Goal: Task Accomplishment & Management: Manage account settings

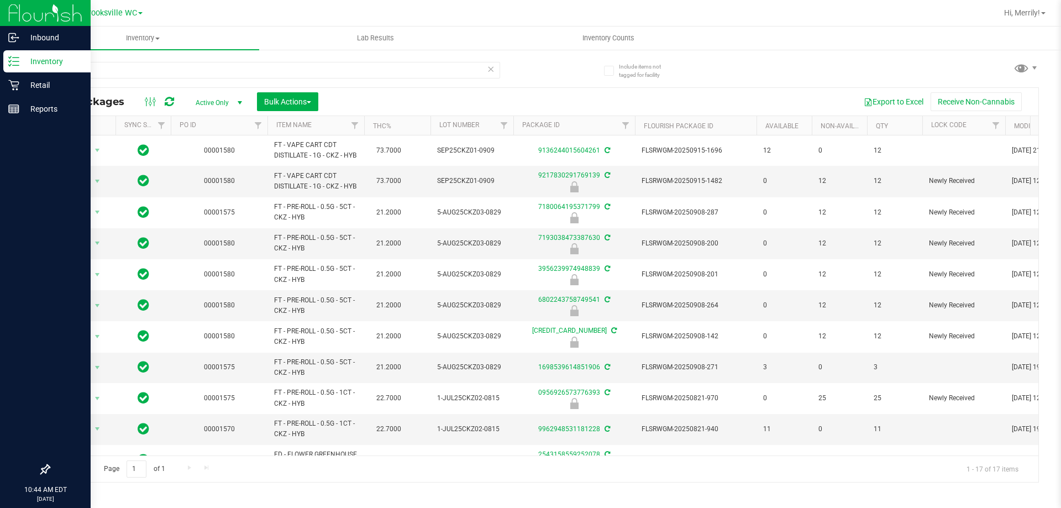
click at [0, 61] on div "Inbound Inventory Retail Reports 10:44 AM EDT 09/26/2025 09/26 Brooksville WC H…" at bounding box center [530, 254] width 1061 height 508
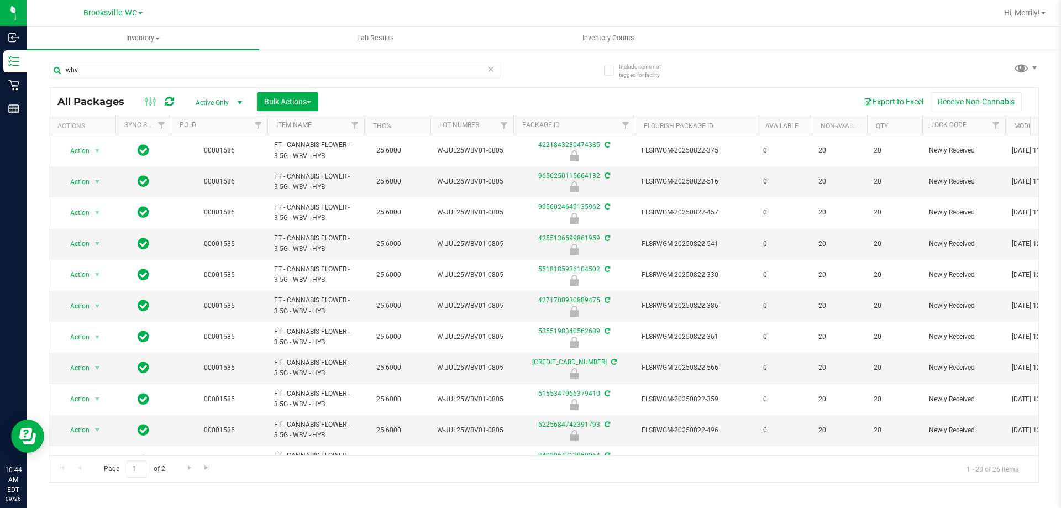
type input "wbv"
click at [107, 67] on input "wbv" at bounding box center [274, 70] width 451 height 17
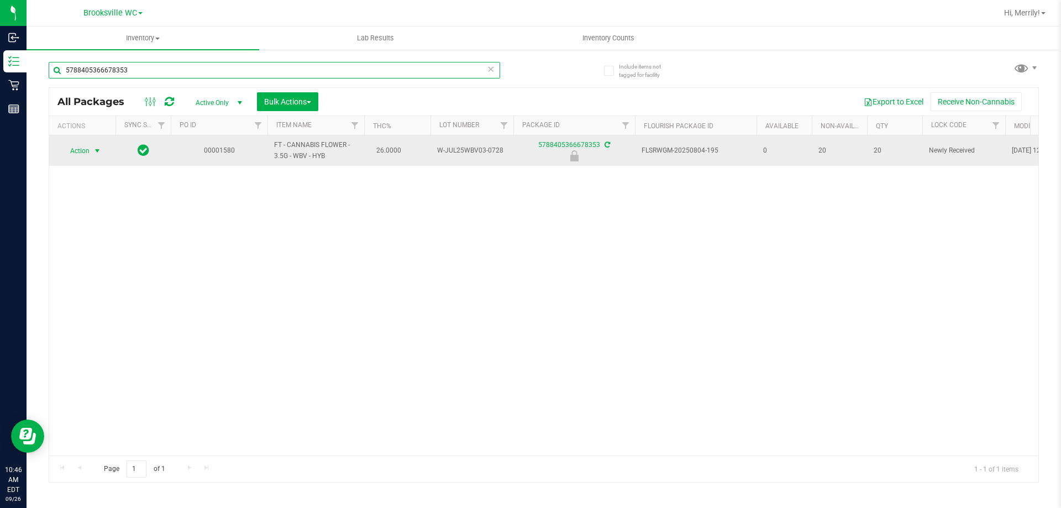
type input "5788405366678353"
click at [99, 151] on span "select" at bounding box center [97, 150] width 9 height 9
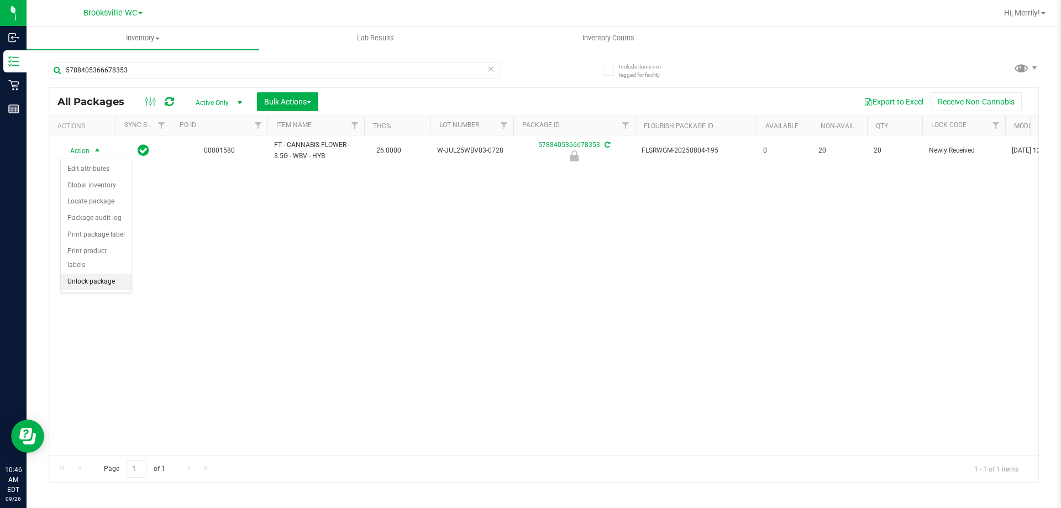
click at [89, 274] on li "Unlock package" at bounding box center [96, 282] width 71 height 17
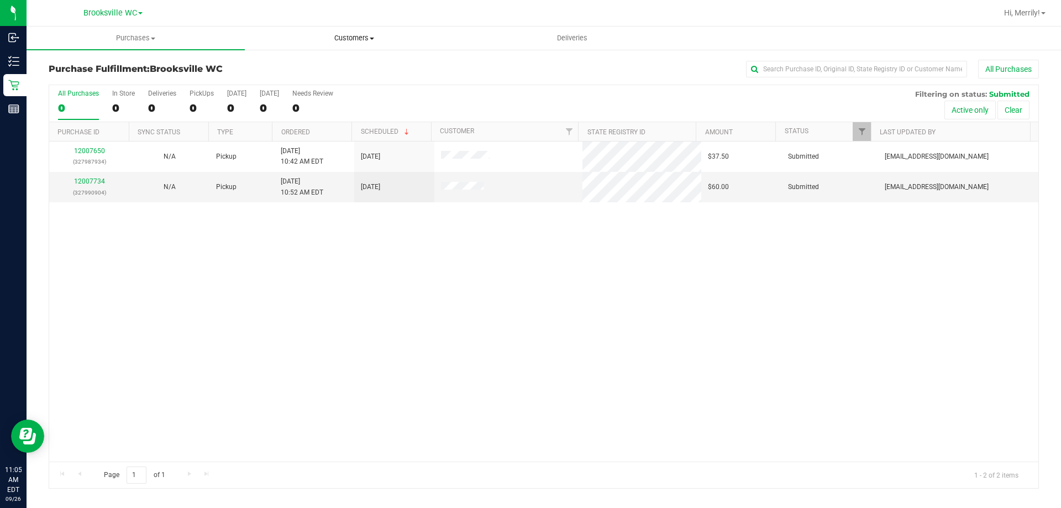
click at [366, 38] on span "Customers" at bounding box center [353, 38] width 217 height 10
click at [289, 69] on span "All customers" at bounding box center [285, 66] width 80 height 9
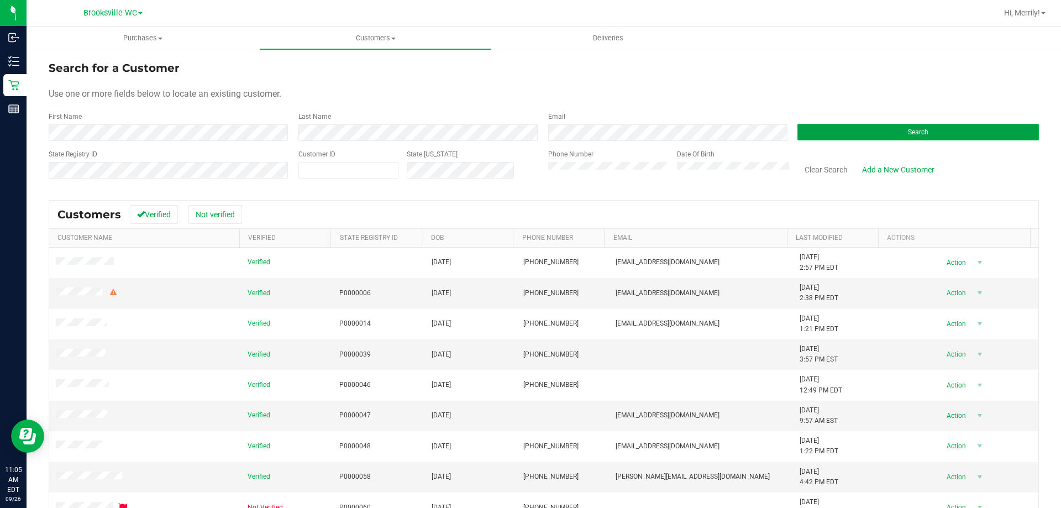
click at [848, 131] on button "Search" at bounding box center [917, 132] width 241 height 17
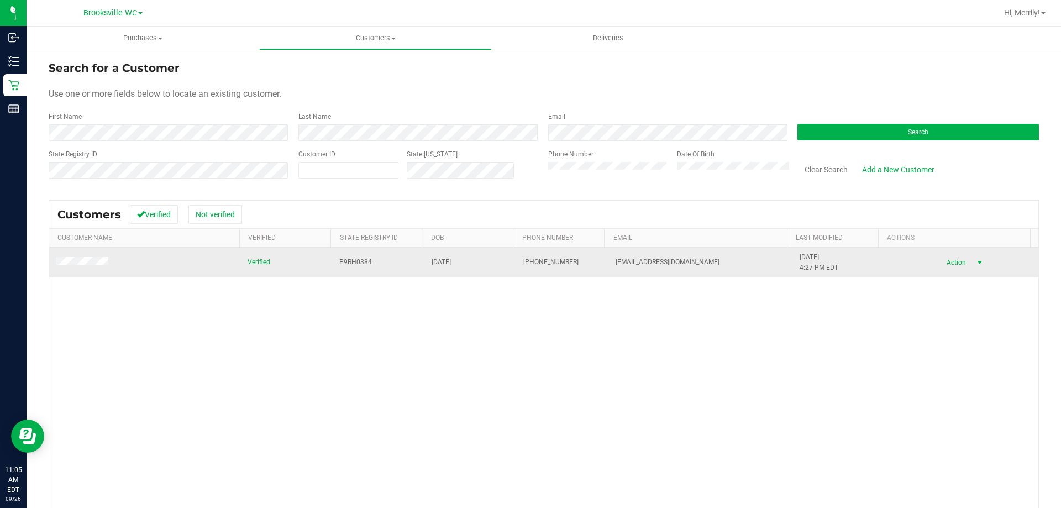
click at [973, 261] on span "select" at bounding box center [980, 262] width 14 height 15
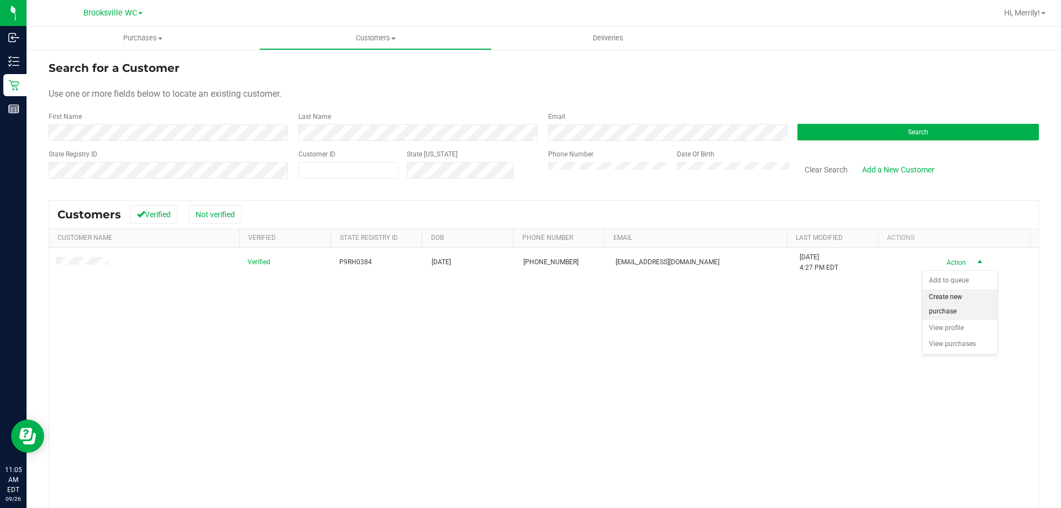
click at [948, 295] on li "Create new purchase" at bounding box center [959, 304] width 75 height 30
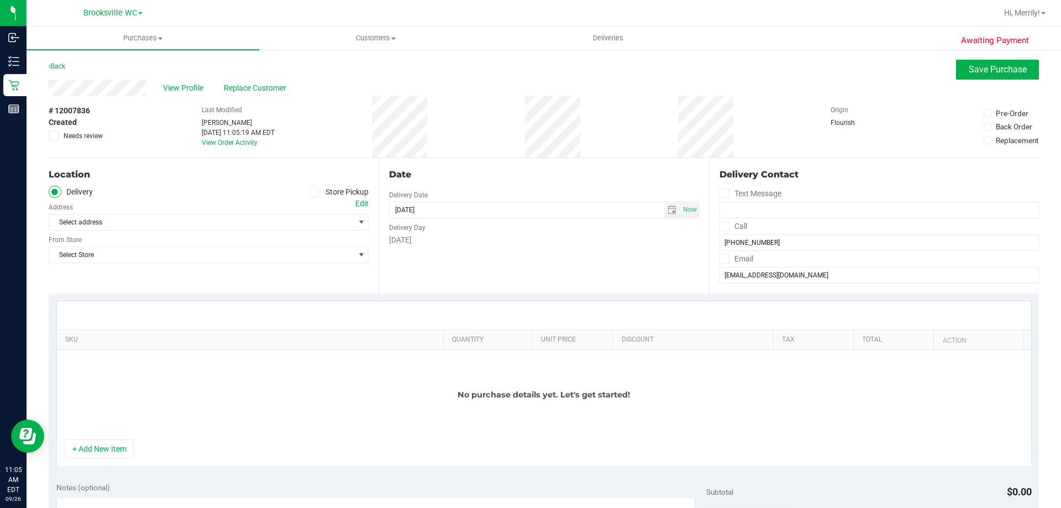
click at [312, 192] on icon at bounding box center [314, 192] width 7 height 0
click at [0, 0] on input "Store Pickup" at bounding box center [0, 0] width 0 height 0
click at [354, 220] on span "select" at bounding box center [361, 221] width 14 height 15
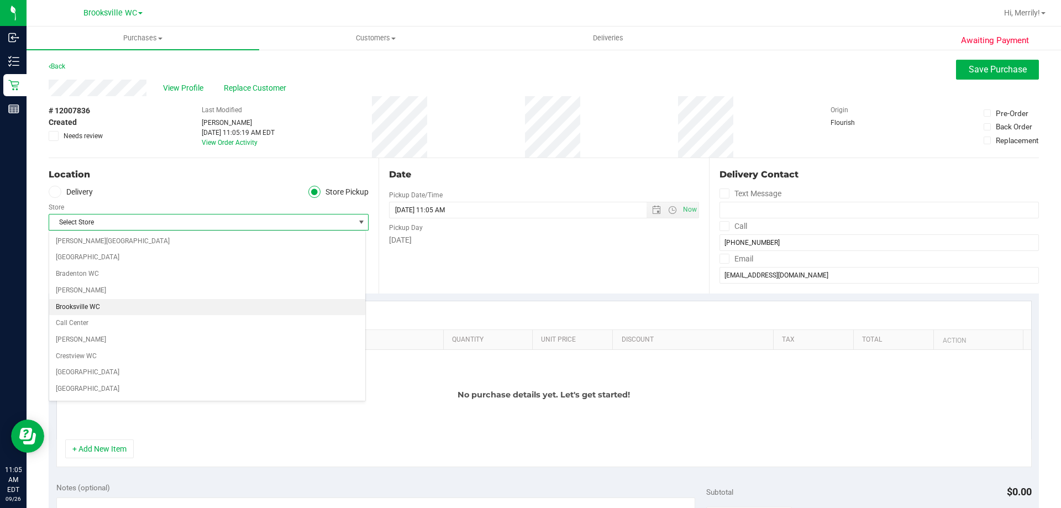
click at [96, 304] on li "Brooksville WC" at bounding box center [207, 307] width 316 height 17
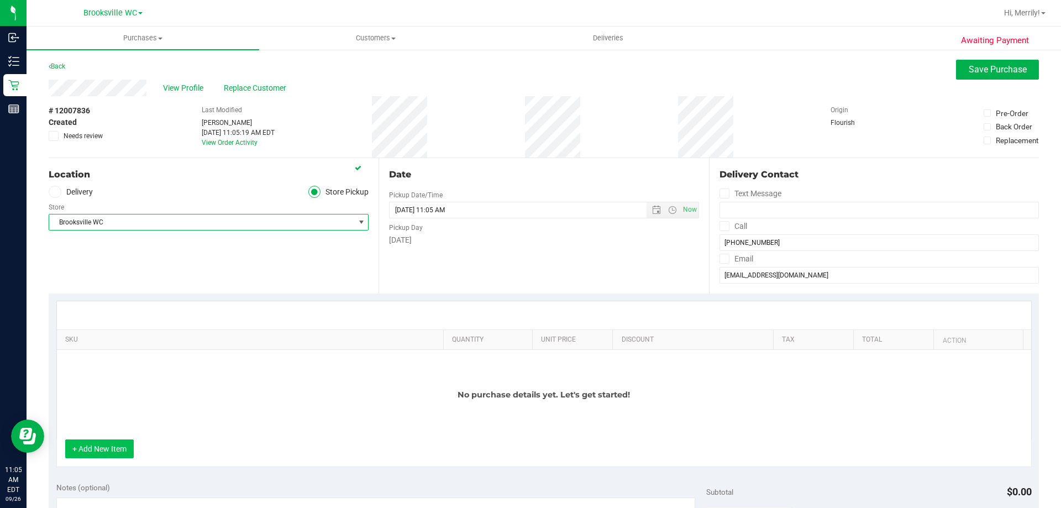
click at [95, 448] on button "+ Add New Item" at bounding box center [99, 448] width 69 height 19
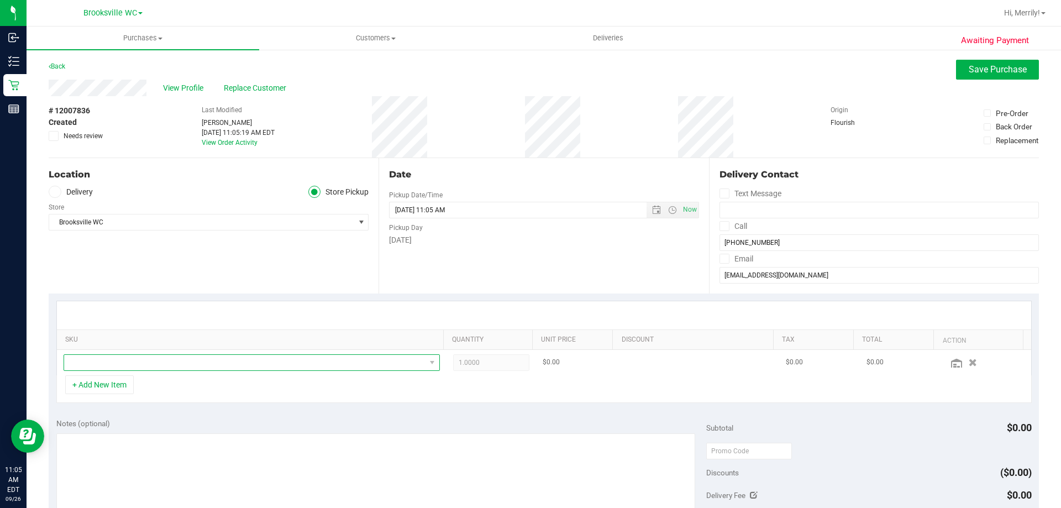
click at [189, 371] on span "NO DATA FOUND" at bounding box center [252, 362] width 376 height 17
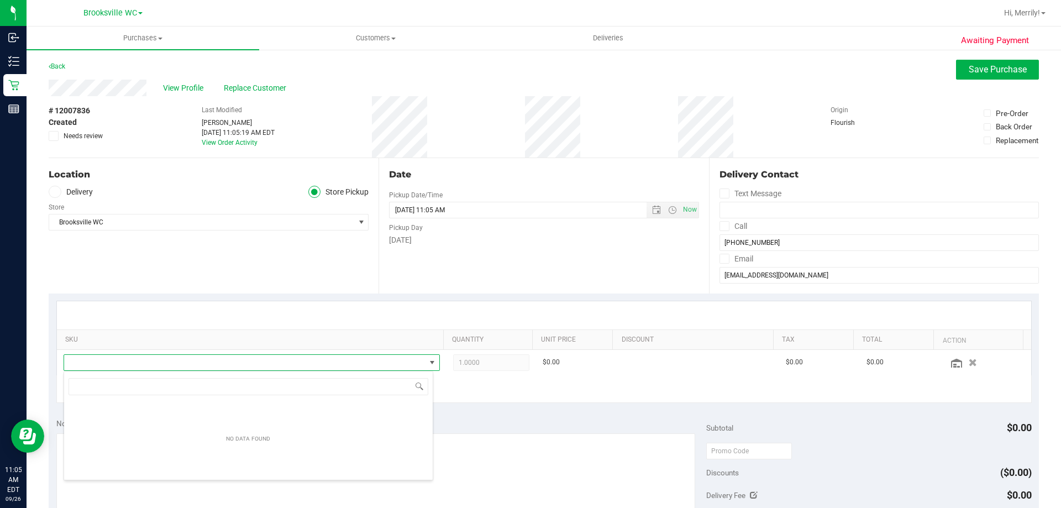
scroll to position [17, 366]
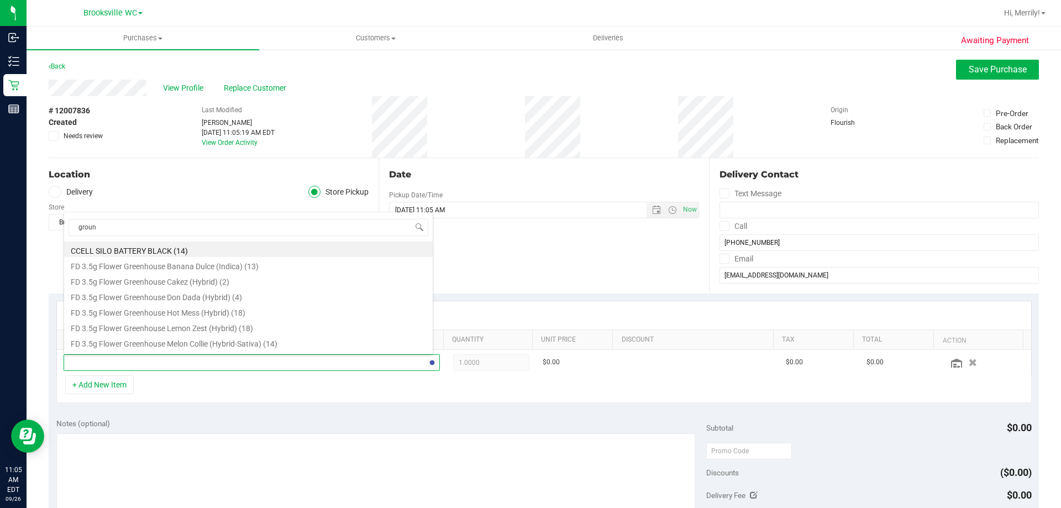
type input "ground"
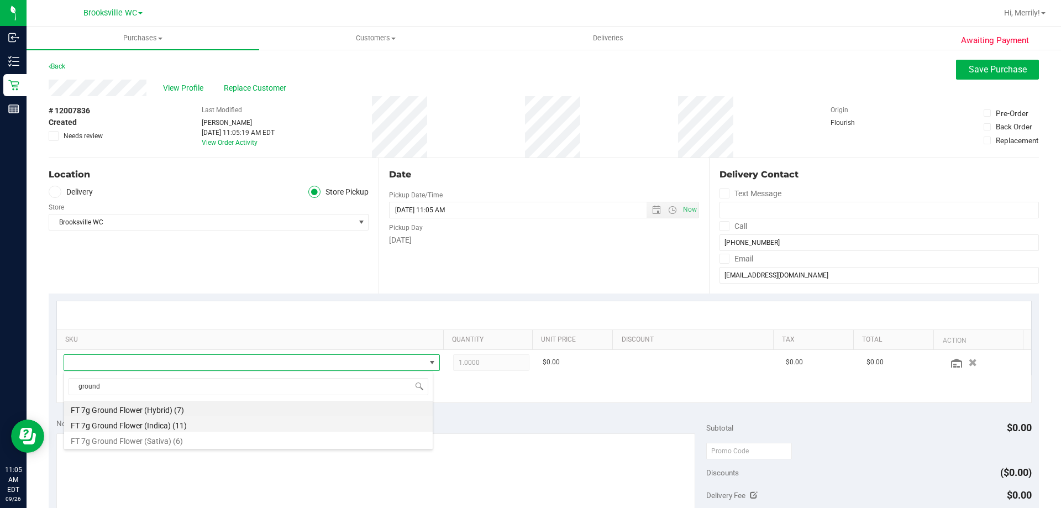
click at [133, 427] on li "FT 7g Ground Flower (Indica) (11)" at bounding box center [248, 423] width 369 height 15
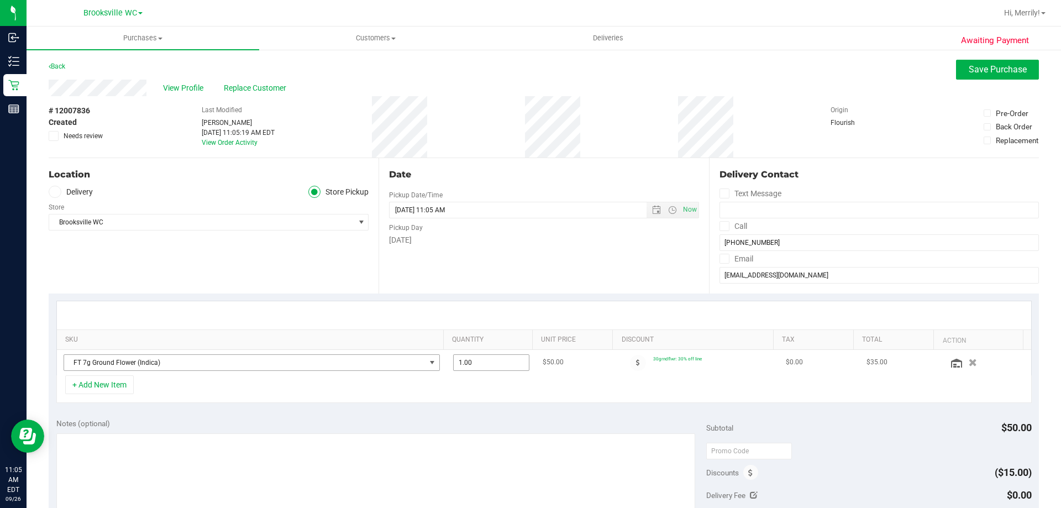
drag, startPoint x: 472, startPoint y: 364, endPoint x: 426, endPoint y: 358, distance: 46.7
click at [426, 358] on tr "FT 7g Ground Flower (Indica) 1.00 1 $50.00 30grndflwr: 30% off line $0.00 $35.00" at bounding box center [544, 362] width 974 height 25
type input "2"
type input "2.00"
click at [460, 419] on div "Notes (optional)" at bounding box center [381, 423] width 650 height 11
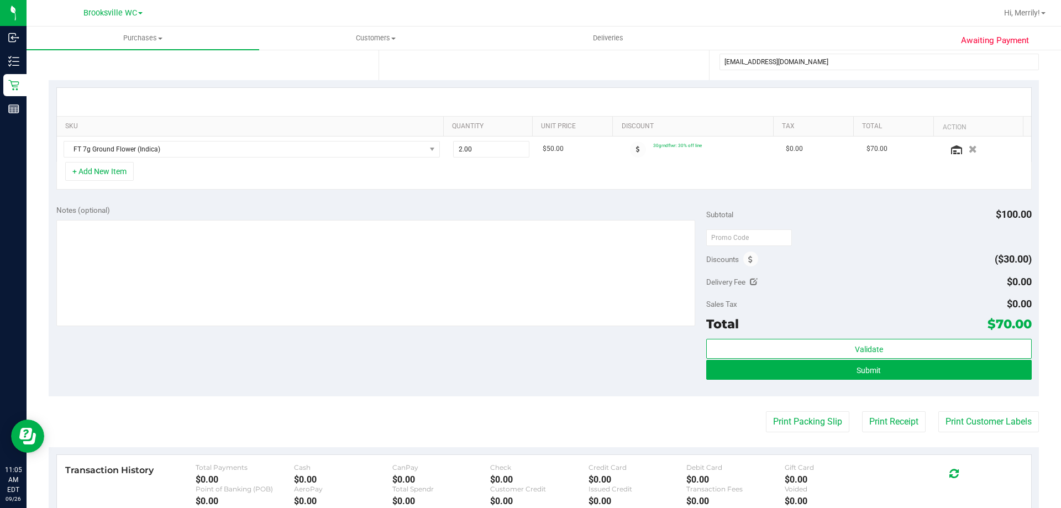
scroll to position [221, 0]
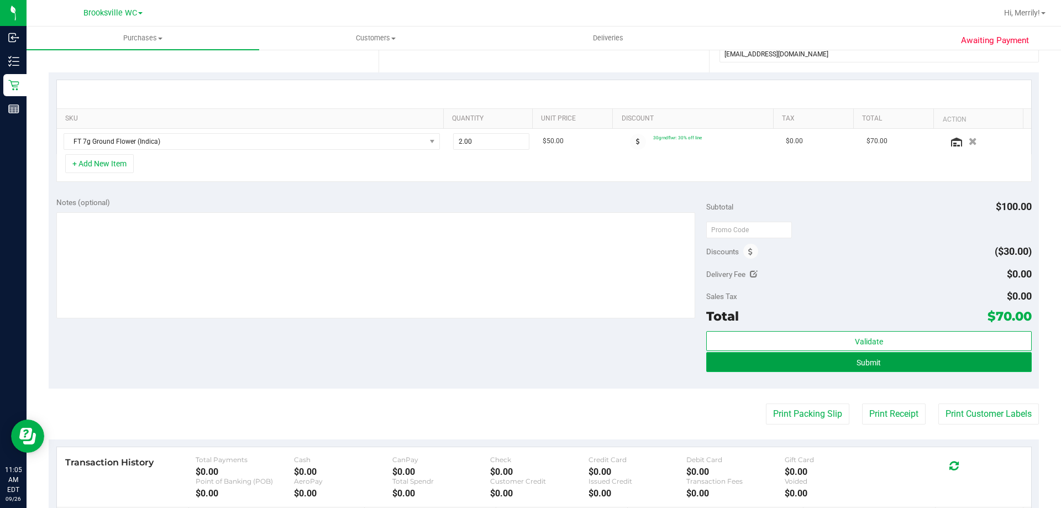
click at [816, 360] on button "Submit" at bounding box center [868, 362] width 325 height 20
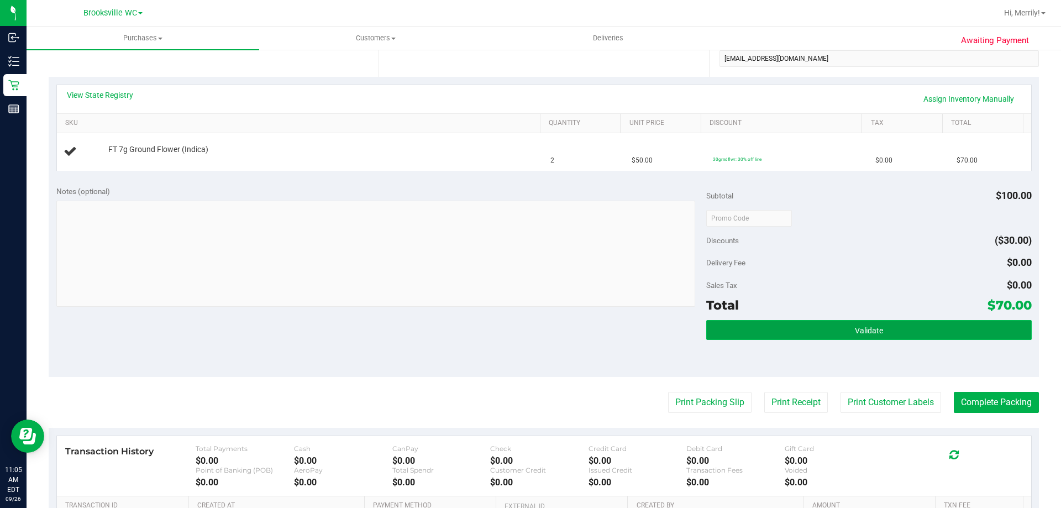
click at [843, 333] on button "Validate" at bounding box center [868, 330] width 325 height 20
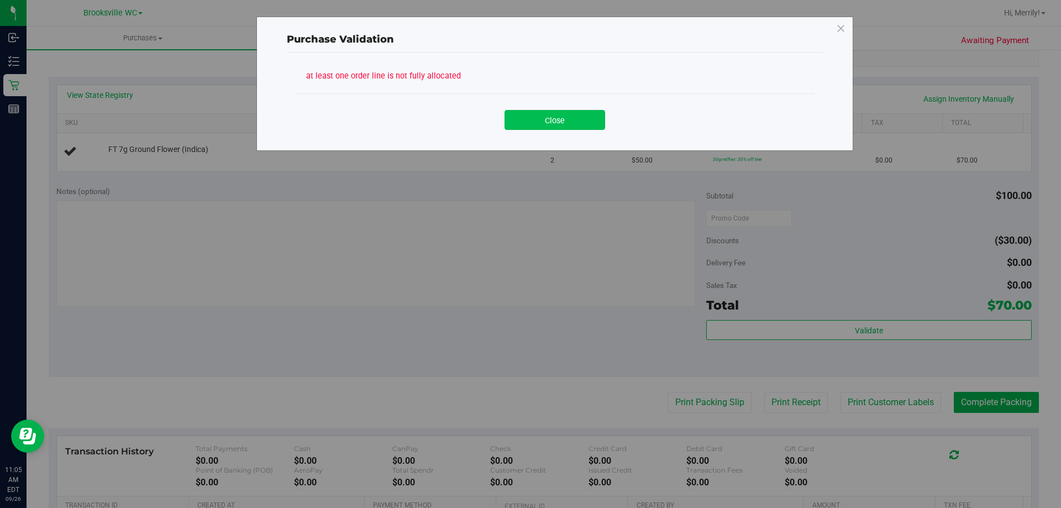
click at [566, 114] on button "Close" at bounding box center [555, 120] width 101 height 20
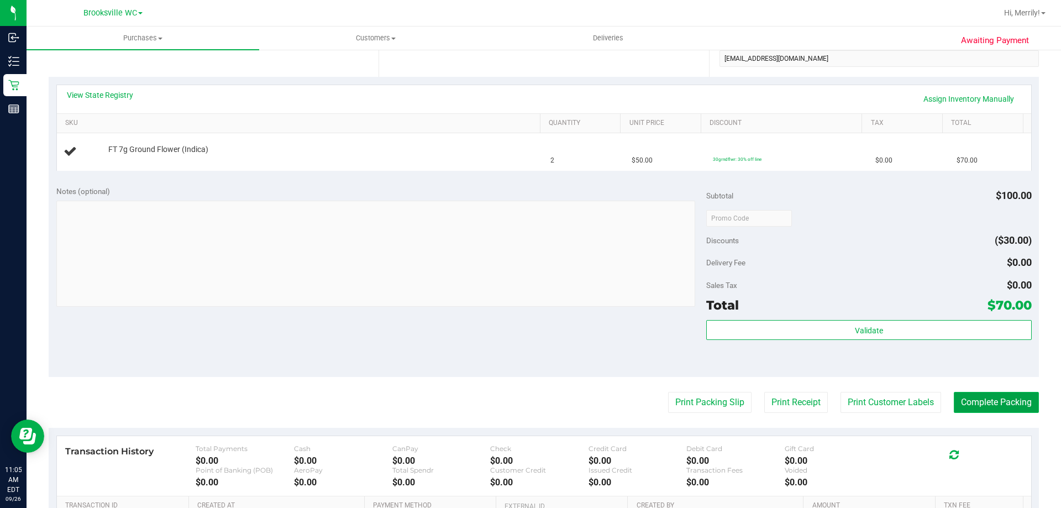
click at [980, 402] on button "Complete Packing" at bounding box center [996, 402] width 85 height 21
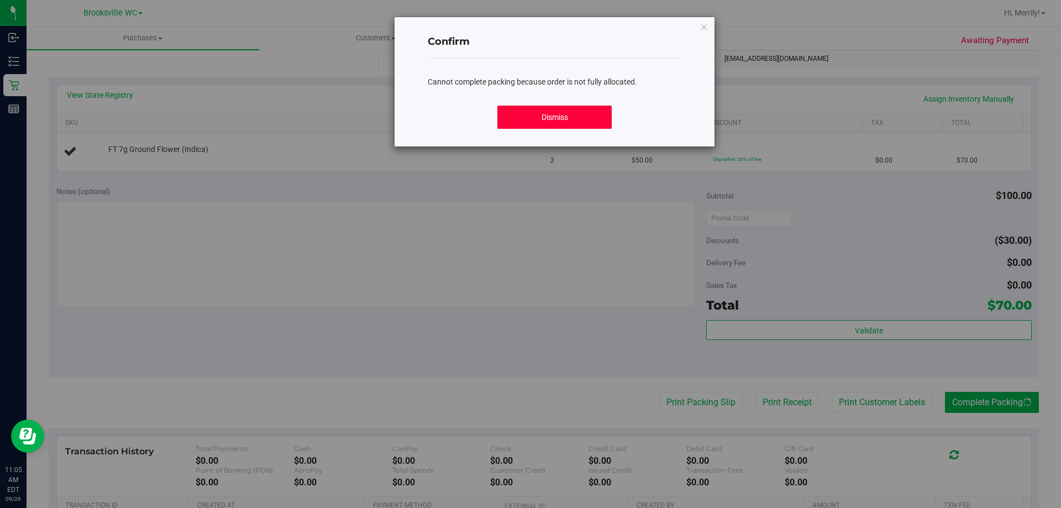
click at [569, 123] on button "Dismiss" at bounding box center [554, 117] width 114 height 23
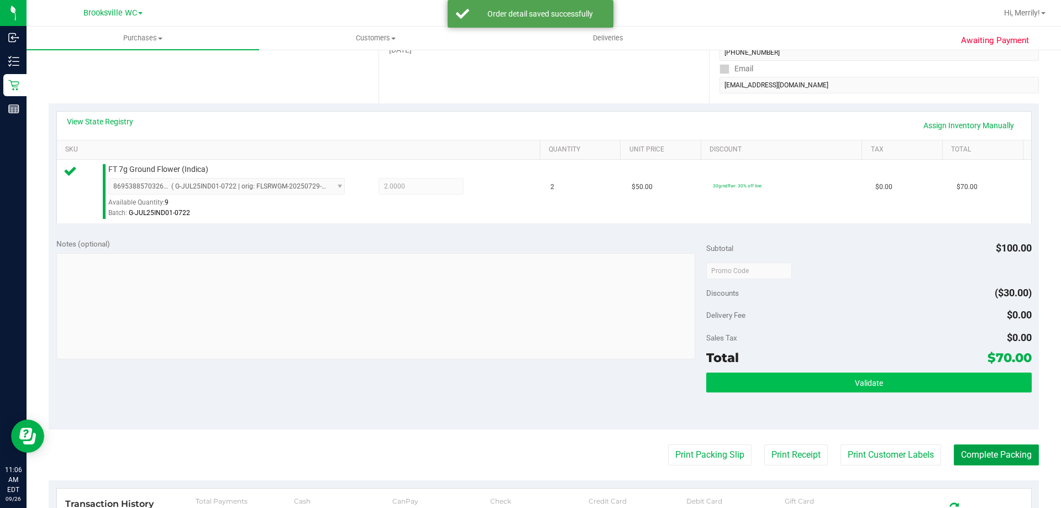
scroll to position [221, 0]
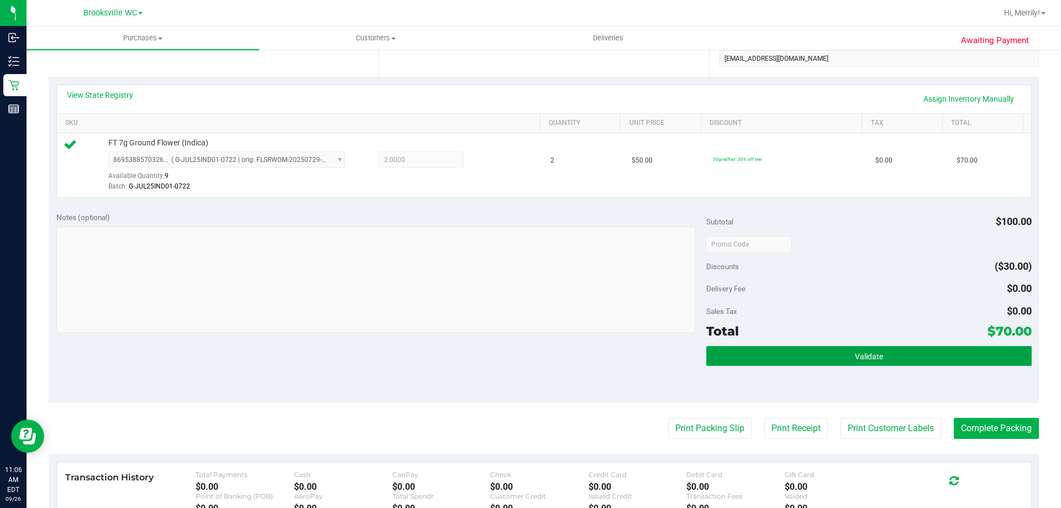
click at [823, 358] on button "Validate" at bounding box center [868, 356] width 325 height 20
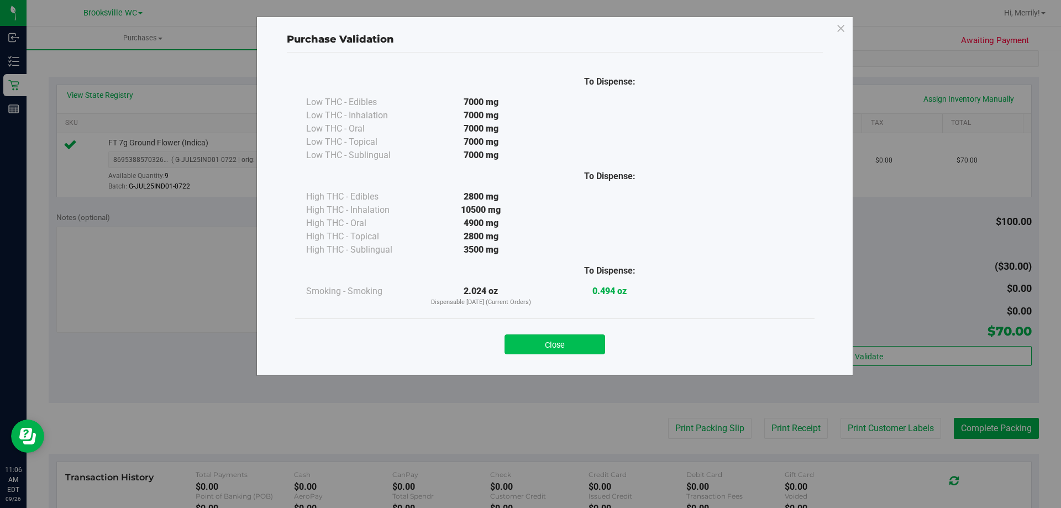
click at [550, 347] on button "Close" at bounding box center [555, 344] width 101 height 20
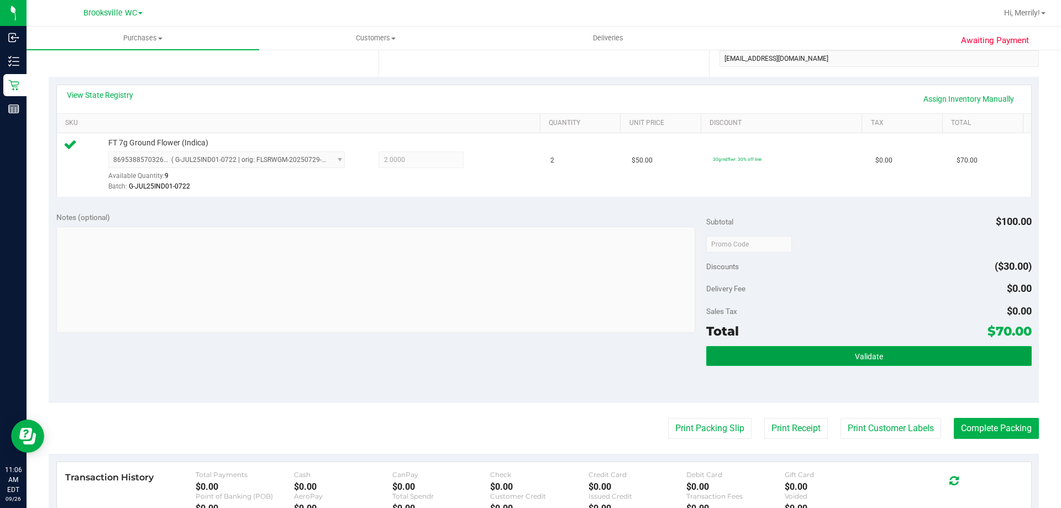
click at [826, 354] on button "Validate" at bounding box center [868, 356] width 325 height 20
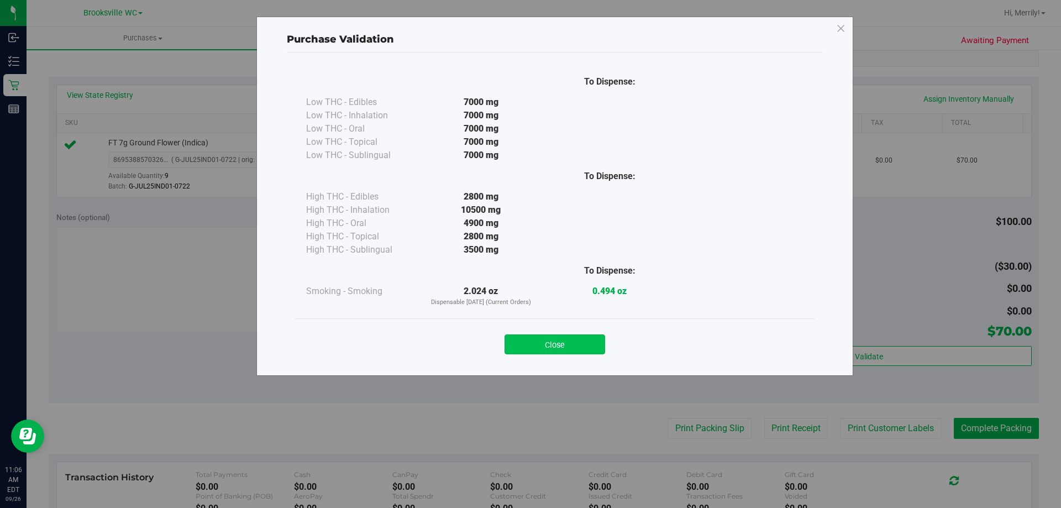
click at [572, 345] on button "Close" at bounding box center [555, 344] width 101 height 20
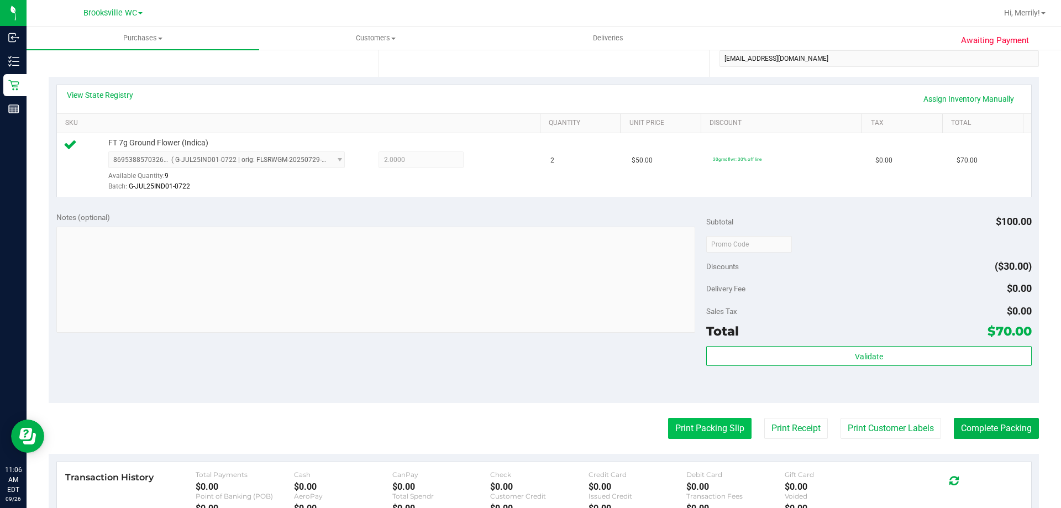
click at [700, 422] on button "Print Packing Slip" at bounding box center [709, 428] width 83 height 21
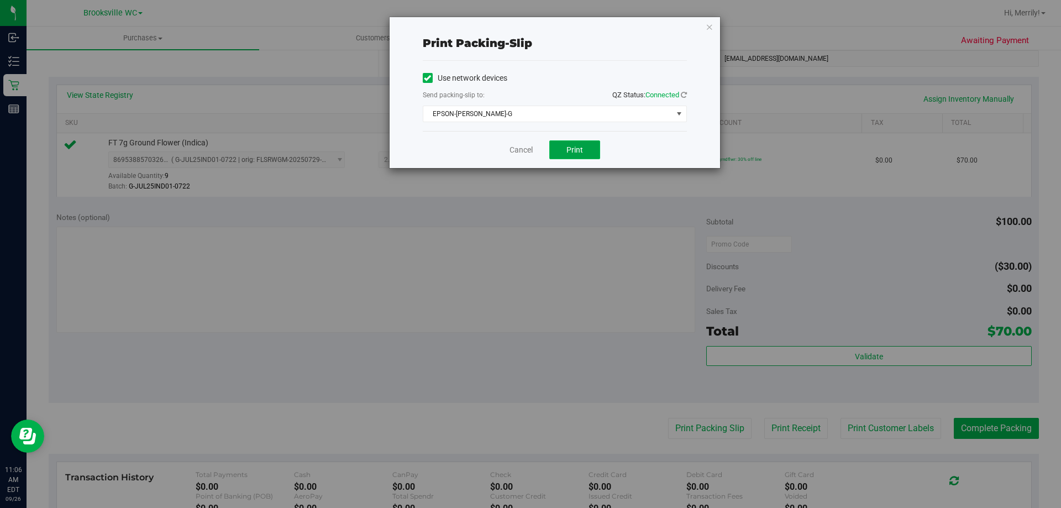
click at [566, 147] on button "Print" at bounding box center [574, 149] width 51 height 19
click at [523, 148] on link "Cancel" at bounding box center [520, 150] width 23 height 12
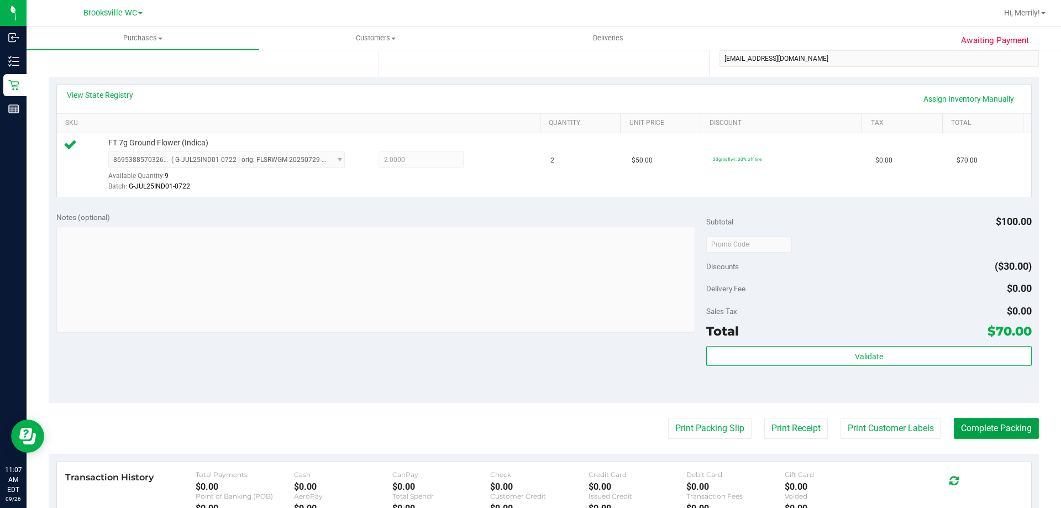
click at [974, 429] on button "Complete Packing" at bounding box center [996, 428] width 85 height 21
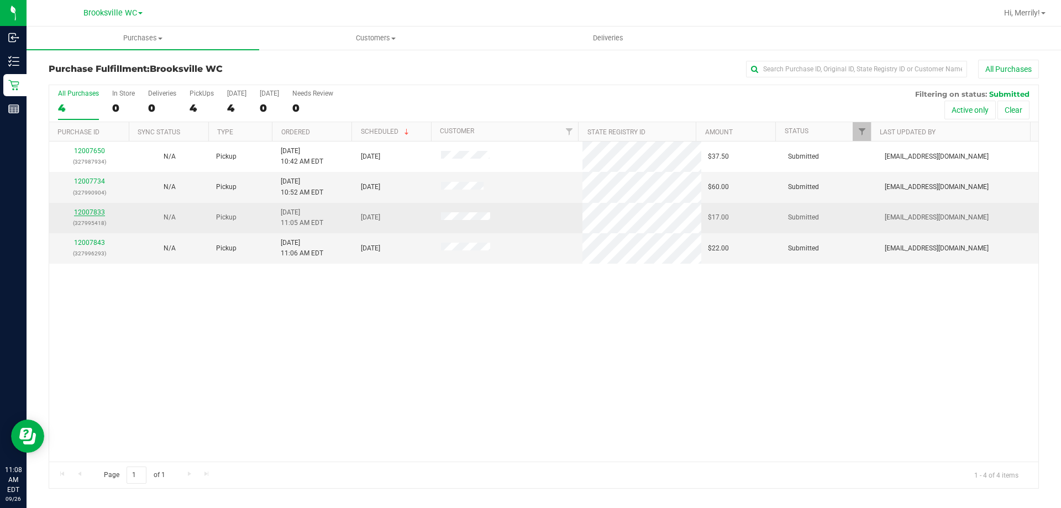
click at [90, 212] on link "12007833" at bounding box center [89, 212] width 31 height 8
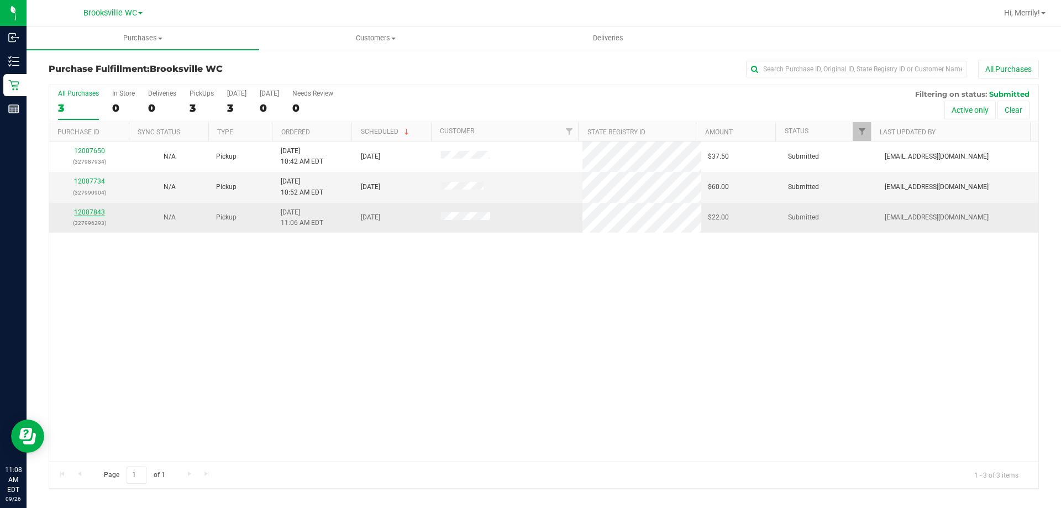
click at [89, 210] on link "12007843" at bounding box center [89, 212] width 31 height 8
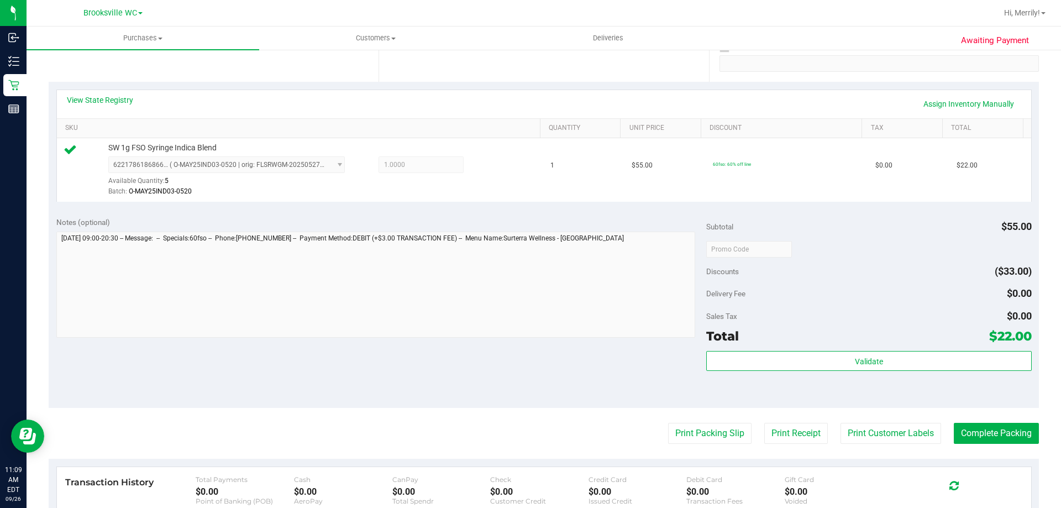
scroll to position [221, 0]
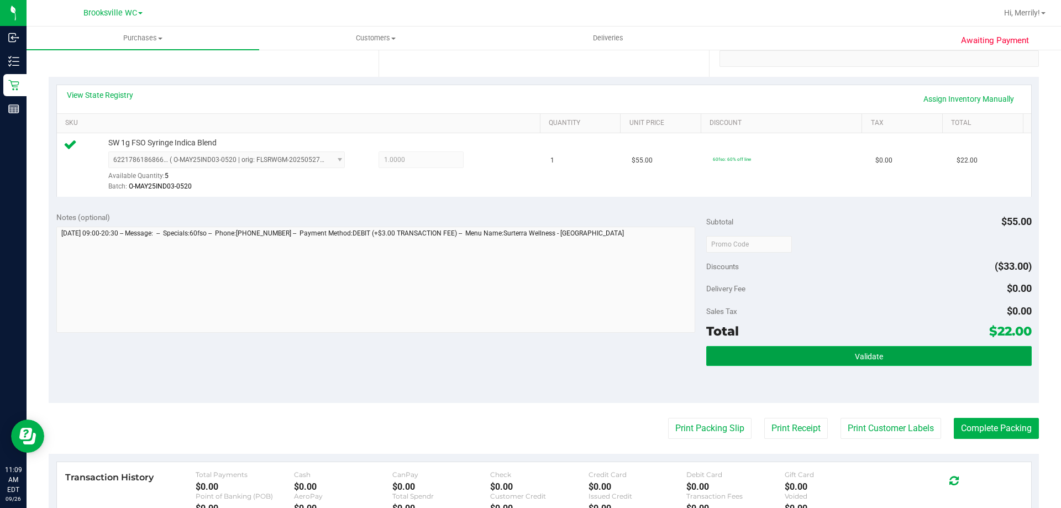
click at [855, 358] on span "Validate" at bounding box center [869, 356] width 28 height 9
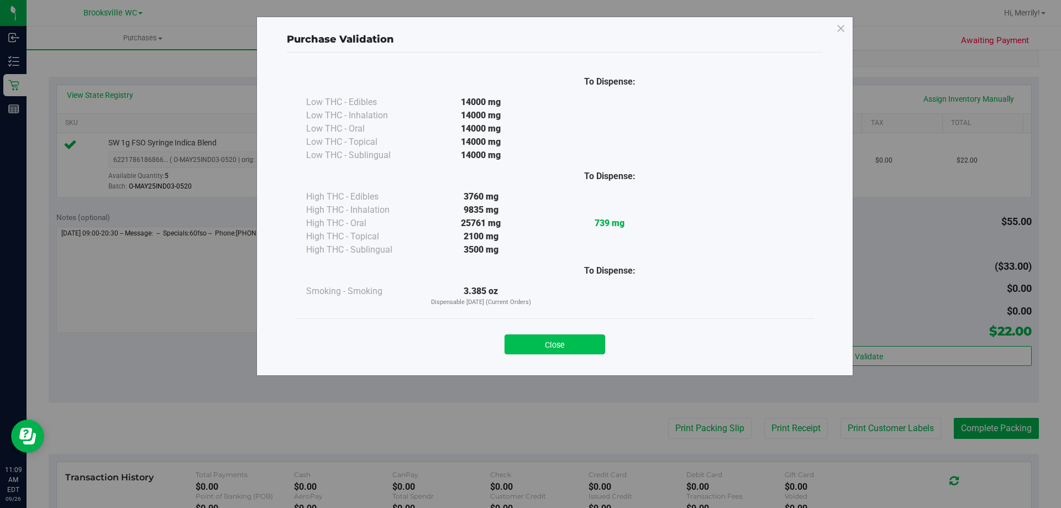
click at [557, 343] on button "Close" at bounding box center [555, 344] width 101 height 20
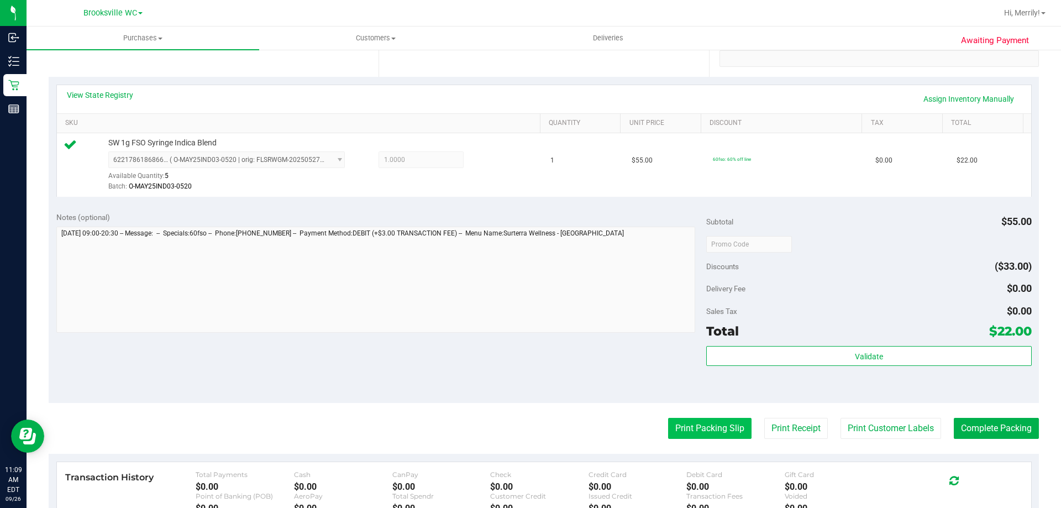
click at [691, 428] on button "Print Packing Slip" at bounding box center [709, 428] width 83 height 21
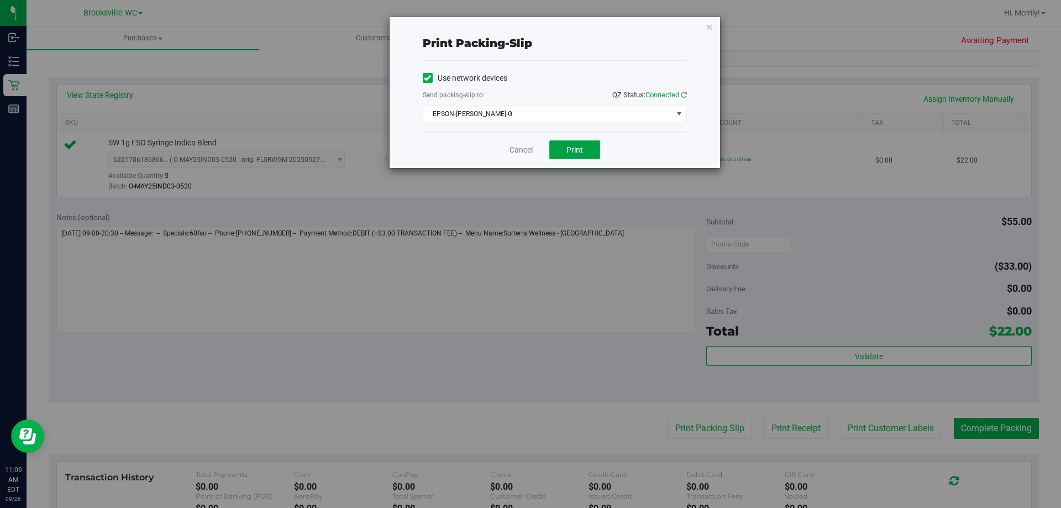
click at [577, 153] on span "Print" at bounding box center [574, 149] width 17 height 9
click at [523, 146] on link "Cancel" at bounding box center [520, 150] width 23 height 12
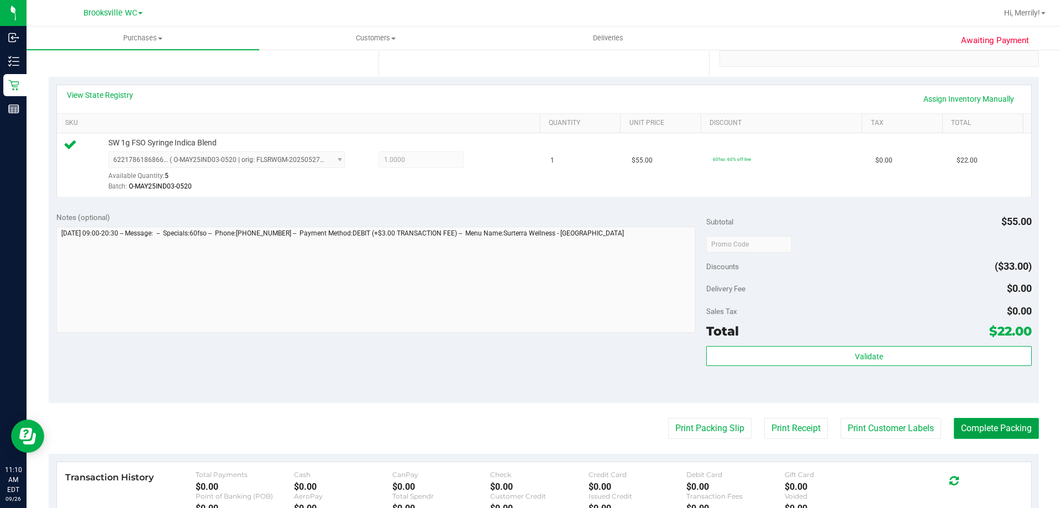
click at [974, 430] on button "Complete Packing" at bounding box center [996, 428] width 85 height 21
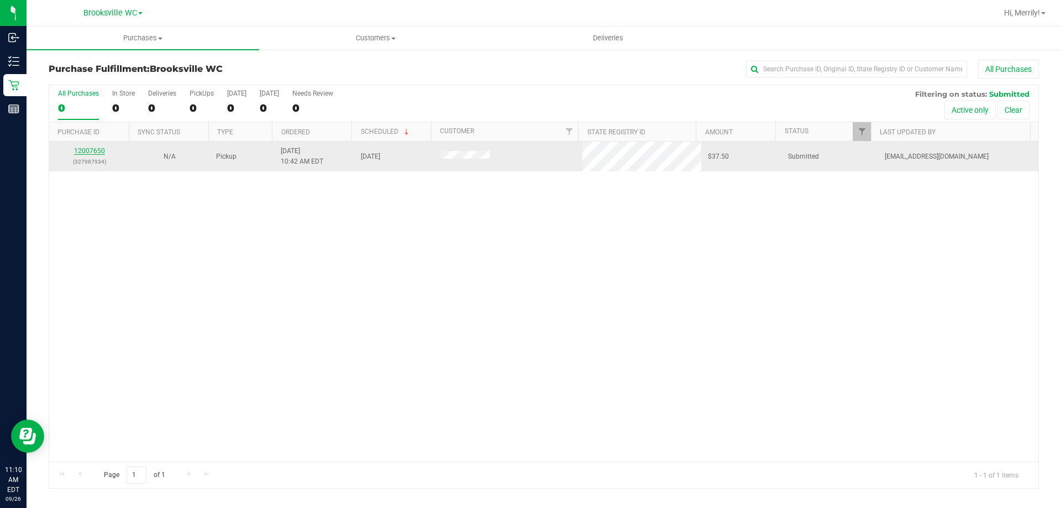
click at [84, 148] on link "12007650" at bounding box center [89, 151] width 31 height 8
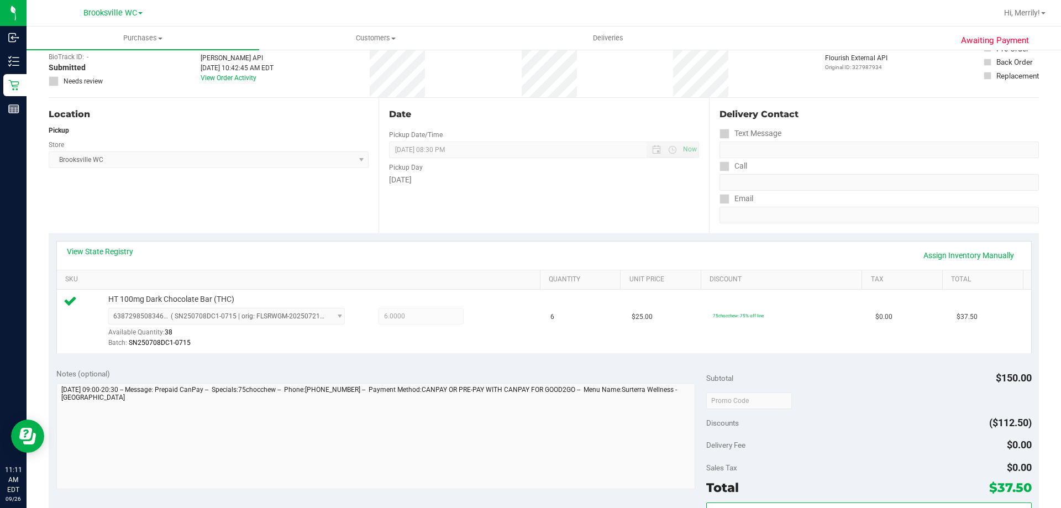
scroll to position [221, 0]
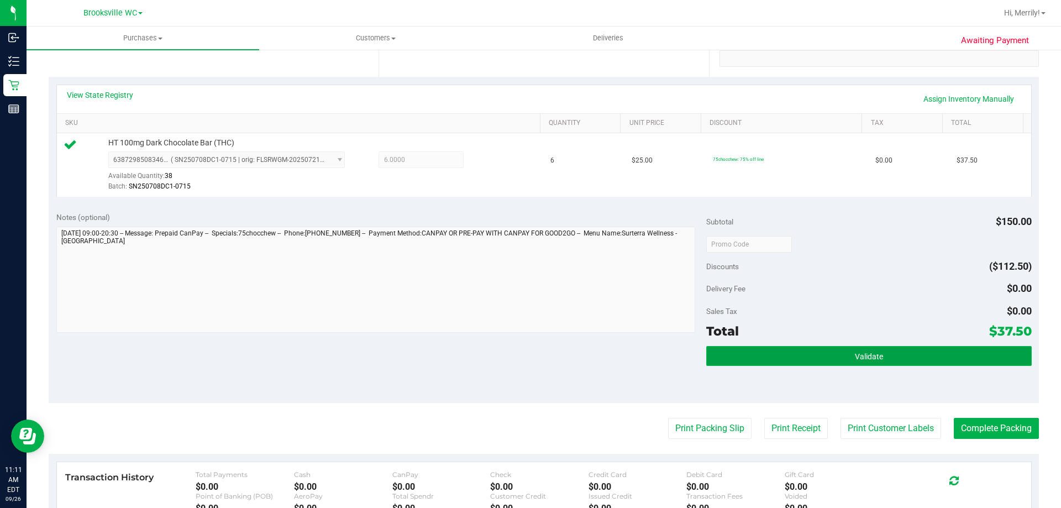
click at [855, 358] on span "Validate" at bounding box center [869, 356] width 28 height 9
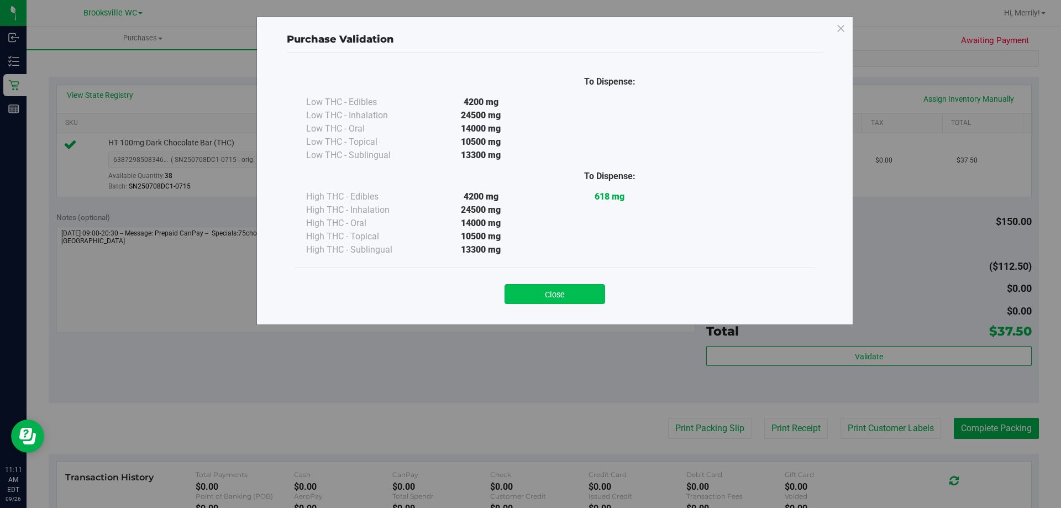
click at [575, 295] on button "Close" at bounding box center [555, 294] width 101 height 20
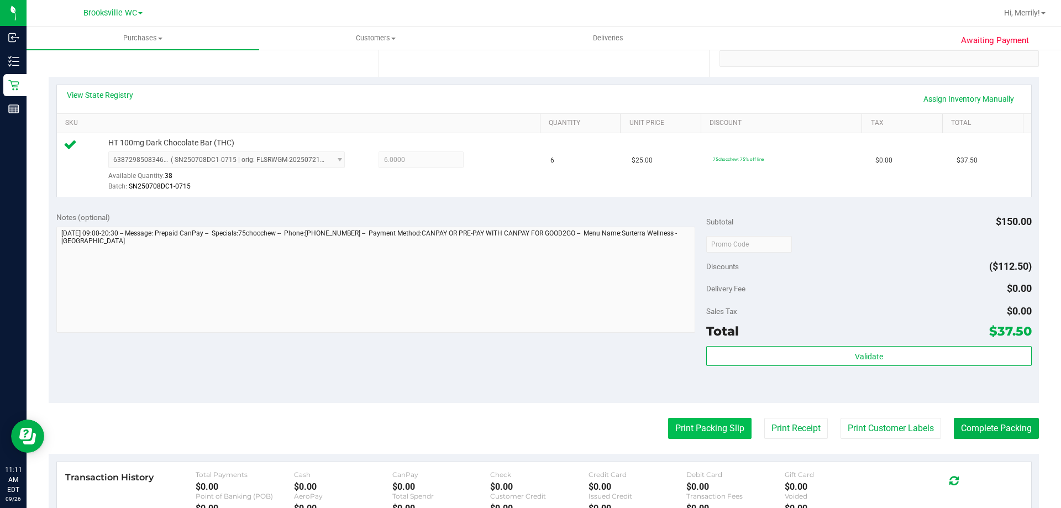
click at [684, 424] on button "Print Packing Slip" at bounding box center [709, 428] width 83 height 21
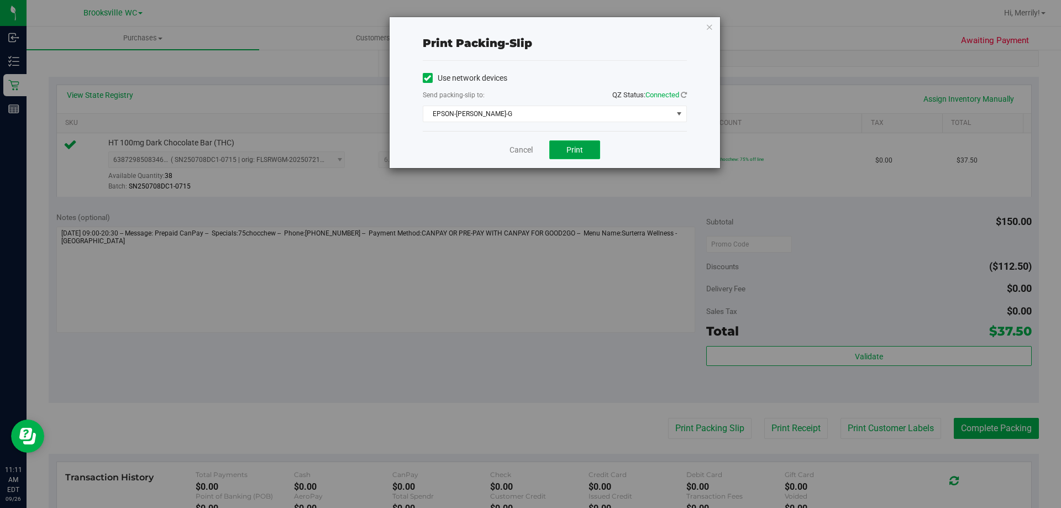
click at [574, 154] on span "Print" at bounding box center [574, 149] width 17 height 9
click at [515, 146] on link "Cancel" at bounding box center [520, 150] width 23 height 12
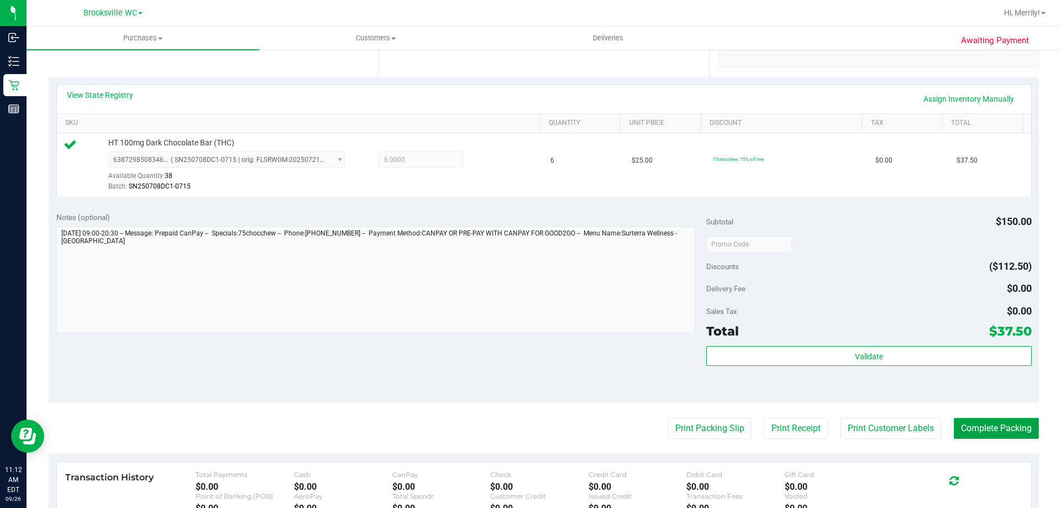
click at [962, 430] on button "Complete Packing" at bounding box center [996, 428] width 85 height 21
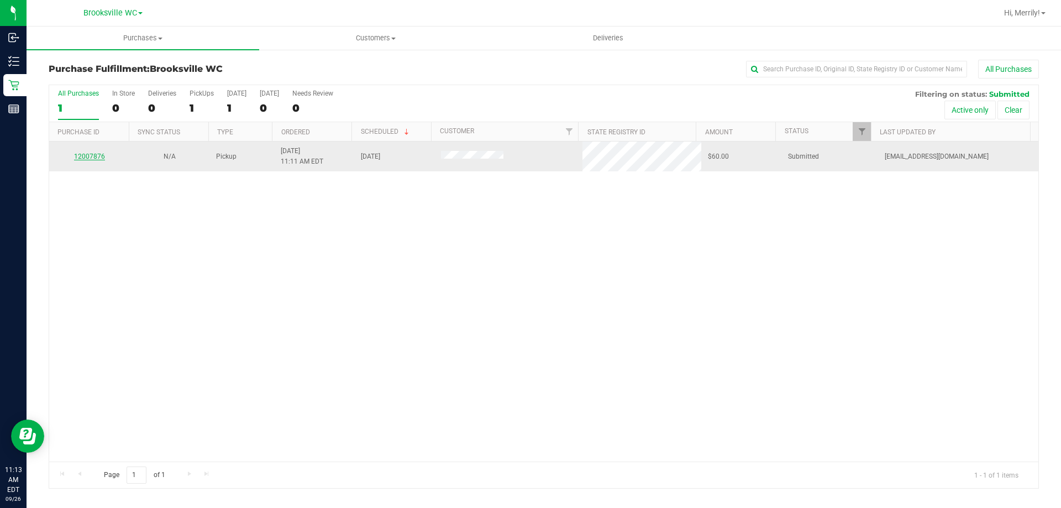
click at [98, 155] on link "12007876" at bounding box center [89, 157] width 31 height 8
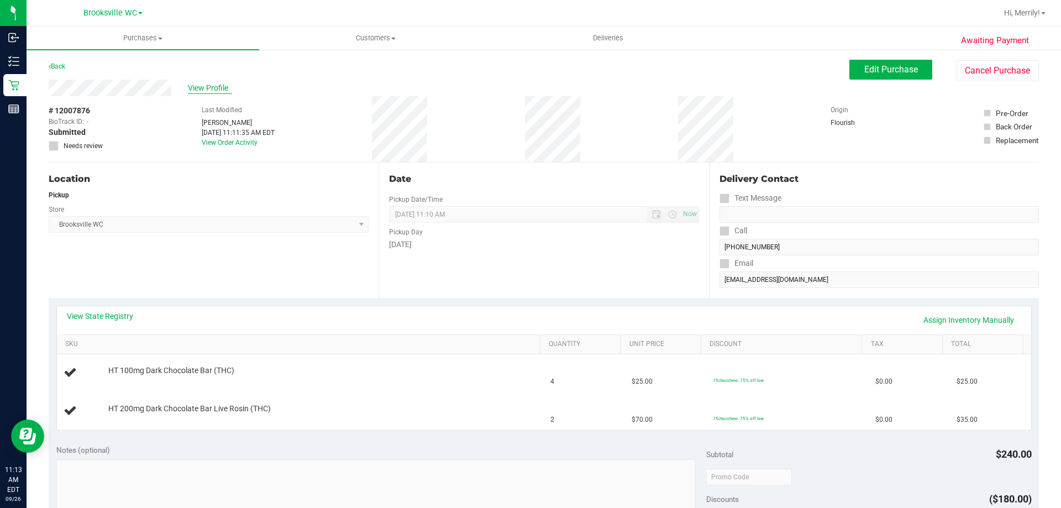
click at [211, 86] on span "View Profile" at bounding box center [210, 88] width 44 height 12
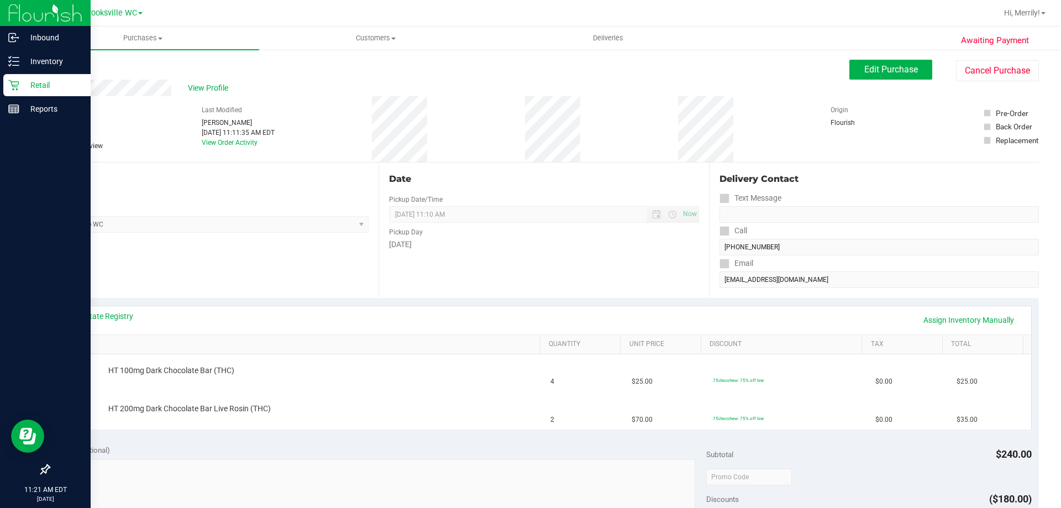
click at [14, 88] on icon at bounding box center [13, 85] width 11 height 11
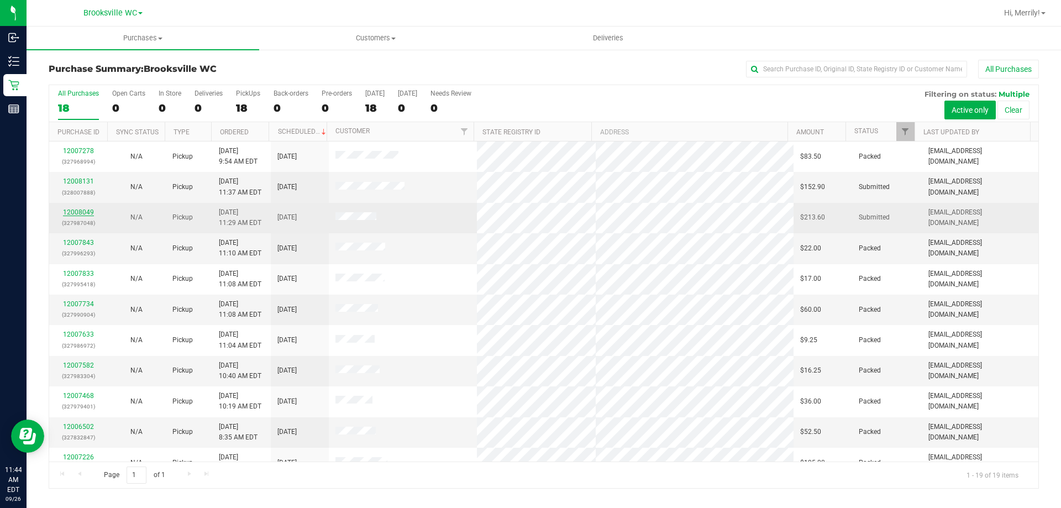
click at [69, 212] on link "12008049" at bounding box center [78, 212] width 31 height 8
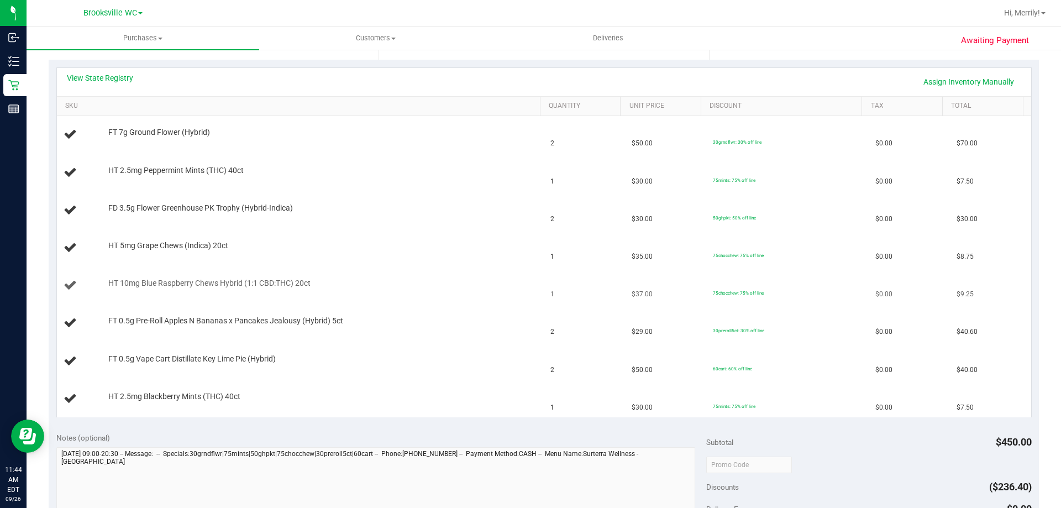
scroll to position [166, 0]
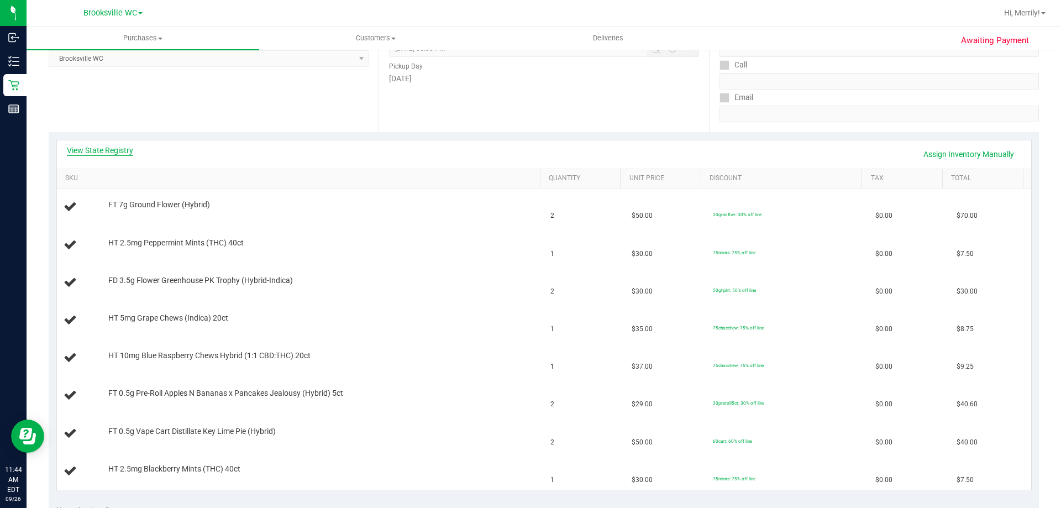
click at [97, 149] on link "View State Registry" at bounding box center [100, 150] width 66 height 11
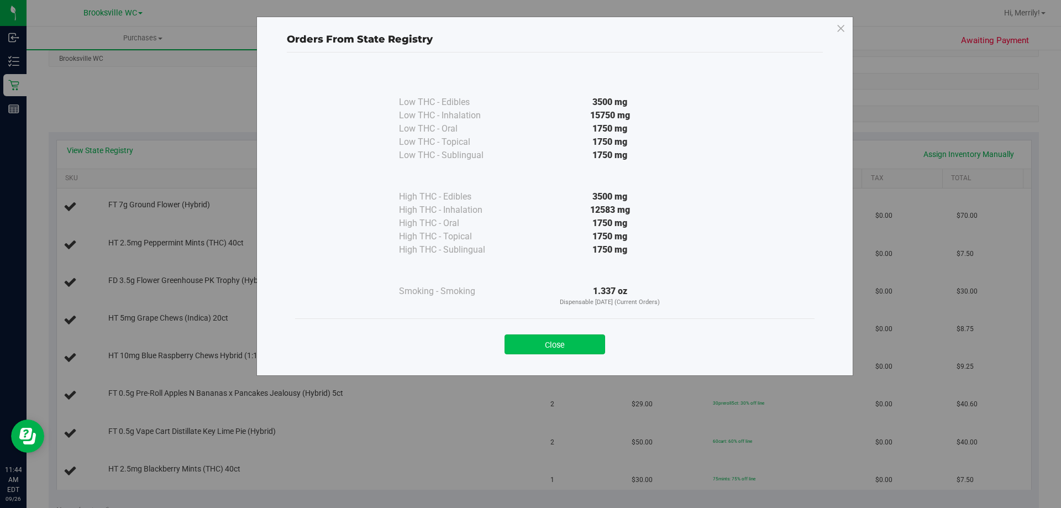
click at [556, 337] on button "Close" at bounding box center [555, 344] width 101 height 20
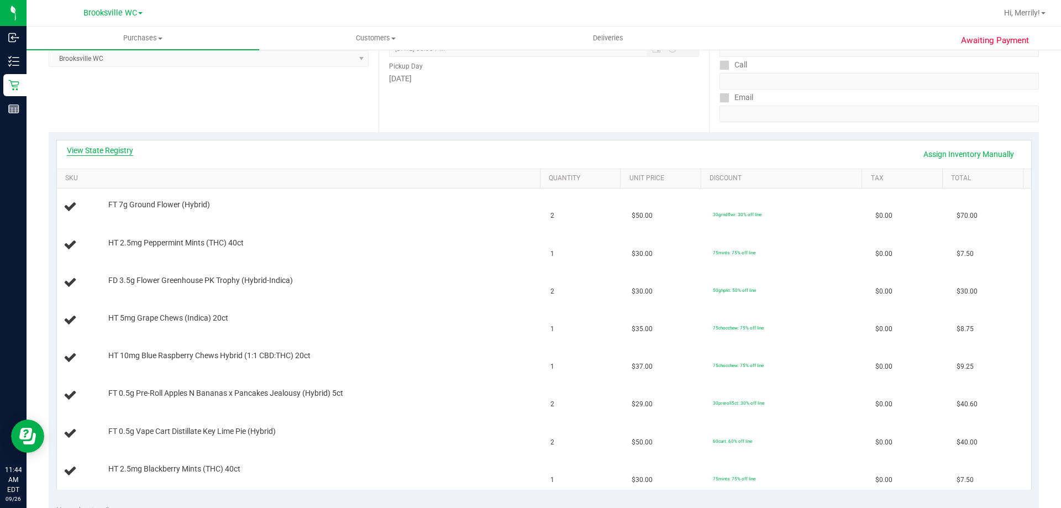
click at [112, 151] on link "View State Registry" at bounding box center [100, 150] width 66 height 11
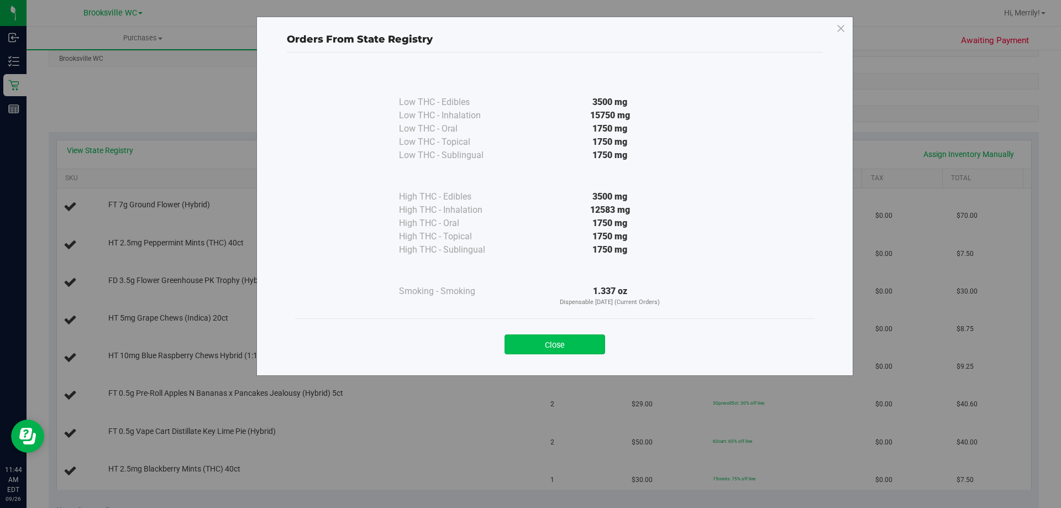
click at [561, 344] on button "Close" at bounding box center [555, 344] width 101 height 20
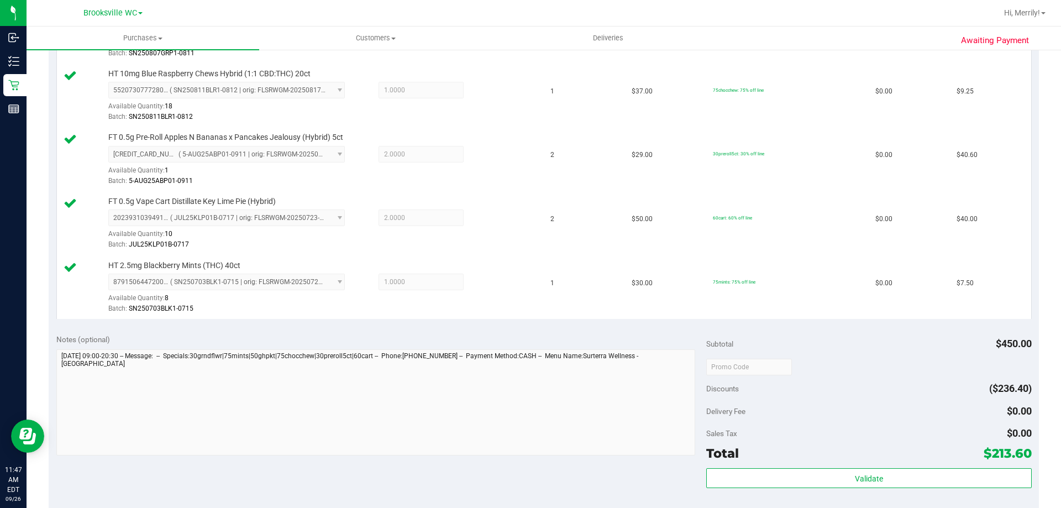
scroll to position [553, 0]
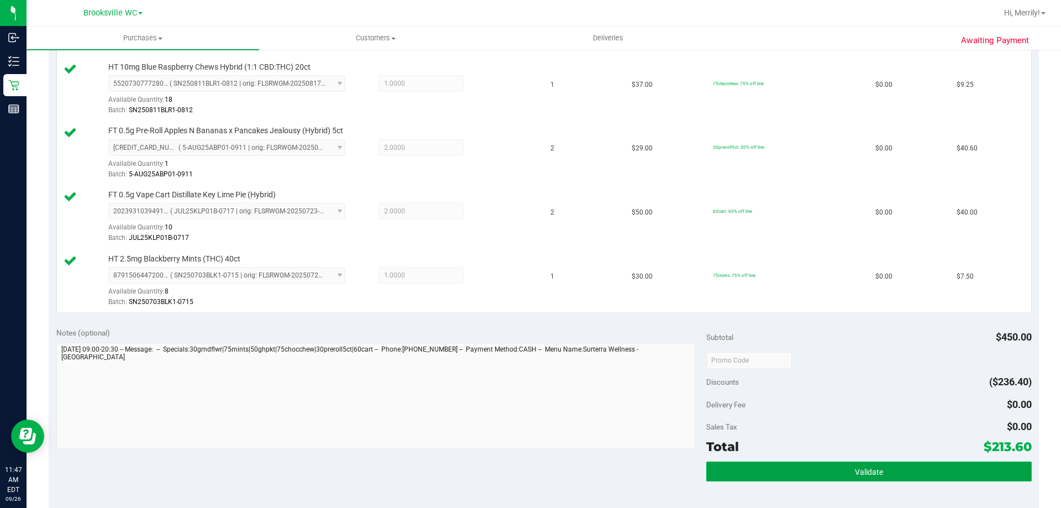
click at [847, 463] on button "Validate" at bounding box center [868, 471] width 325 height 20
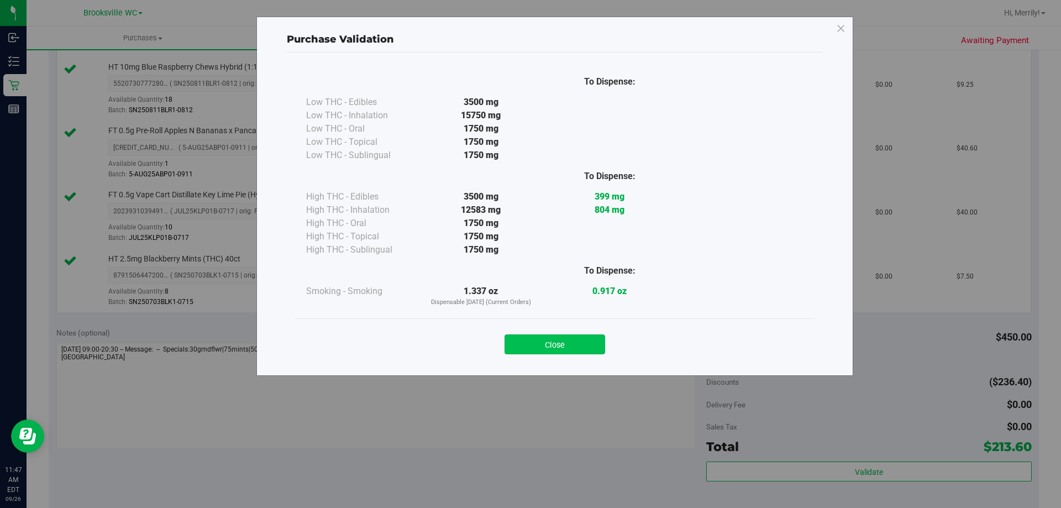
click at [542, 344] on button "Close" at bounding box center [555, 344] width 101 height 20
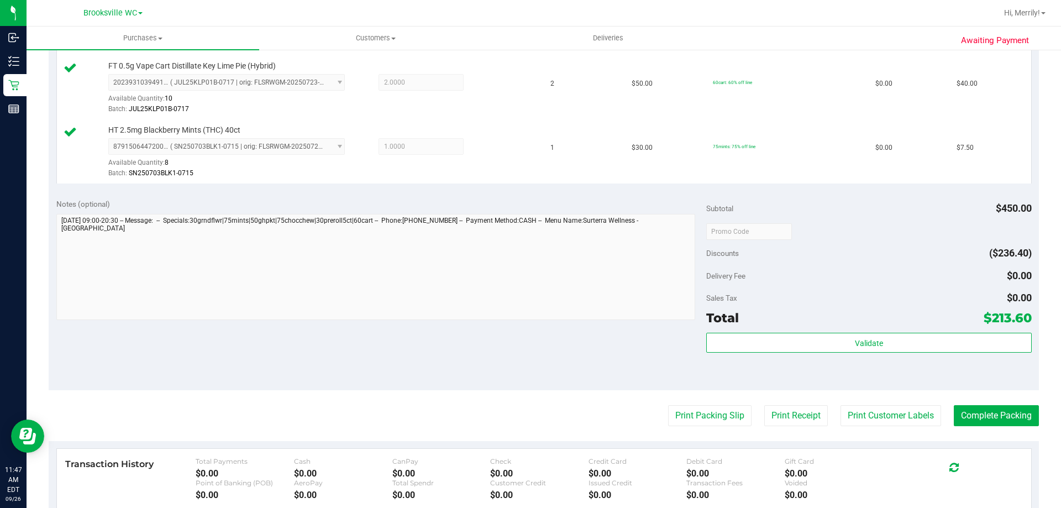
scroll to position [718, 0]
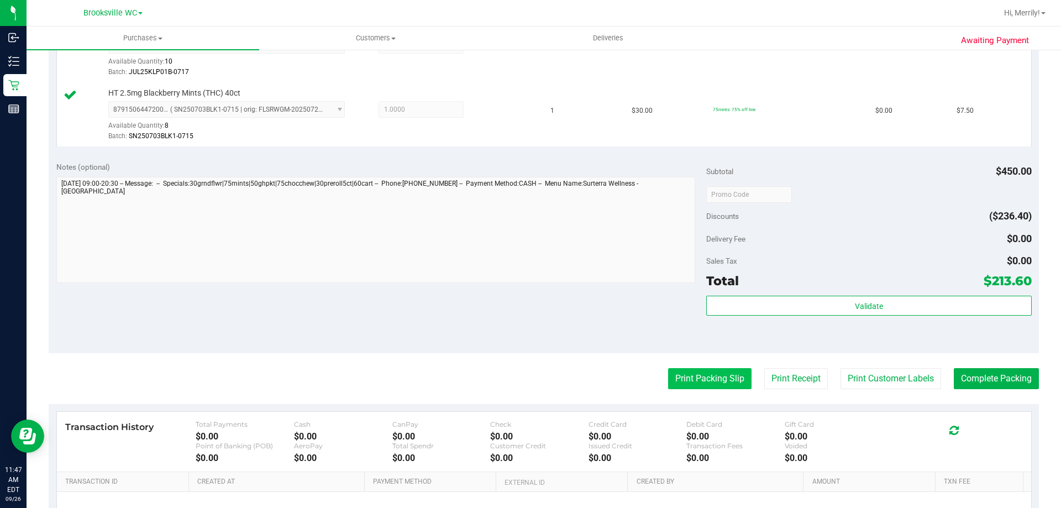
click at [702, 381] on button "Print Packing Slip" at bounding box center [709, 378] width 83 height 21
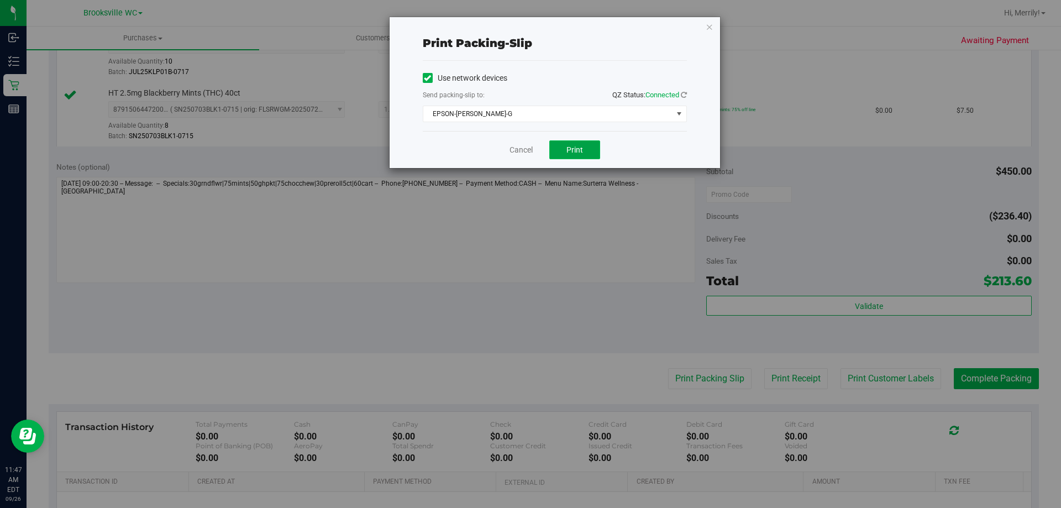
click at [576, 144] on button "Print" at bounding box center [574, 149] width 51 height 19
click at [517, 150] on link "Cancel" at bounding box center [520, 150] width 23 height 12
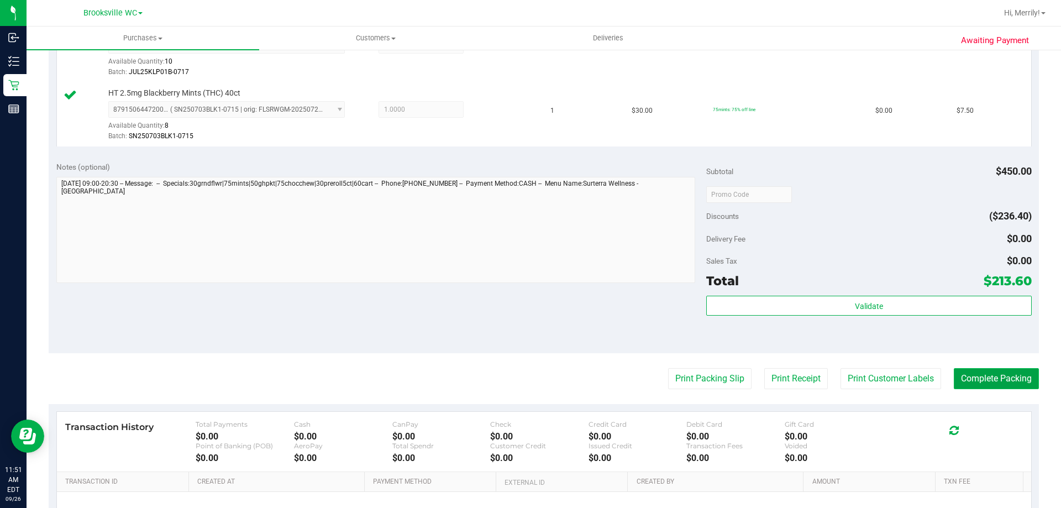
click at [992, 377] on button "Complete Packing" at bounding box center [996, 378] width 85 height 21
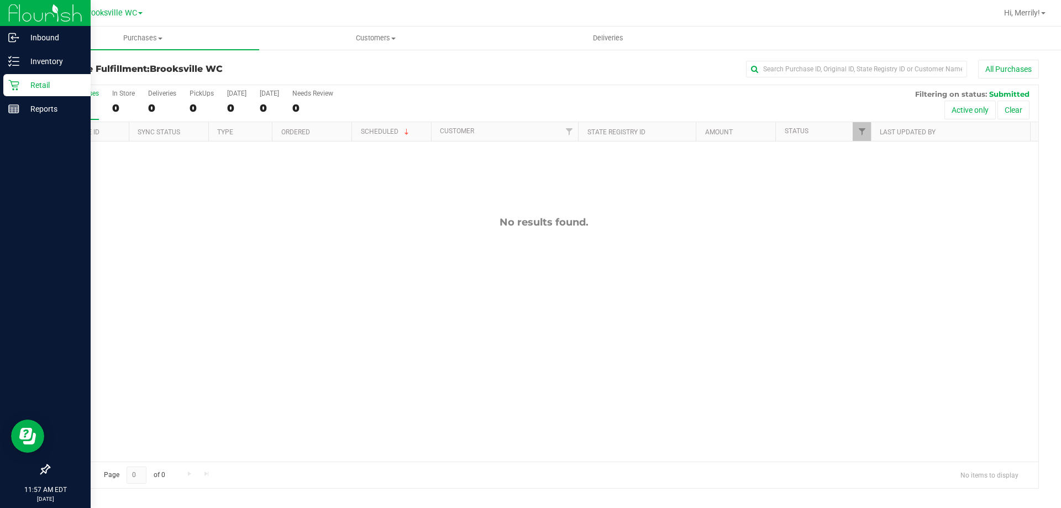
click at [10, 86] on icon at bounding box center [13, 85] width 11 height 11
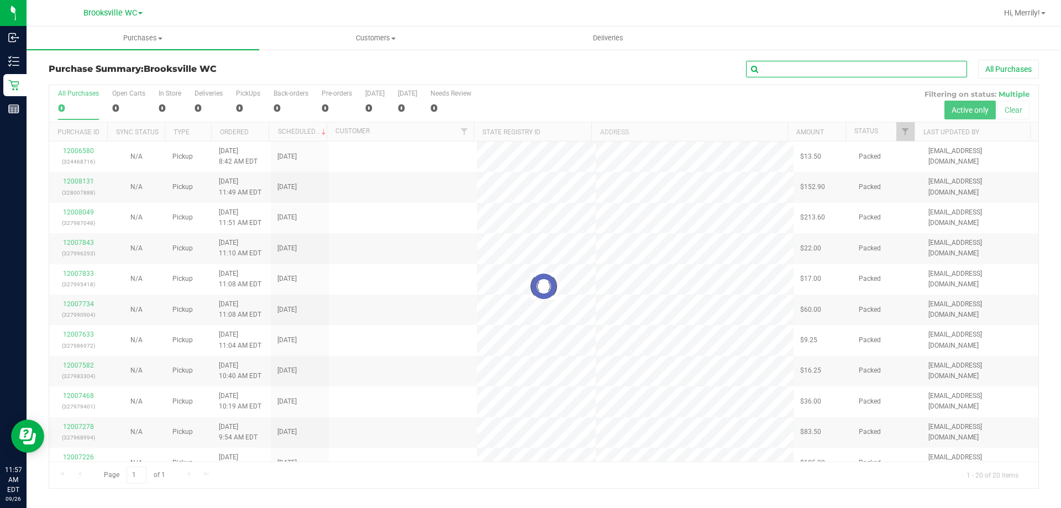
click at [793, 68] on input "text" at bounding box center [856, 69] width 221 height 17
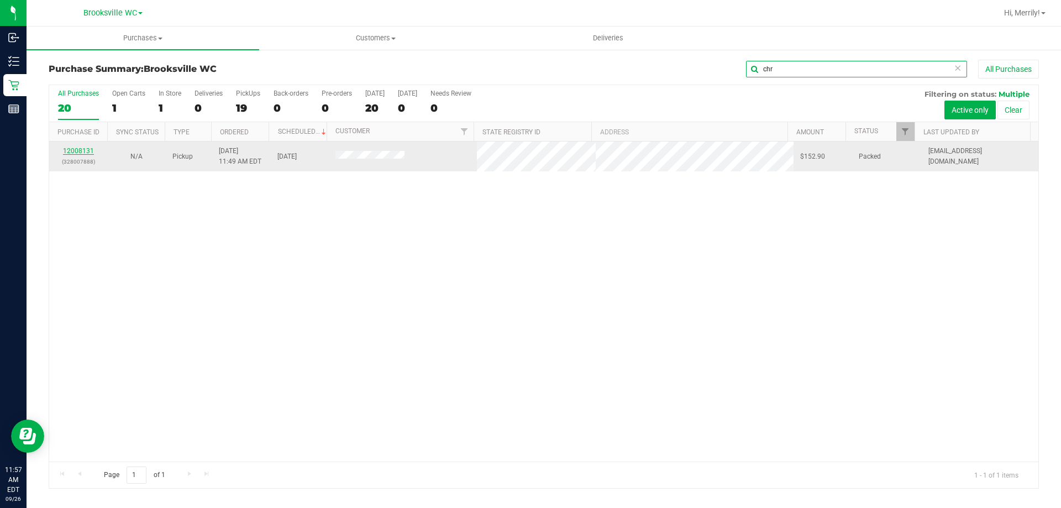
type input "chr"
click at [76, 151] on link "12008131" at bounding box center [78, 151] width 31 height 8
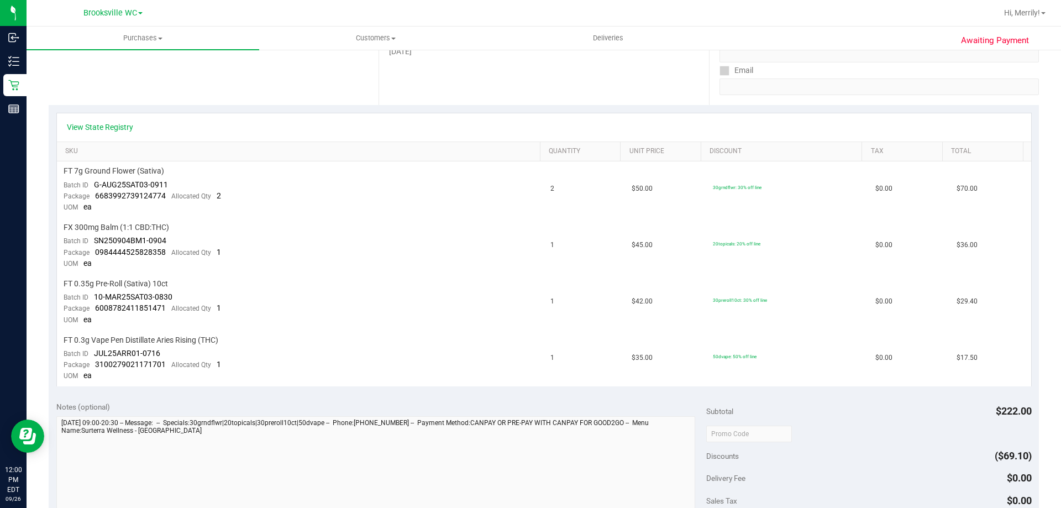
scroll to position [332, 0]
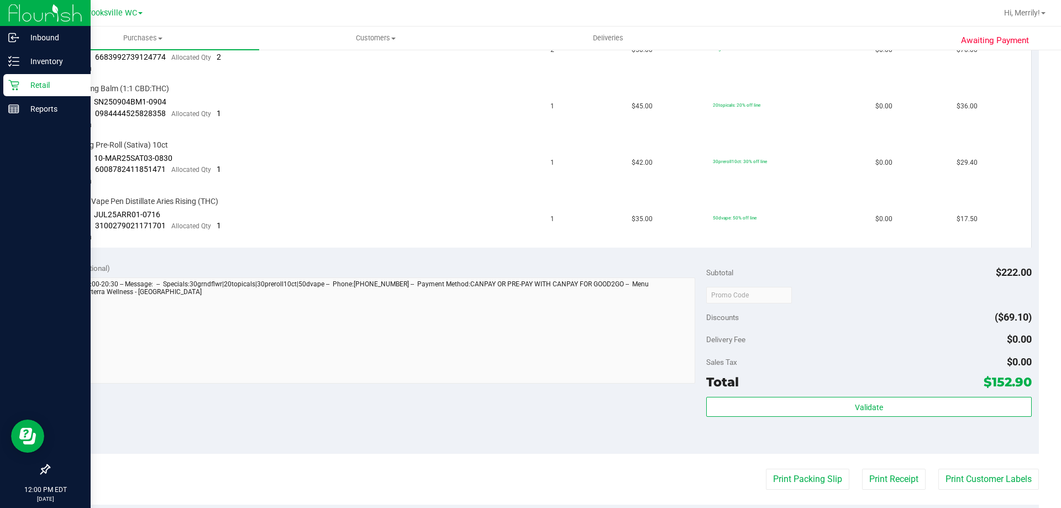
click at [13, 83] on icon at bounding box center [13, 85] width 11 height 11
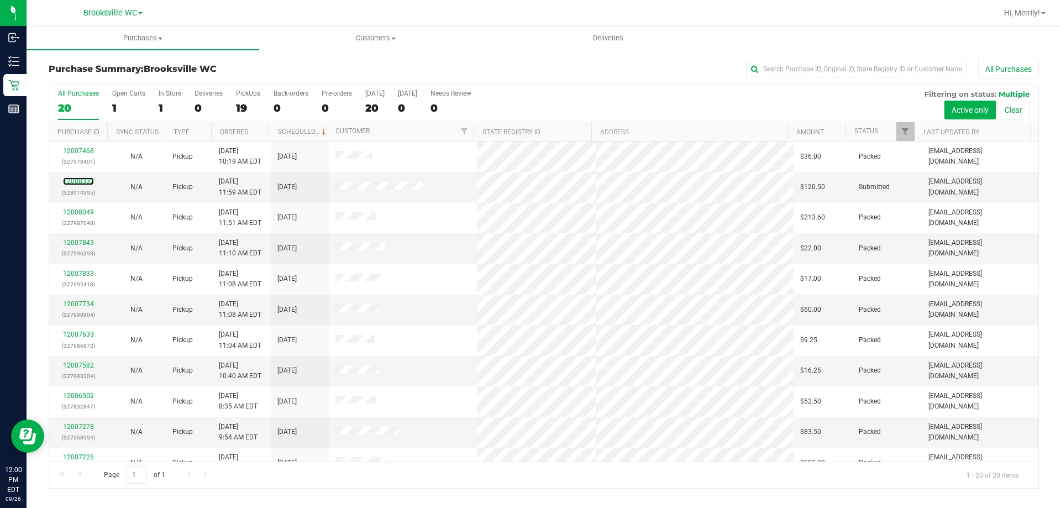
click at [84, 181] on link "12008332" at bounding box center [78, 181] width 31 height 8
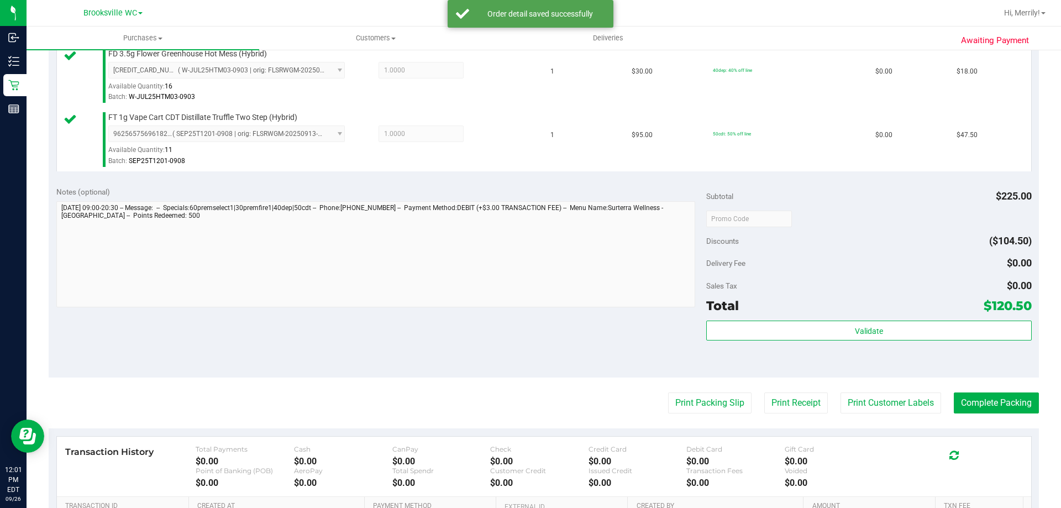
scroll to position [442, 0]
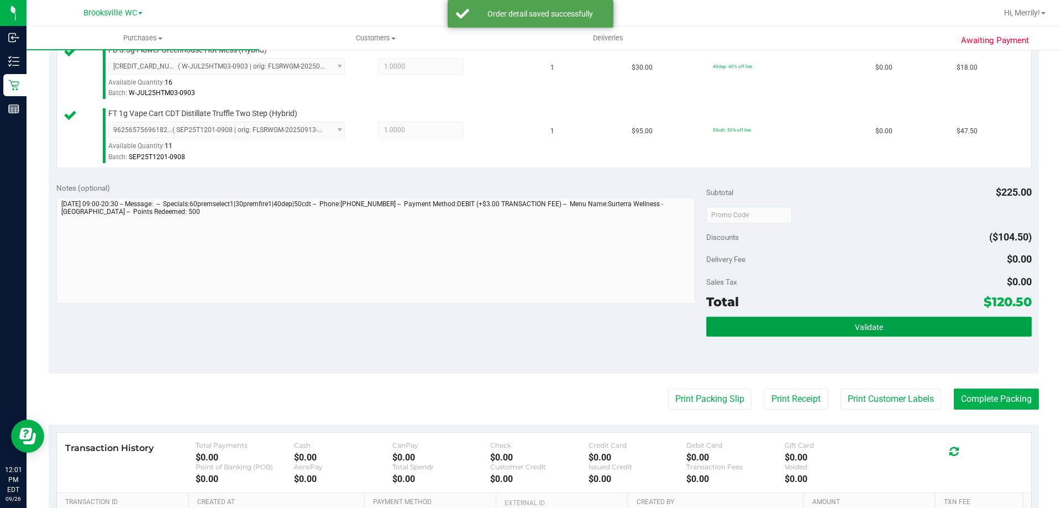
click at [805, 335] on button "Validate" at bounding box center [868, 327] width 325 height 20
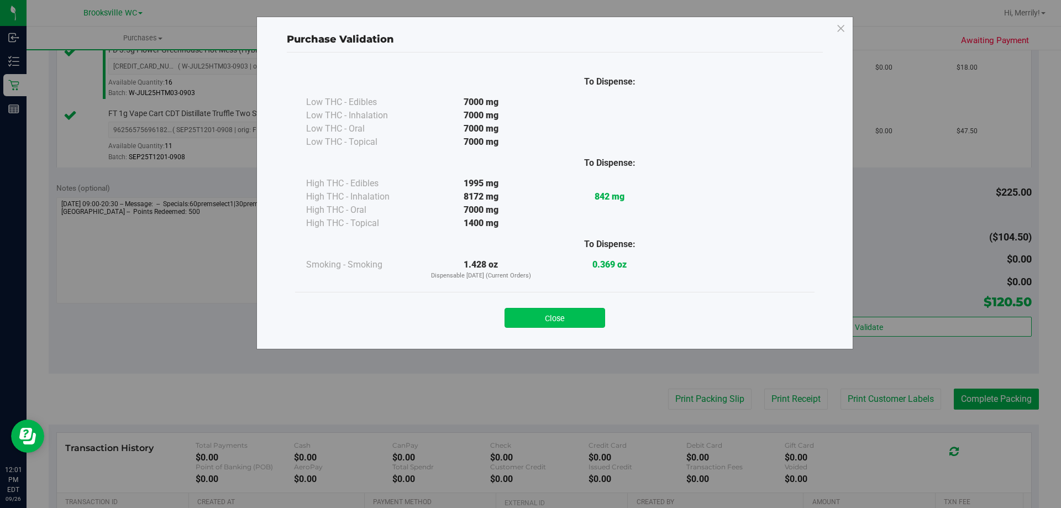
click at [540, 314] on button "Close" at bounding box center [555, 318] width 101 height 20
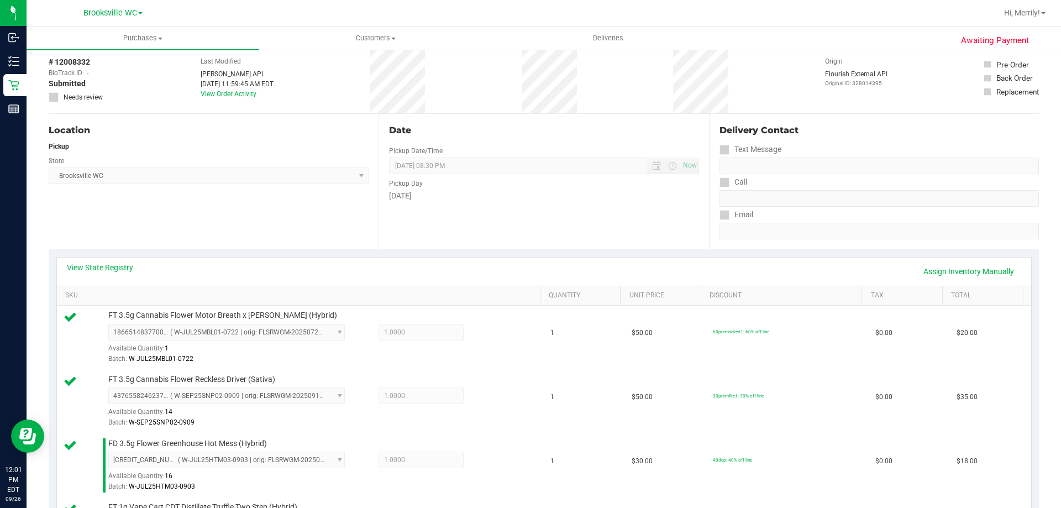
scroll to position [0, 0]
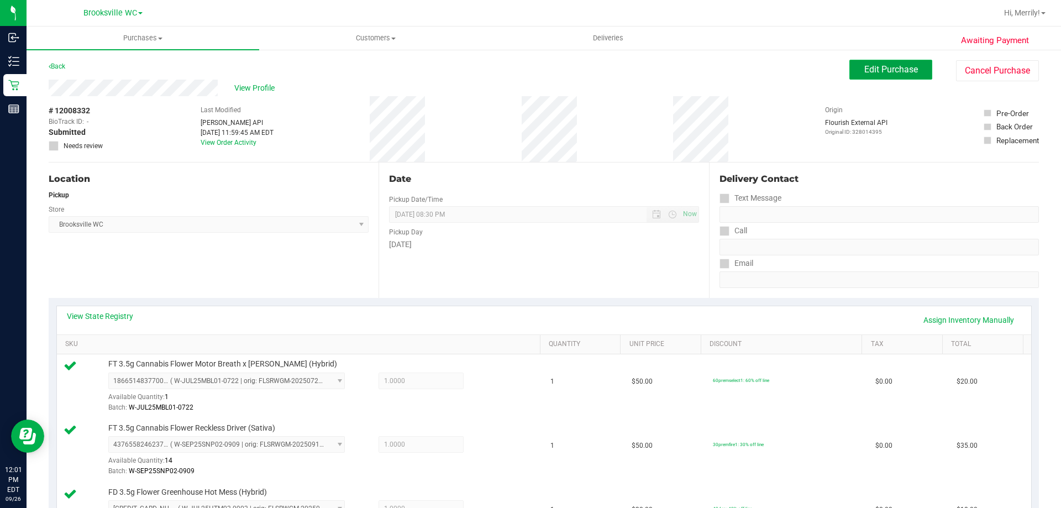
click at [873, 71] on span "Edit Purchase" at bounding box center [891, 69] width 54 height 10
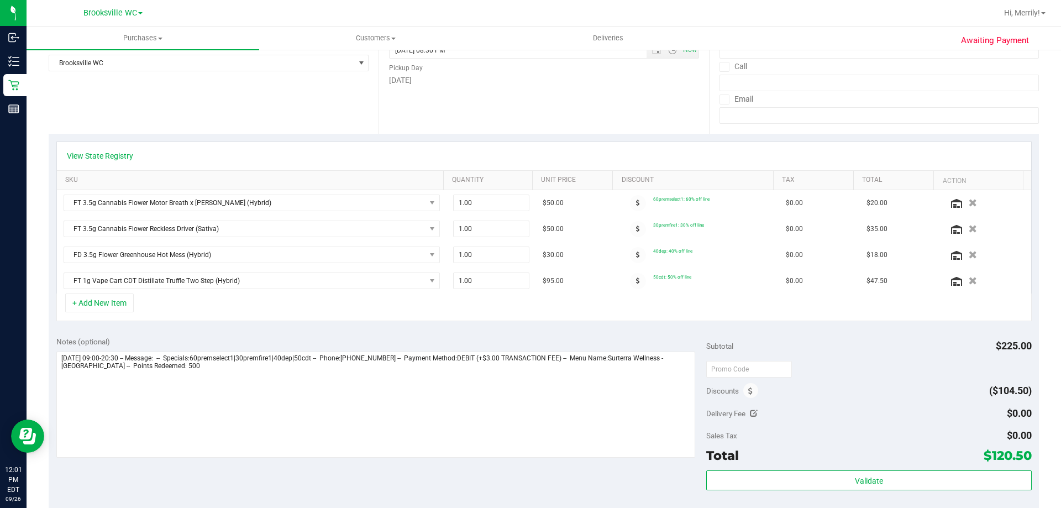
scroll to position [221, 0]
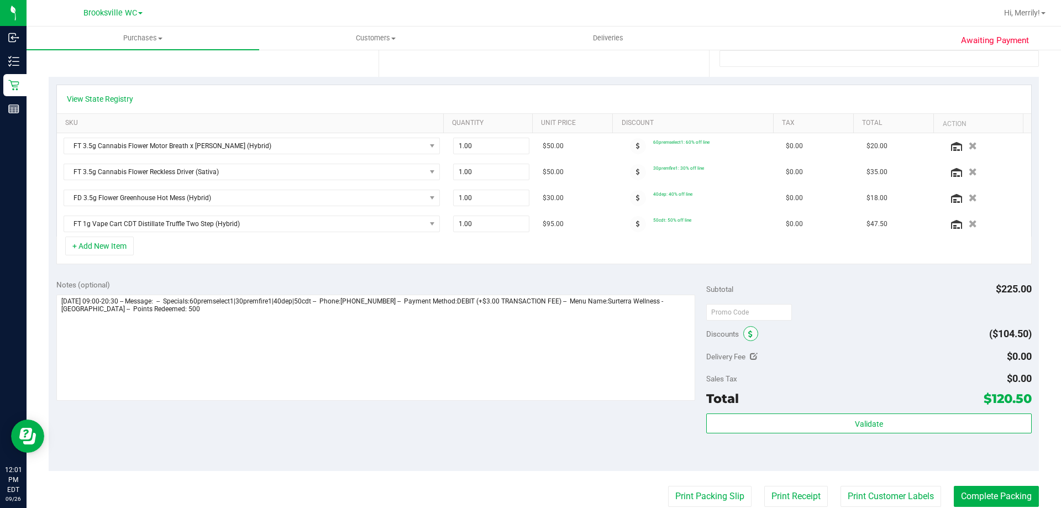
click at [748, 336] on icon at bounding box center [750, 334] width 4 height 8
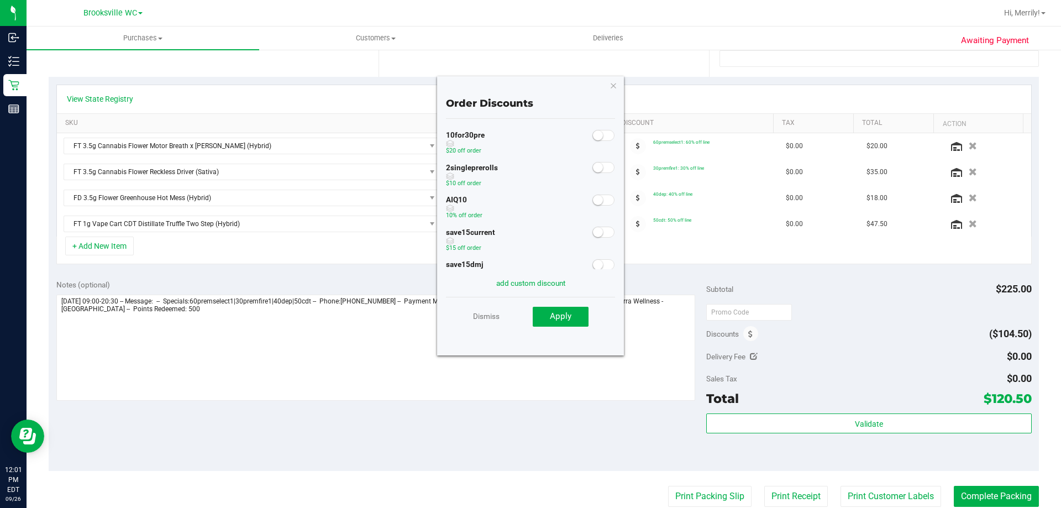
click at [593, 201] on small at bounding box center [598, 200] width 10 height 10
click at [567, 321] on span "Apply" at bounding box center [561, 316] width 22 height 10
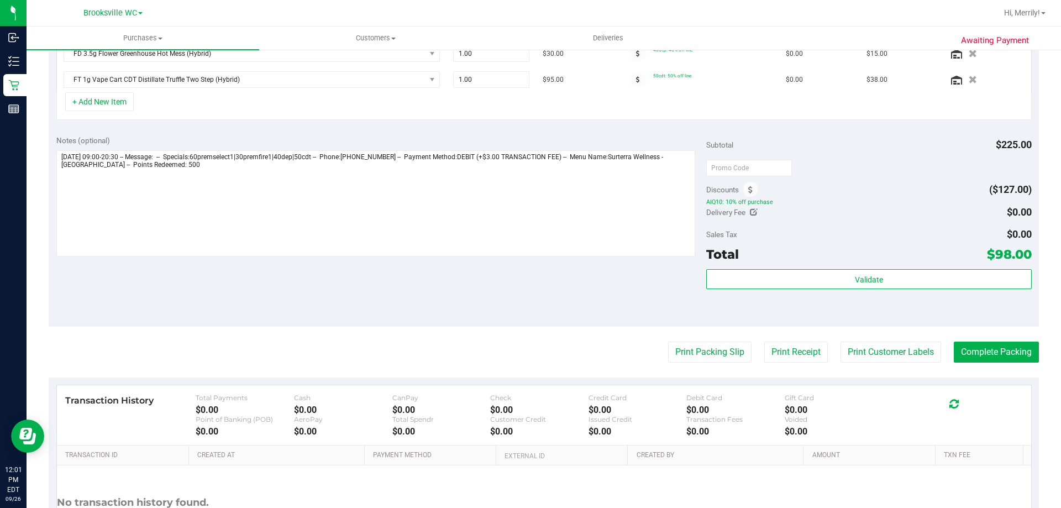
scroll to position [387, 0]
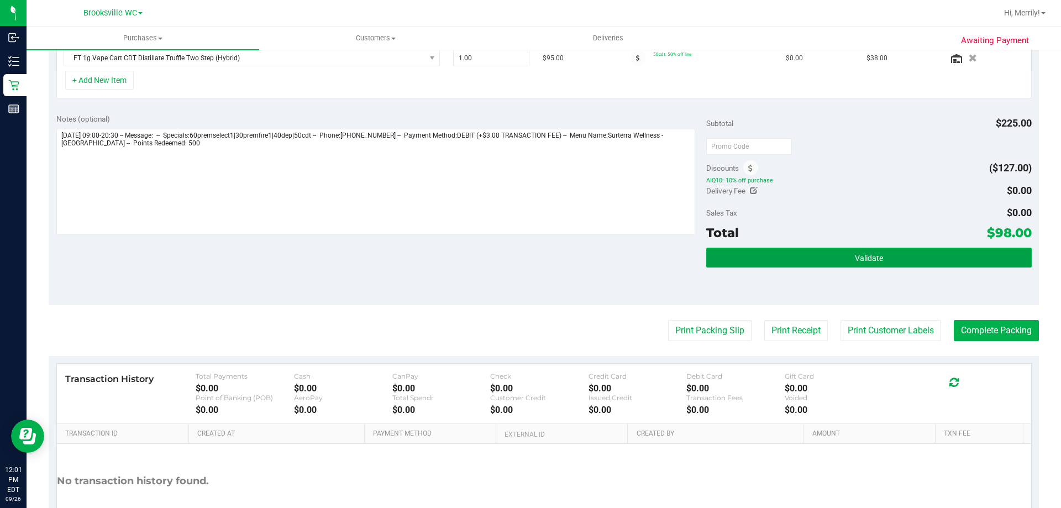
click at [859, 260] on span "Validate" at bounding box center [869, 258] width 28 height 9
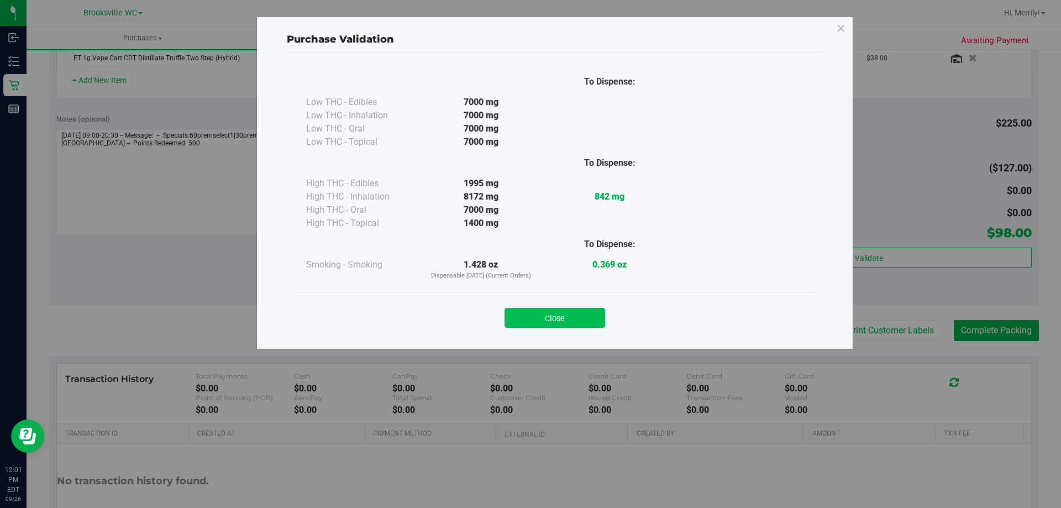
click at [575, 313] on button "Close" at bounding box center [555, 318] width 101 height 20
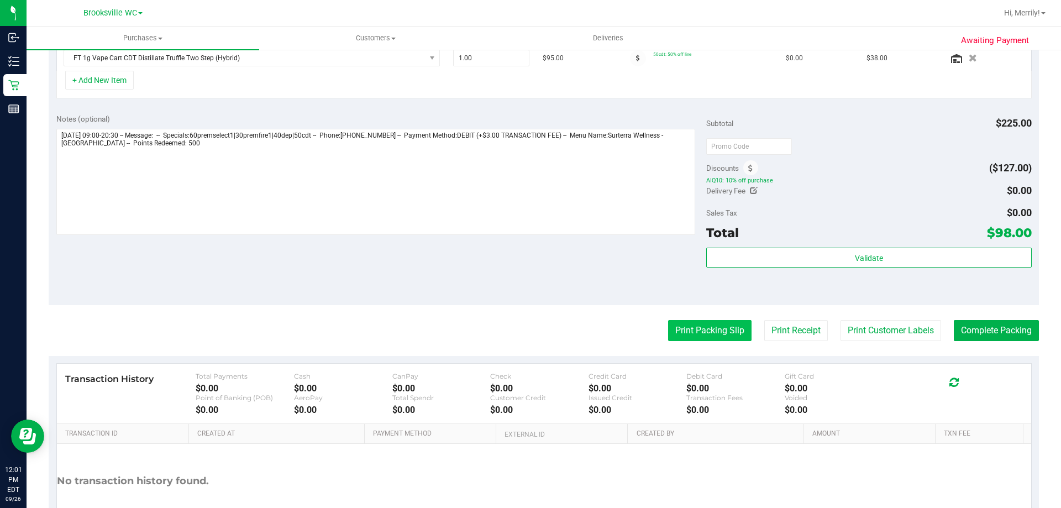
click at [699, 333] on button "Print Packing Slip" at bounding box center [709, 330] width 83 height 21
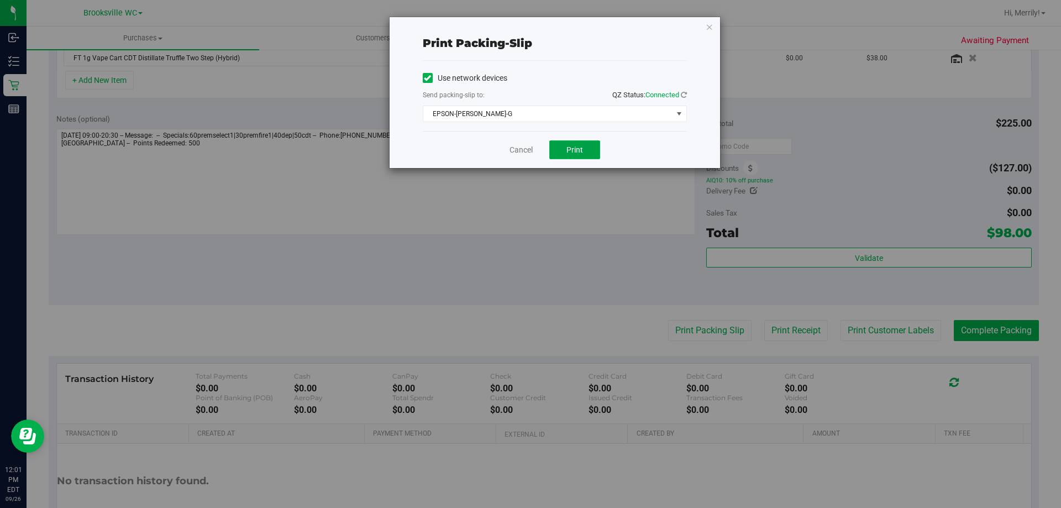
click at [580, 148] on span "Print" at bounding box center [574, 149] width 17 height 9
click at [514, 150] on link "Cancel" at bounding box center [520, 150] width 23 height 12
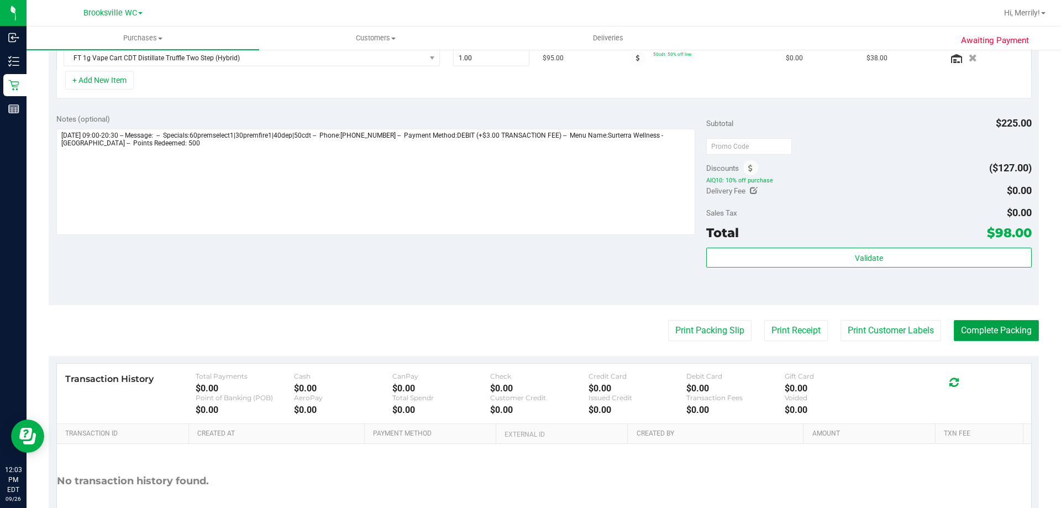
click at [984, 333] on button "Complete Packing" at bounding box center [996, 330] width 85 height 21
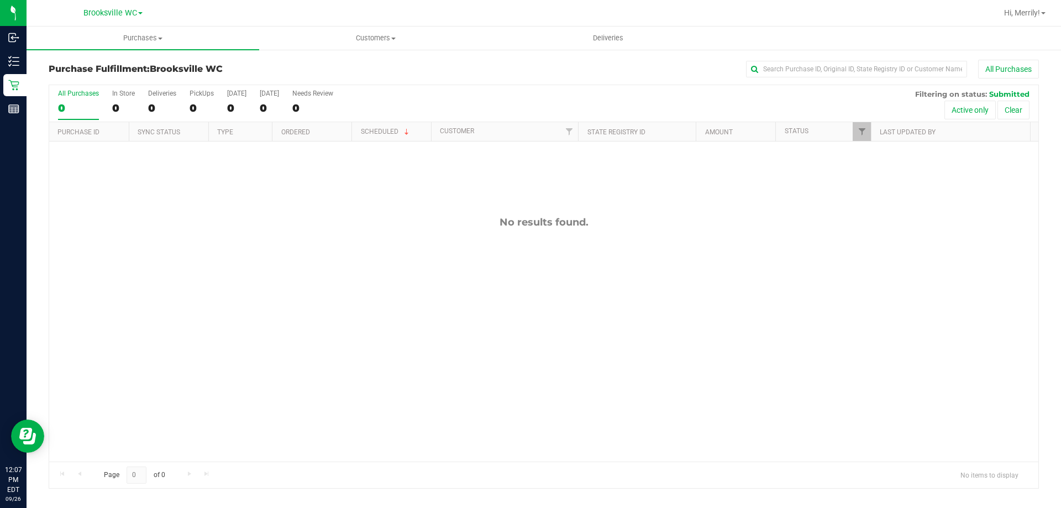
click at [908, 378] on div "No results found." at bounding box center [543, 338] width 989 height 395
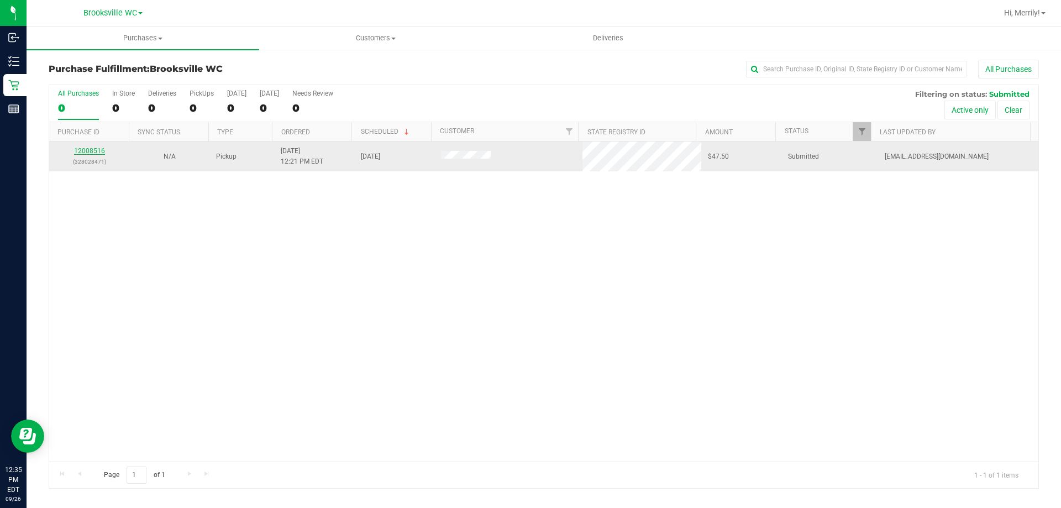
click at [94, 150] on link "12008516" at bounding box center [89, 151] width 31 height 8
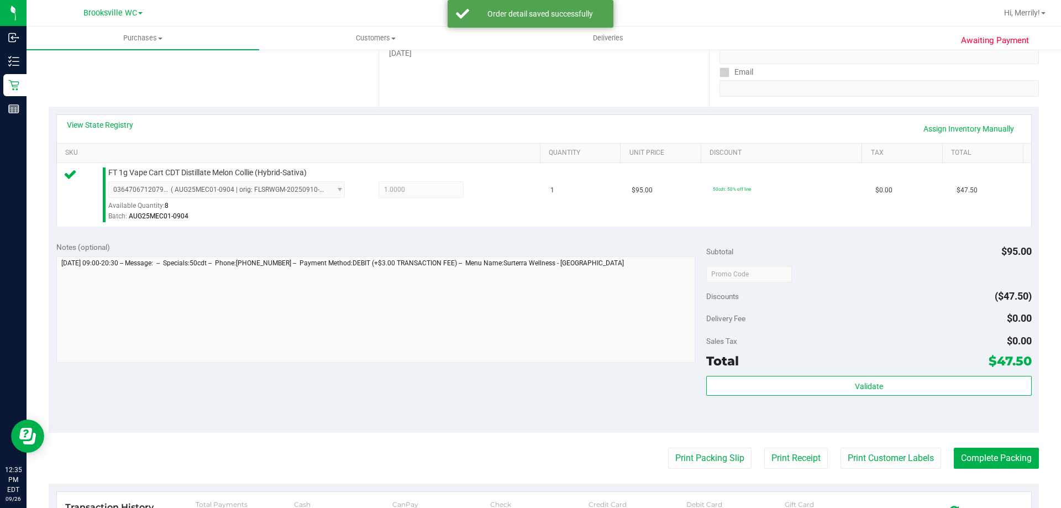
scroll to position [221, 0]
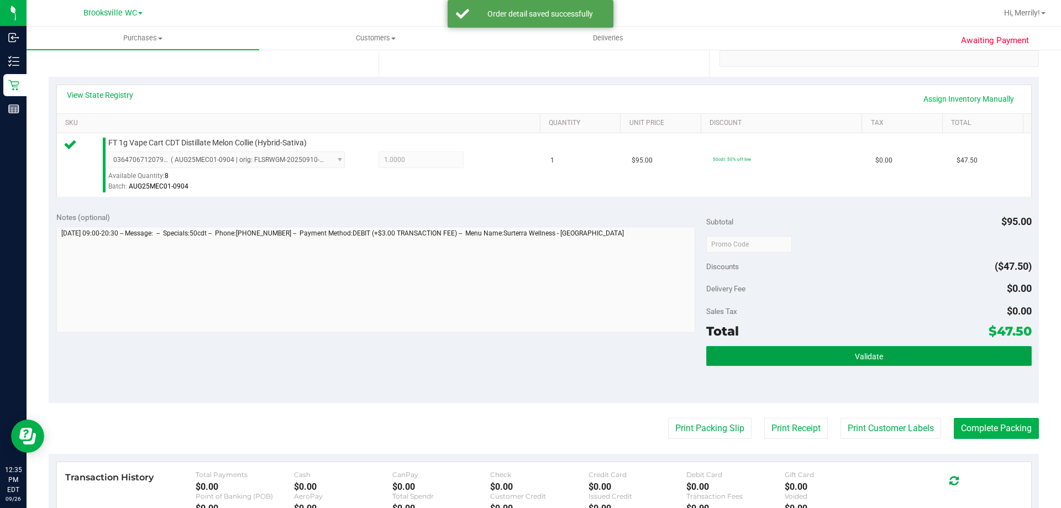
click at [895, 359] on button "Validate" at bounding box center [868, 356] width 325 height 20
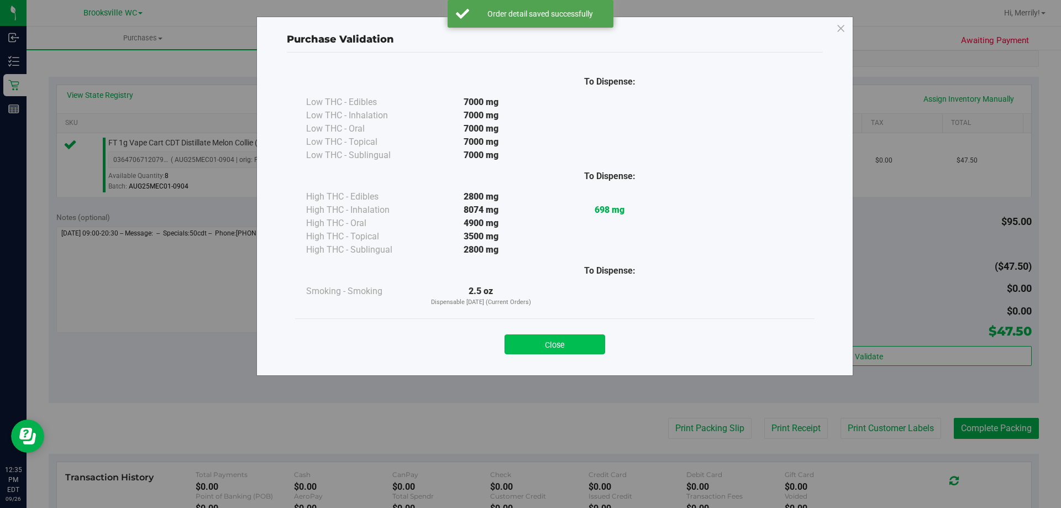
click at [575, 345] on button "Close" at bounding box center [555, 344] width 101 height 20
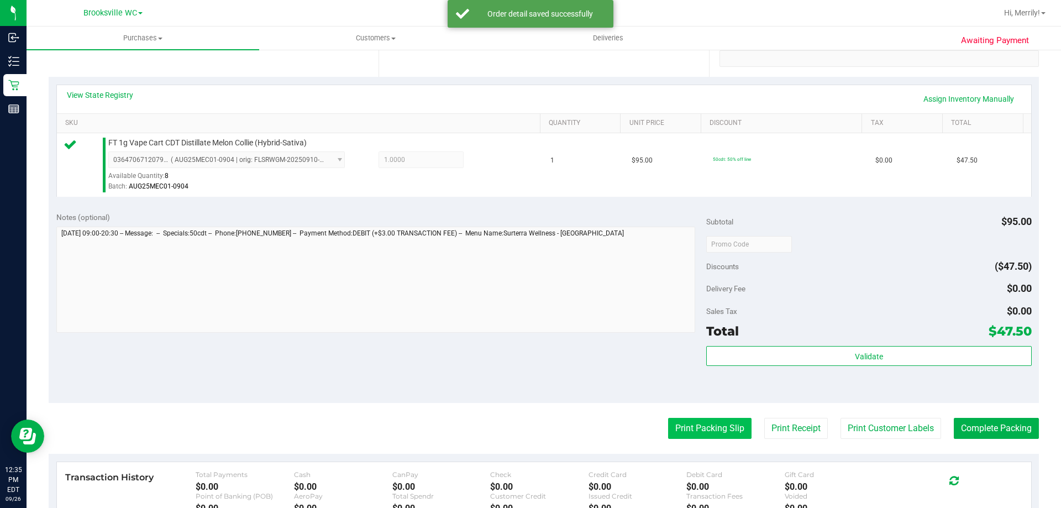
click at [691, 426] on button "Print Packing Slip" at bounding box center [709, 428] width 83 height 21
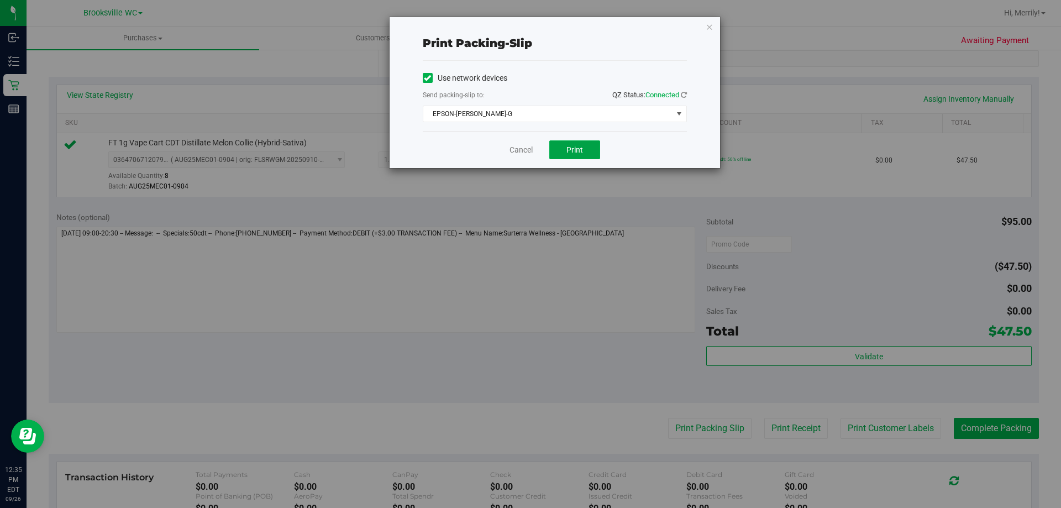
drag, startPoint x: 569, startPoint y: 150, endPoint x: 554, endPoint y: 132, distance: 23.6
click at [568, 149] on span "Print" at bounding box center [574, 149] width 17 height 9
click at [526, 154] on link "Cancel" at bounding box center [520, 150] width 23 height 12
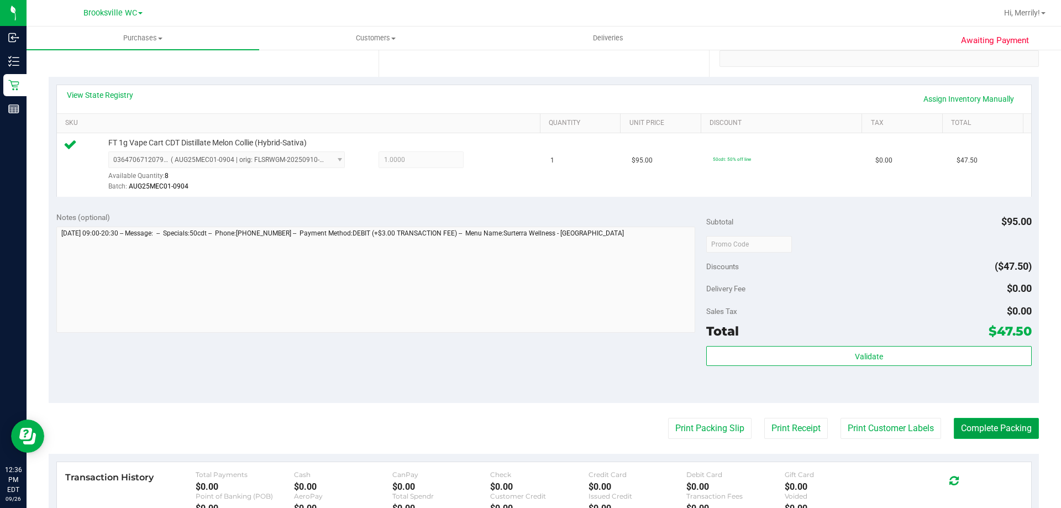
click at [979, 429] on button "Complete Packing" at bounding box center [996, 428] width 85 height 21
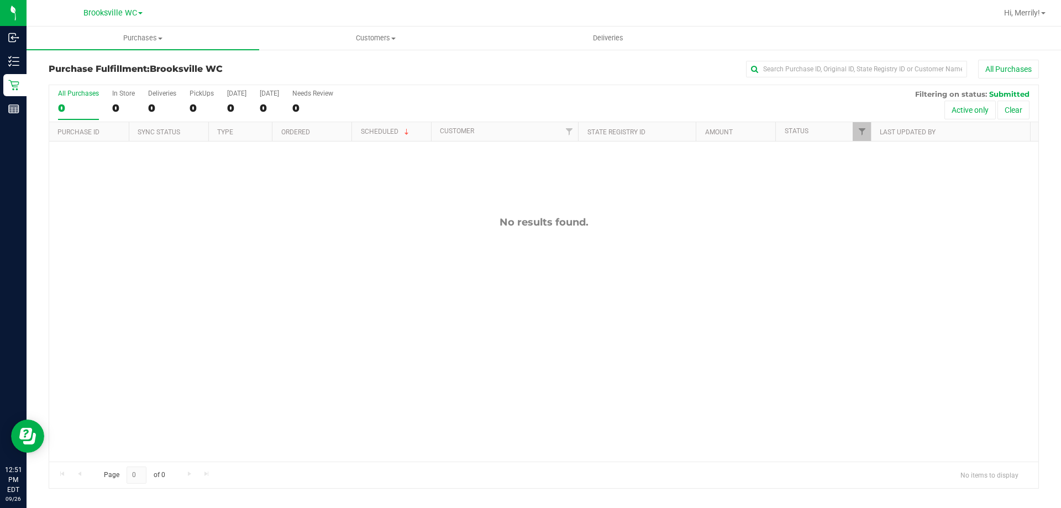
click at [550, 337] on div "No results found." at bounding box center [543, 338] width 989 height 395
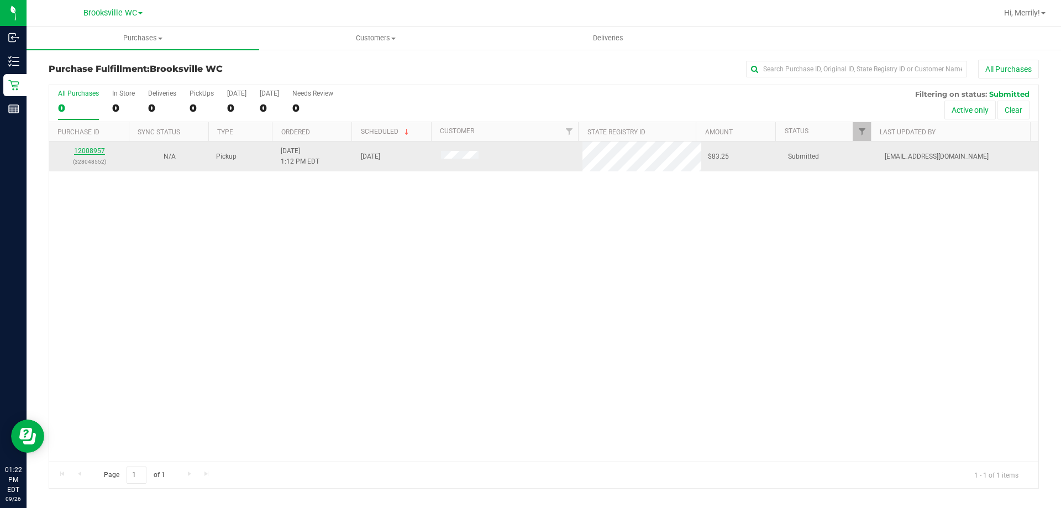
click at [82, 149] on link "12008957" at bounding box center [89, 151] width 31 height 8
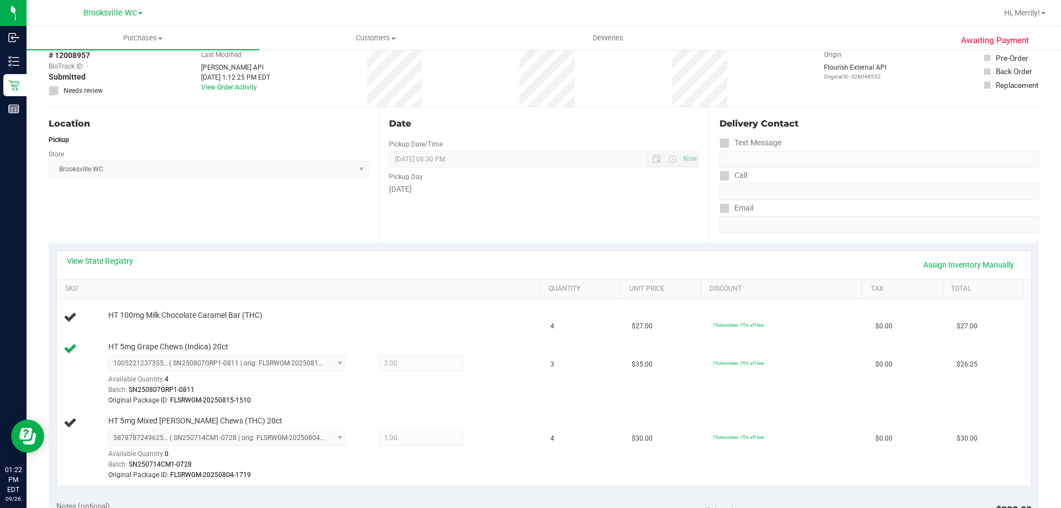
scroll to position [111, 0]
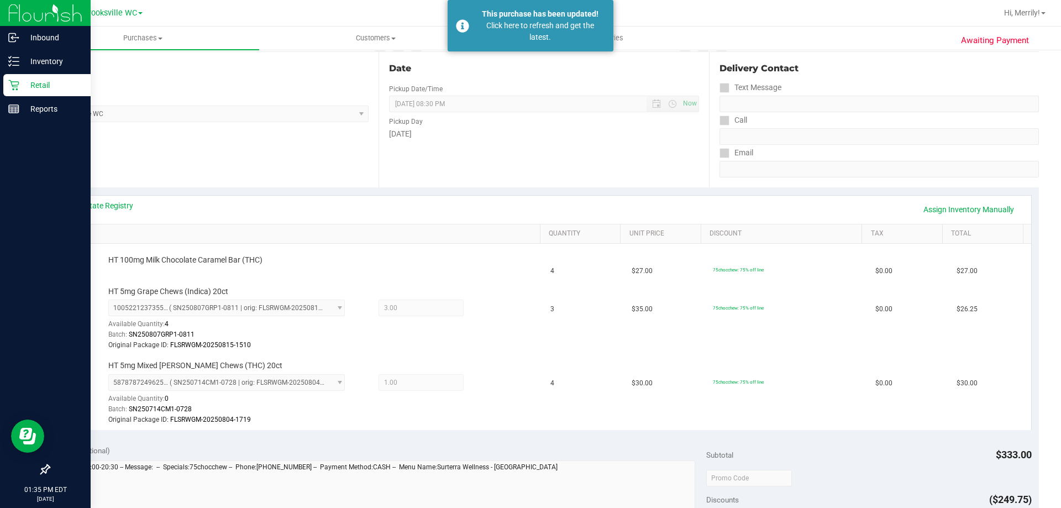
click at [1, 81] on link "Retail" at bounding box center [45, 86] width 91 height 24
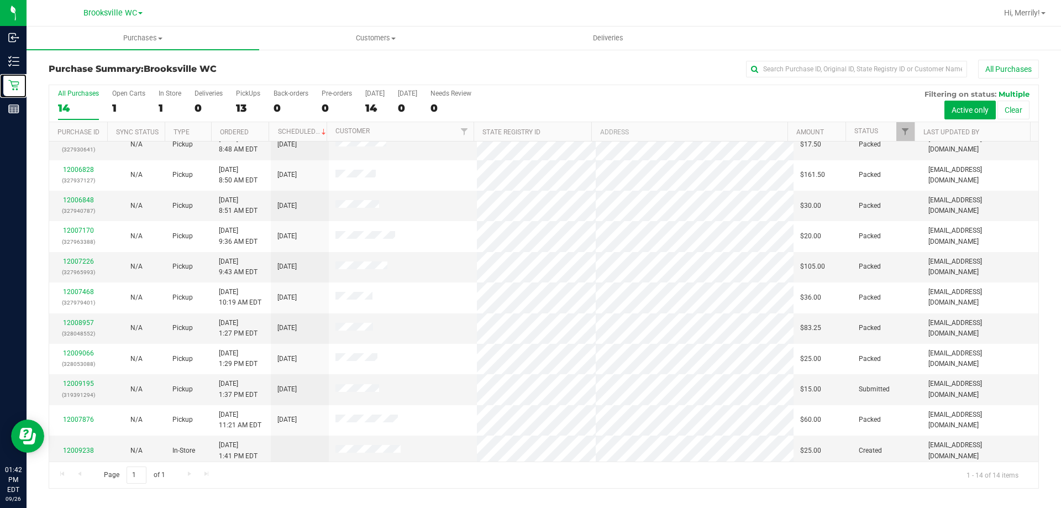
scroll to position [108, 0]
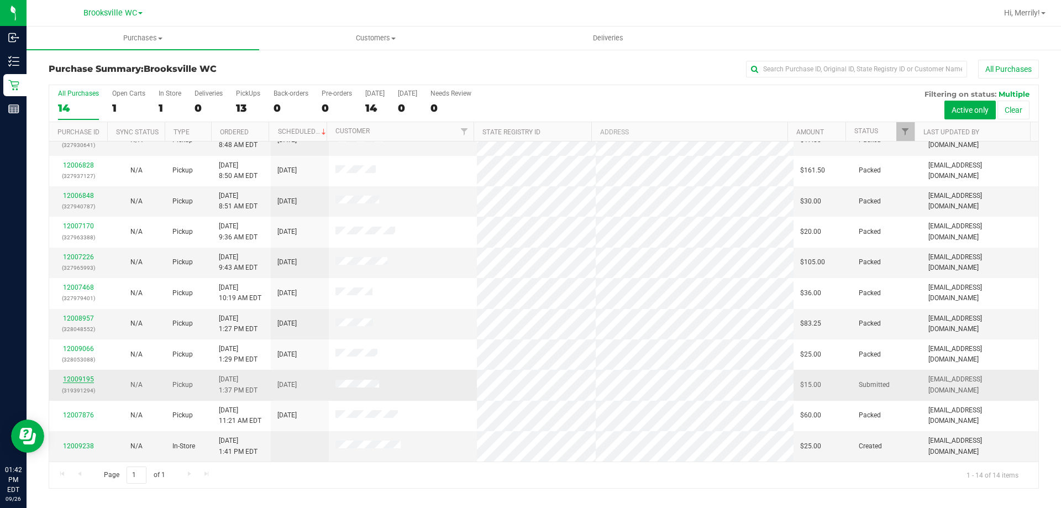
click at [77, 380] on link "12009195" at bounding box center [78, 379] width 31 height 8
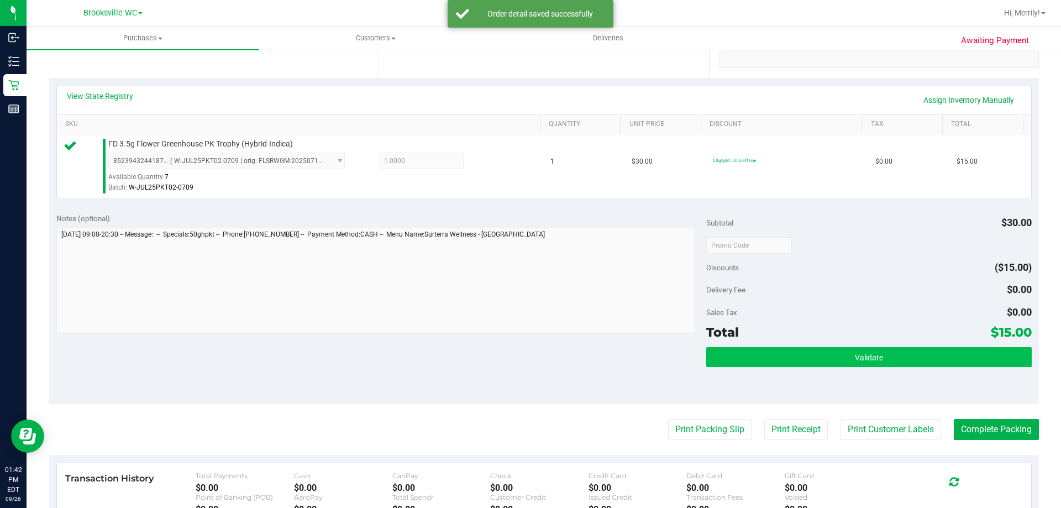
scroll to position [221, 0]
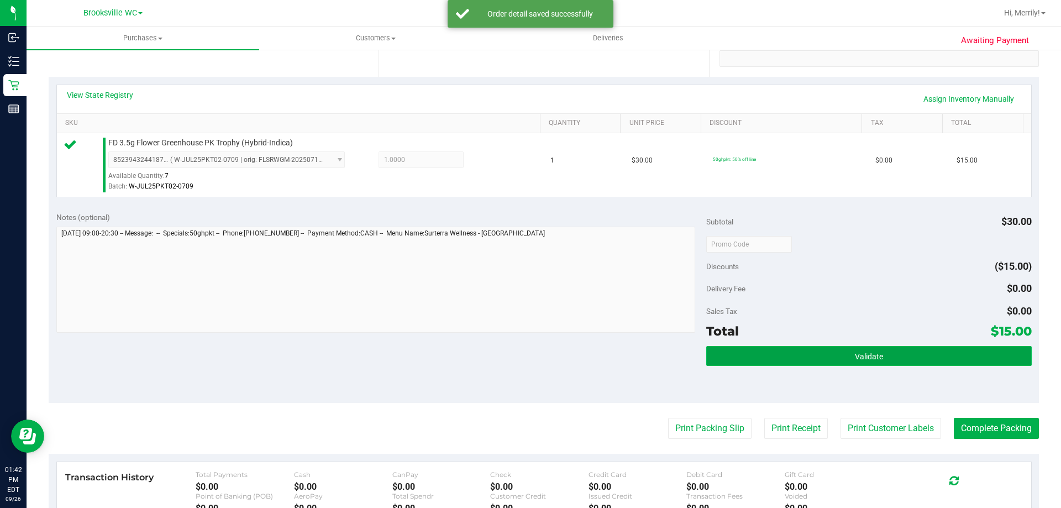
click at [892, 358] on button "Validate" at bounding box center [868, 356] width 325 height 20
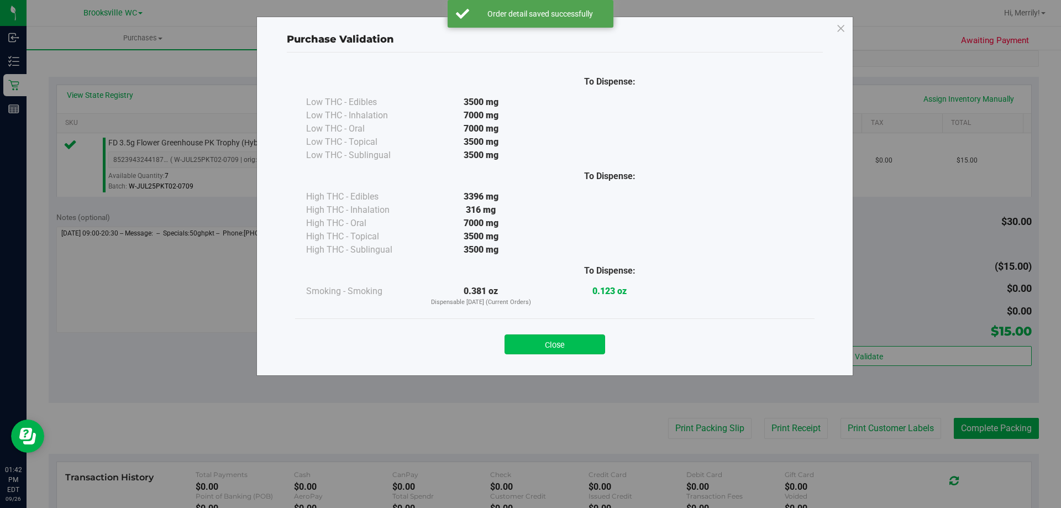
click at [565, 347] on button "Close" at bounding box center [555, 344] width 101 height 20
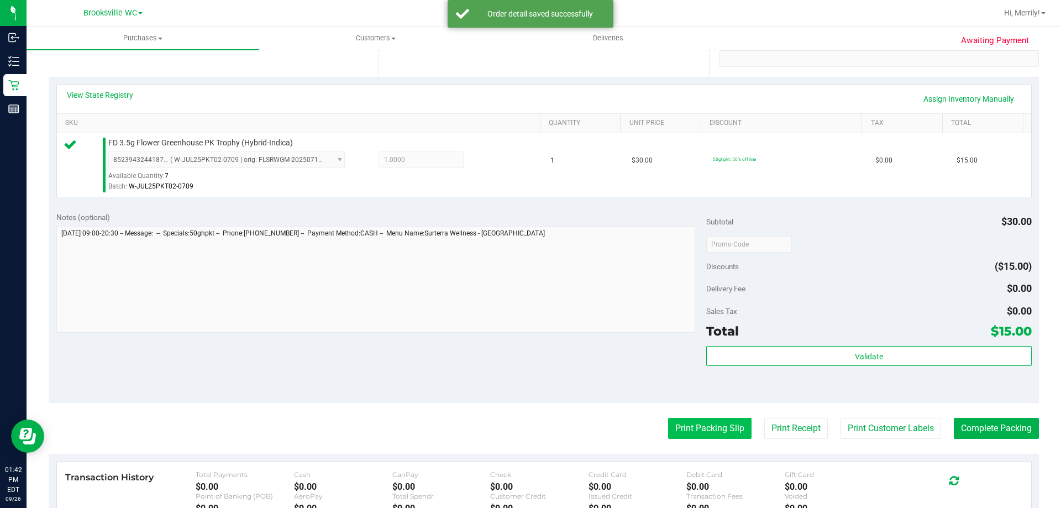
click at [690, 430] on button "Print Packing Slip" at bounding box center [709, 428] width 83 height 21
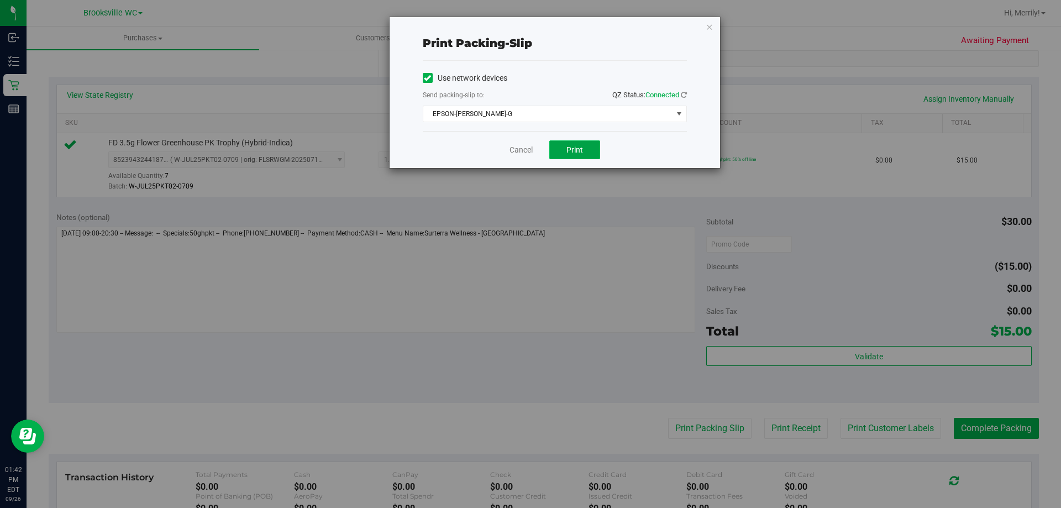
click at [579, 154] on span "Print" at bounding box center [574, 149] width 17 height 9
click at [524, 150] on link "Cancel" at bounding box center [520, 150] width 23 height 12
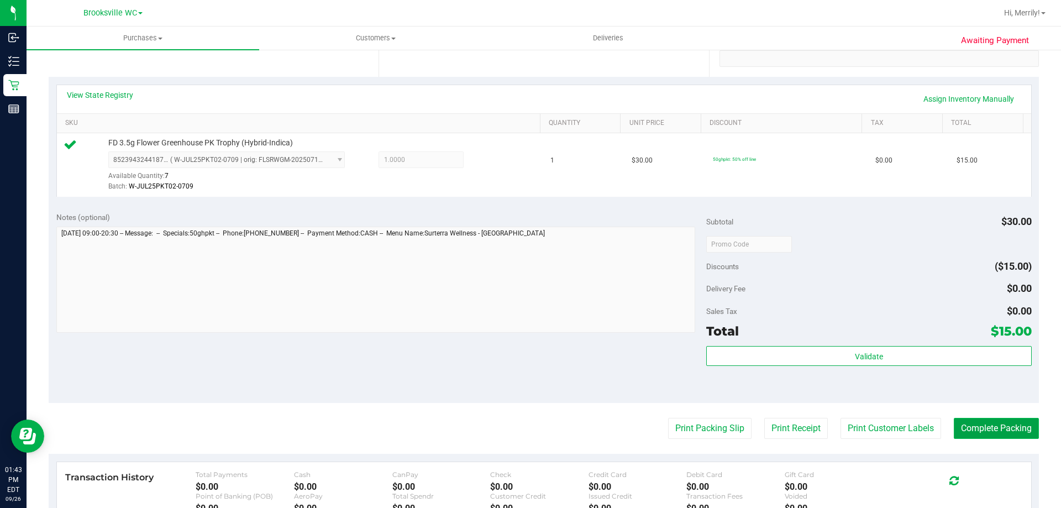
click at [987, 423] on button "Complete Packing" at bounding box center [996, 428] width 85 height 21
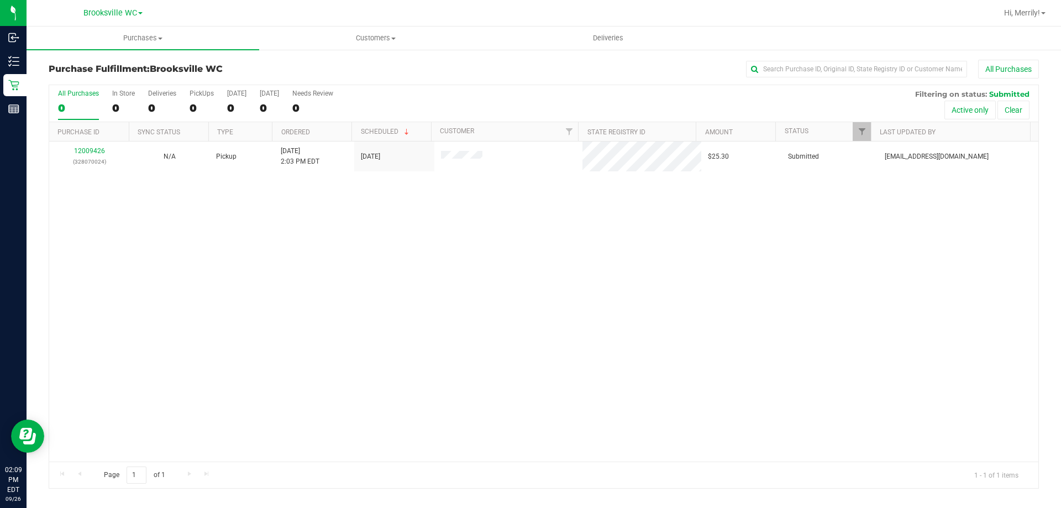
click at [264, 404] on div "12009426 (328070024) N/A Pickup 9/26/2025 2:03 PM EDT 9/26/2025 $25.30 Submitte…" at bounding box center [543, 301] width 989 height 320
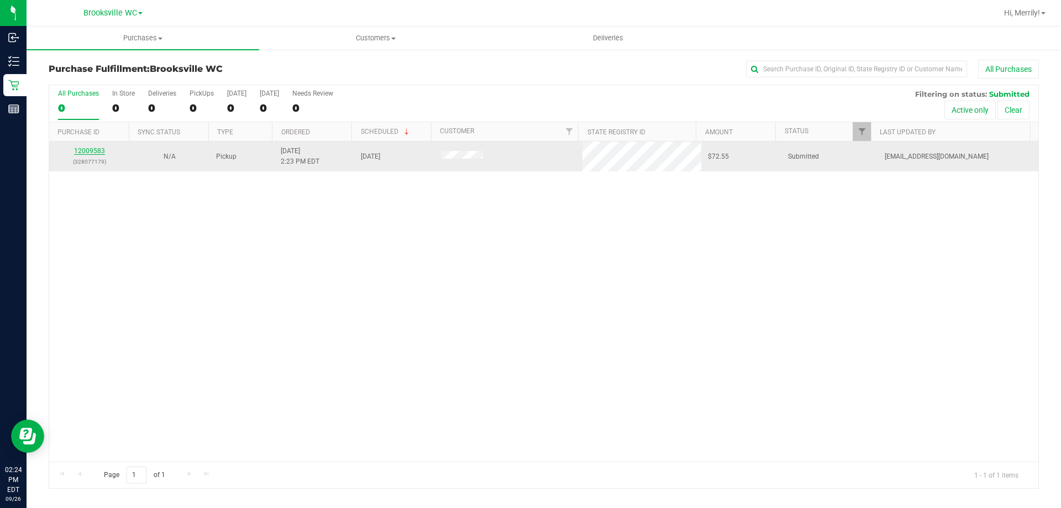
click at [87, 147] on link "12009583" at bounding box center [89, 151] width 31 height 8
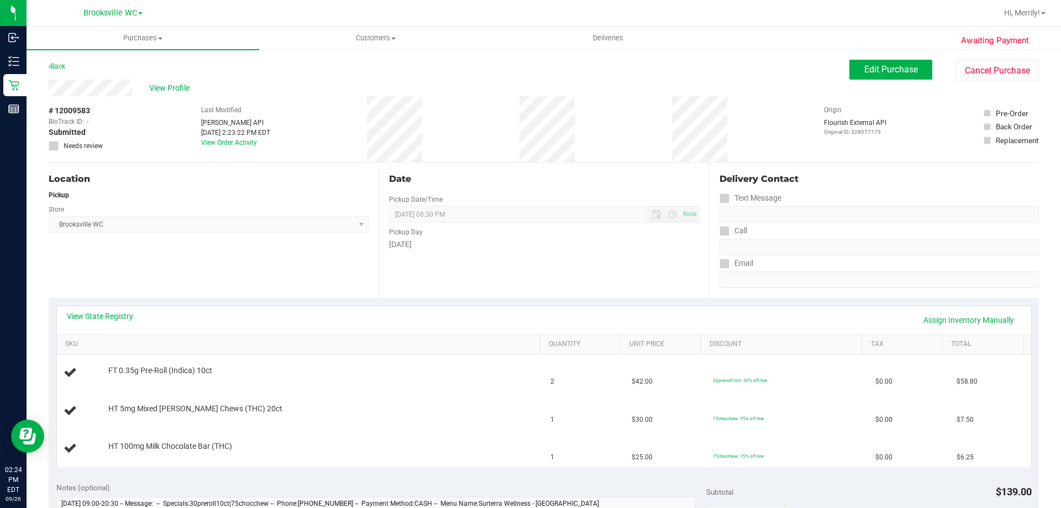
scroll to position [55, 0]
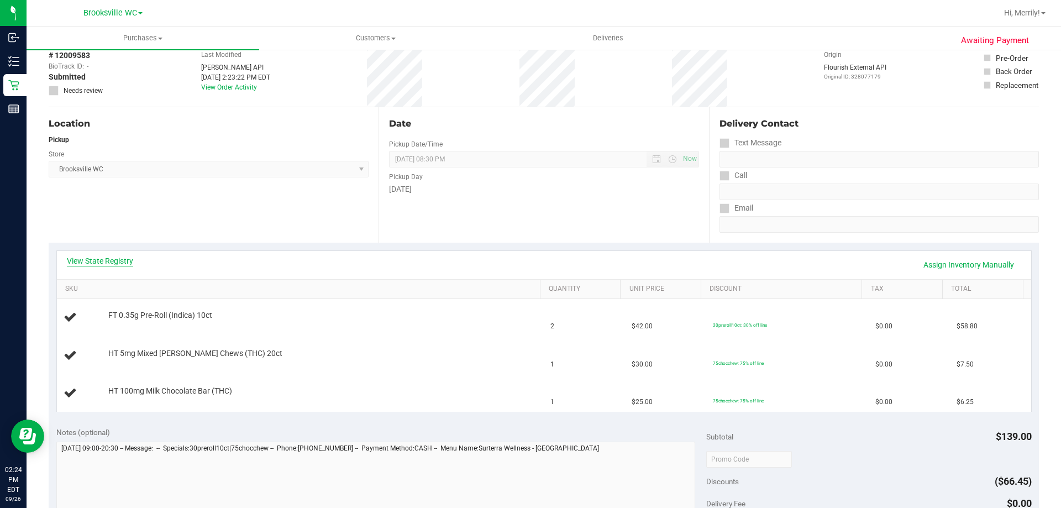
click at [107, 260] on link "View State Registry" at bounding box center [100, 260] width 66 height 11
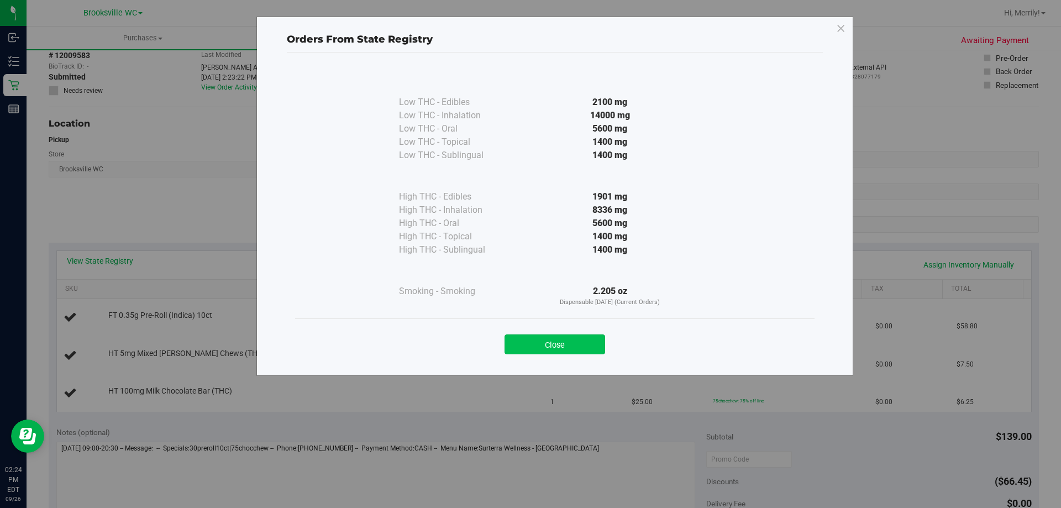
click at [535, 340] on button "Close" at bounding box center [555, 344] width 101 height 20
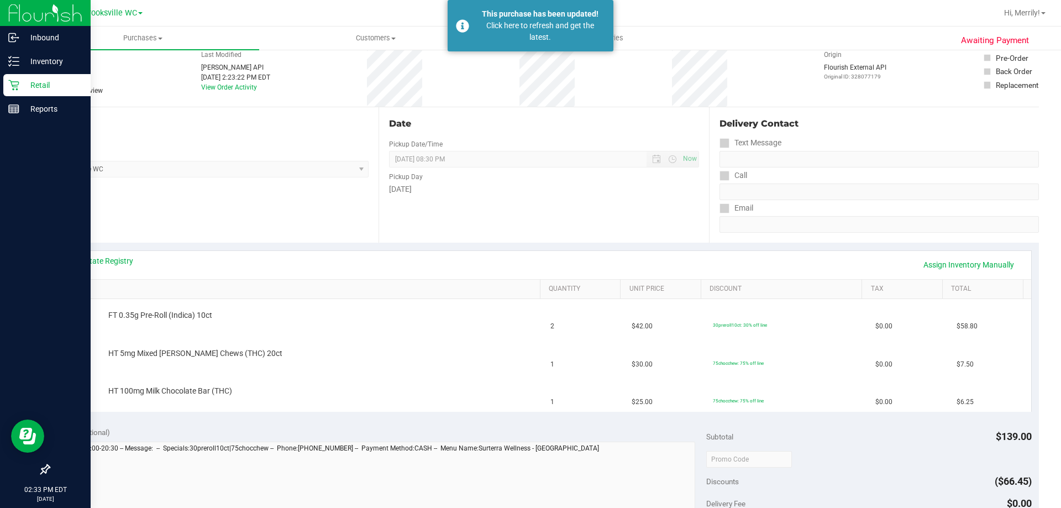
click at [18, 83] on icon at bounding box center [13, 85] width 11 height 11
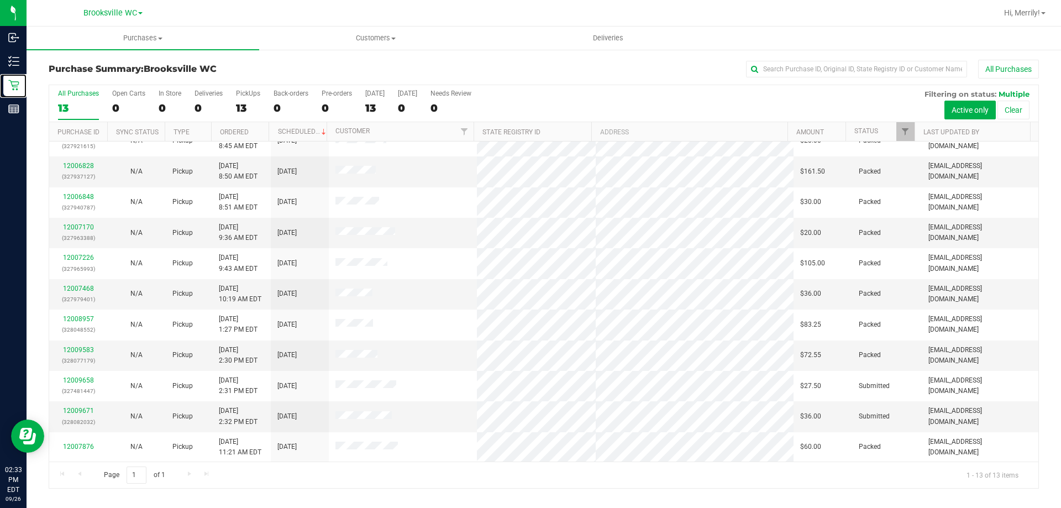
scroll to position [77, 0]
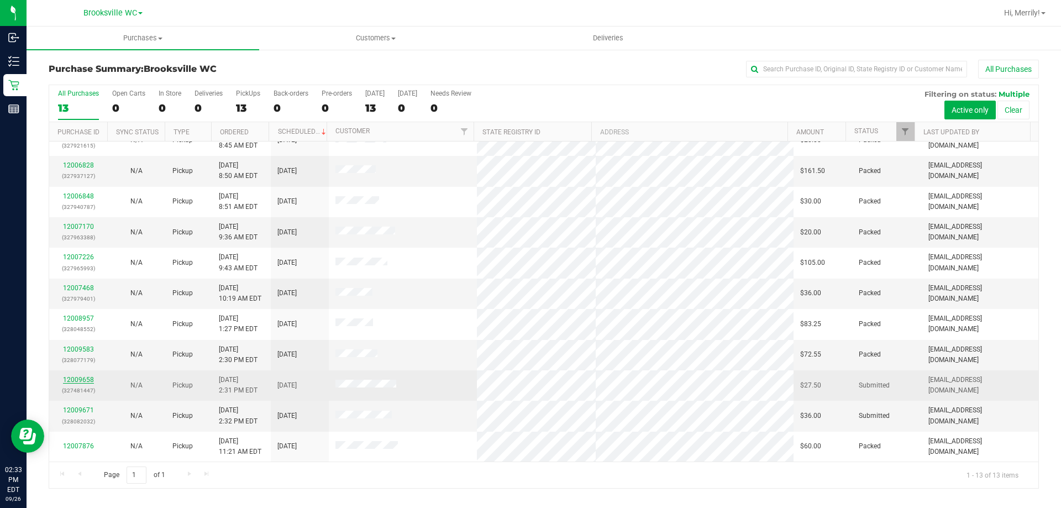
click at [85, 380] on link "12009658" at bounding box center [78, 380] width 31 height 8
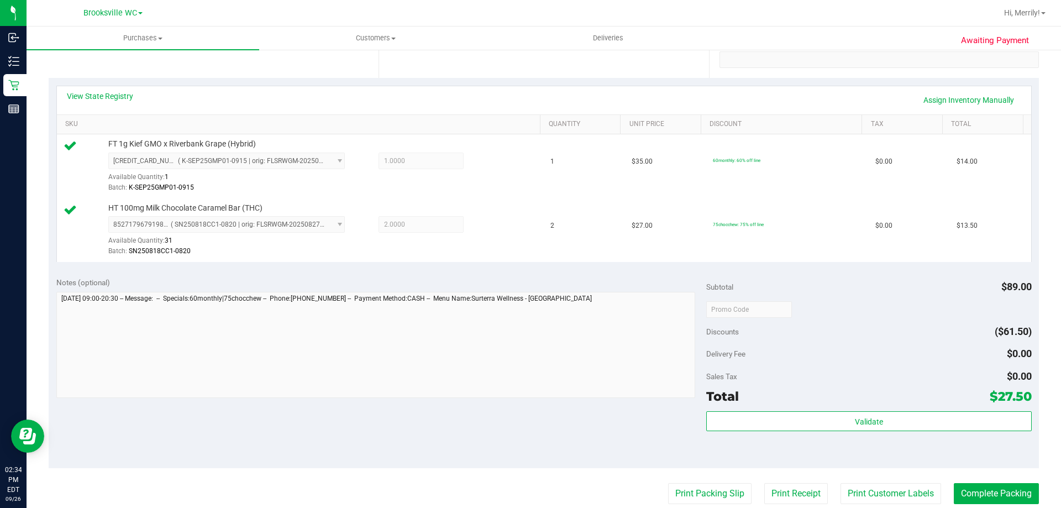
scroll to position [221, 0]
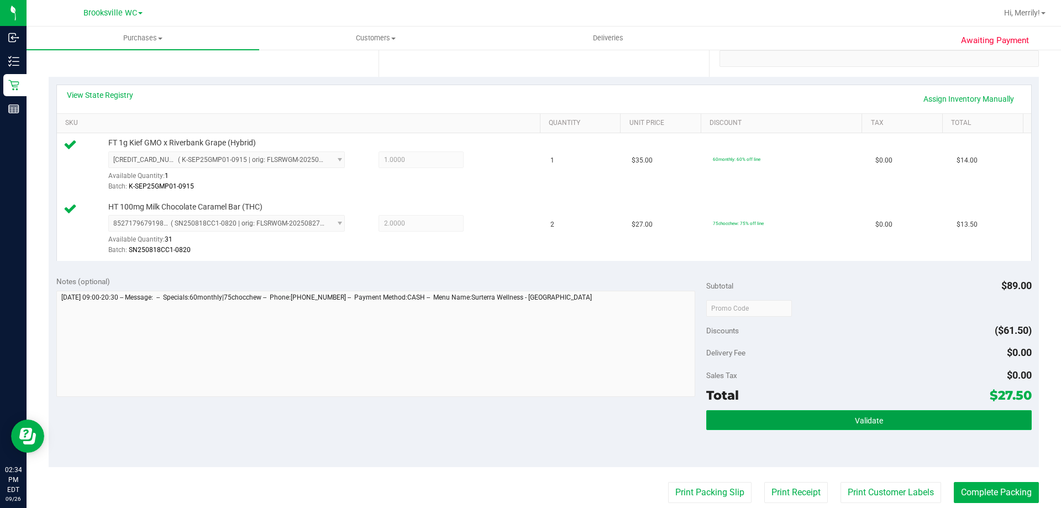
click at [802, 419] on button "Validate" at bounding box center [868, 420] width 325 height 20
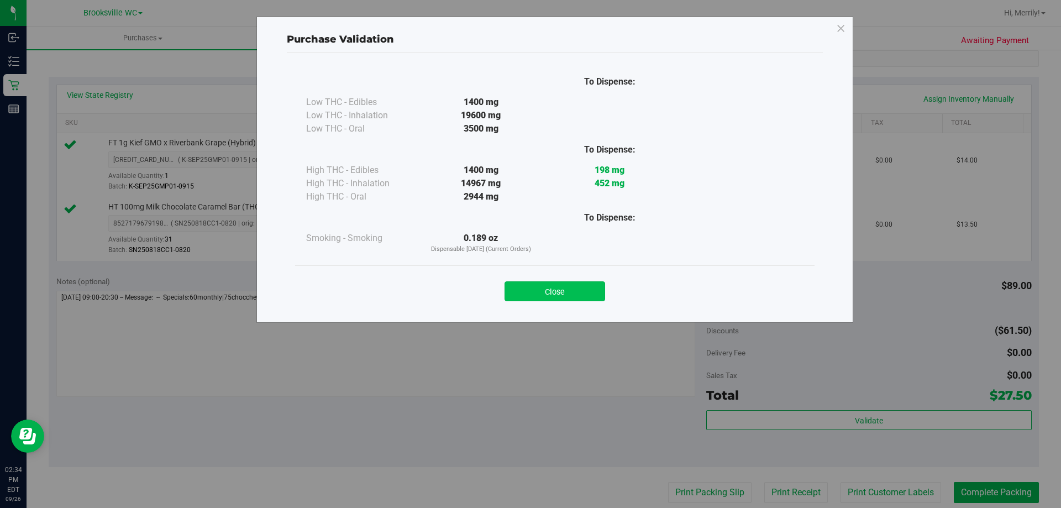
click at [558, 292] on button "Close" at bounding box center [555, 291] width 101 height 20
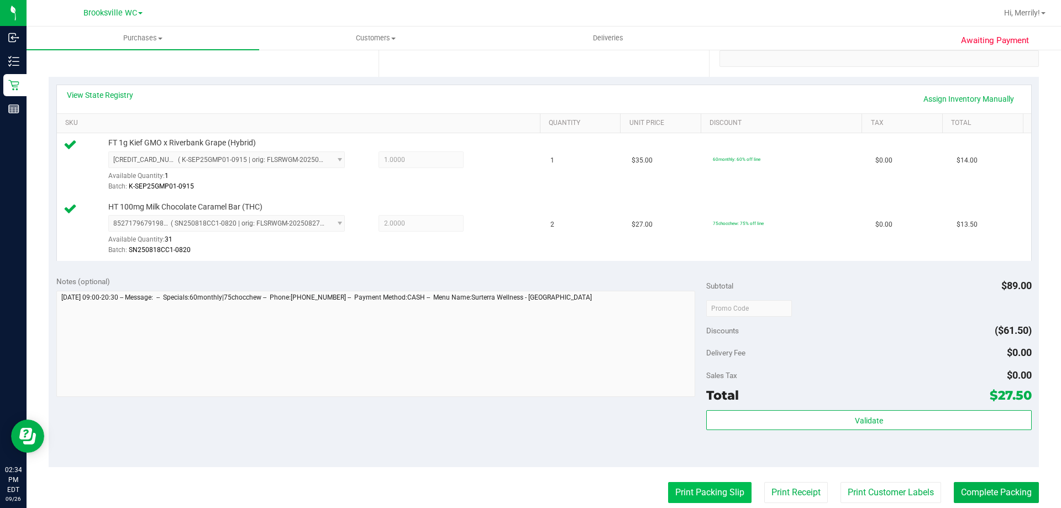
click at [694, 488] on button "Print Packing Slip" at bounding box center [709, 492] width 83 height 21
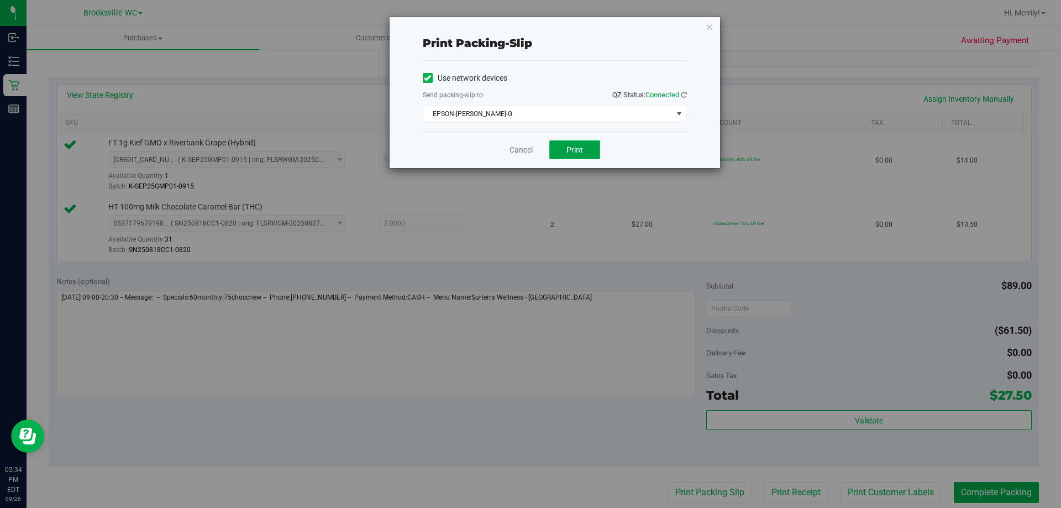
click at [575, 151] on span "Print" at bounding box center [574, 149] width 17 height 9
click at [521, 148] on link "Cancel" at bounding box center [520, 150] width 23 height 12
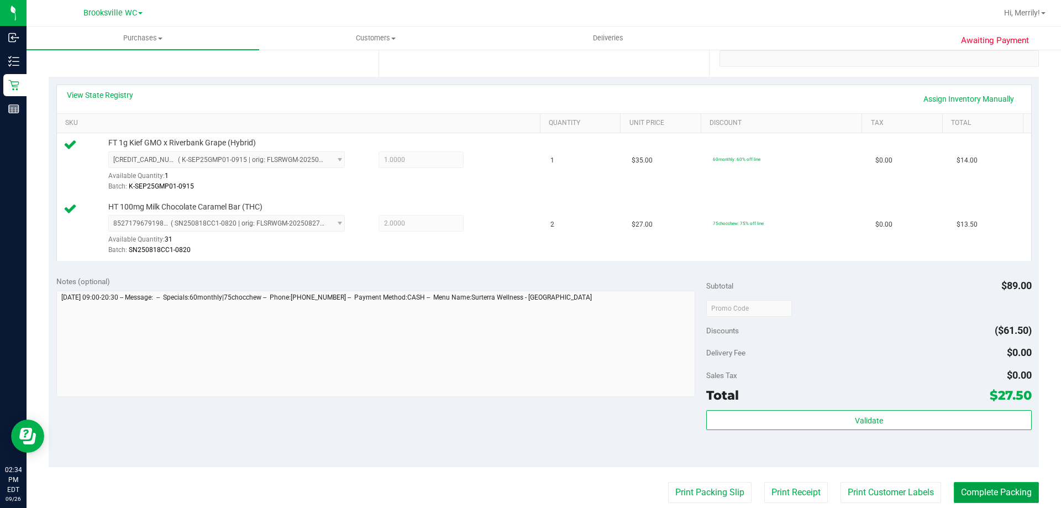
click at [966, 487] on button "Complete Packing" at bounding box center [996, 492] width 85 height 21
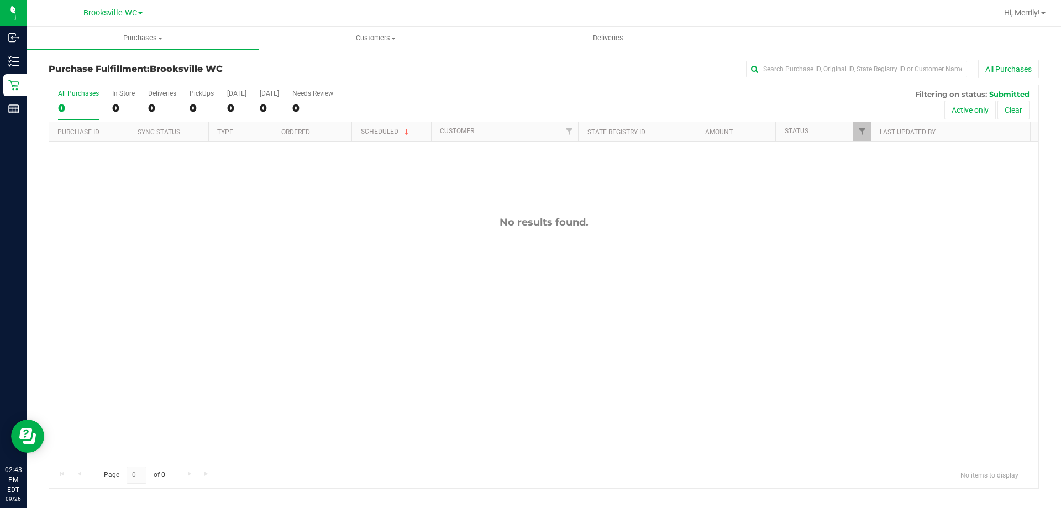
click at [343, 299] on div "No results found." at bounding box center [543, 338] width 989 height 395
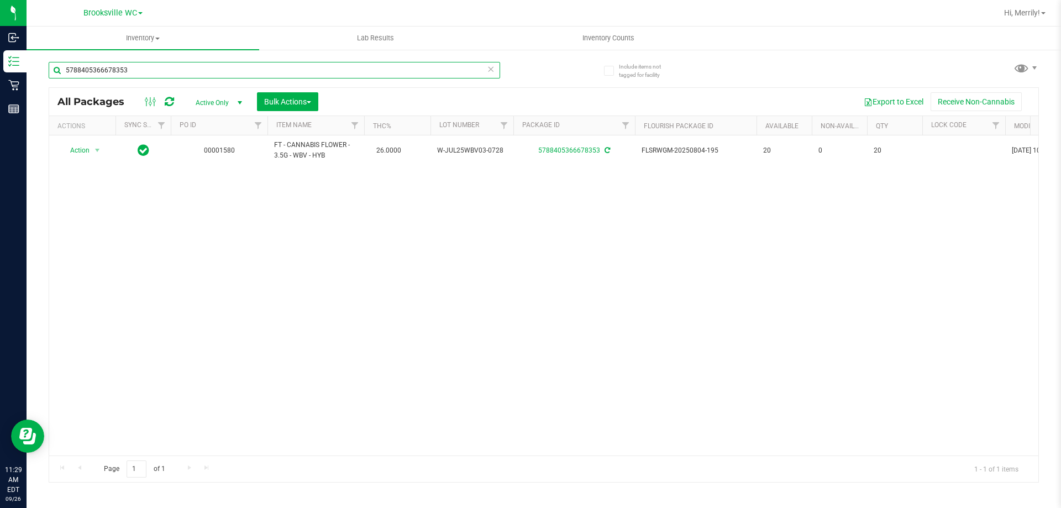
click at [126, 73] on input "5788405366678353" at bounding box center [274, 70] width 451 height 17
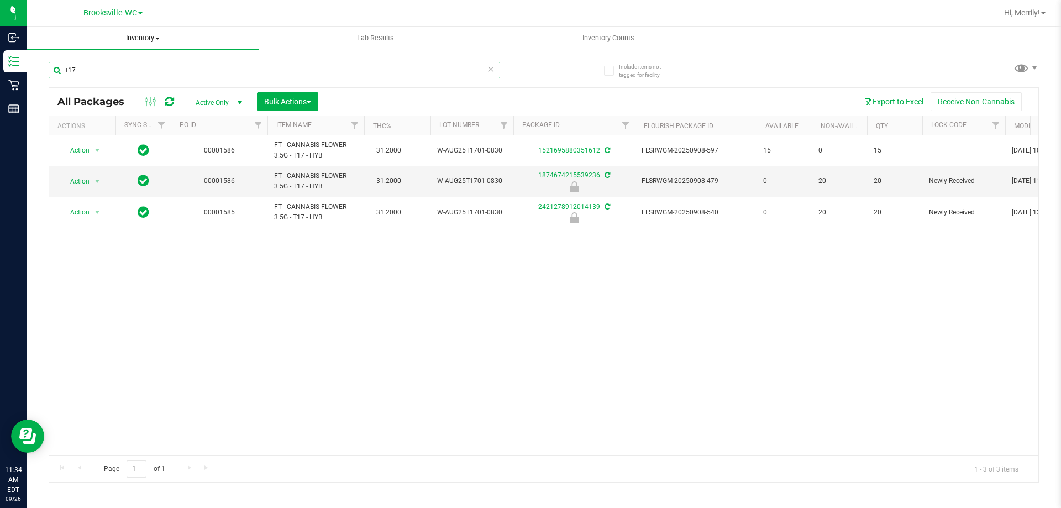
type input "t17"
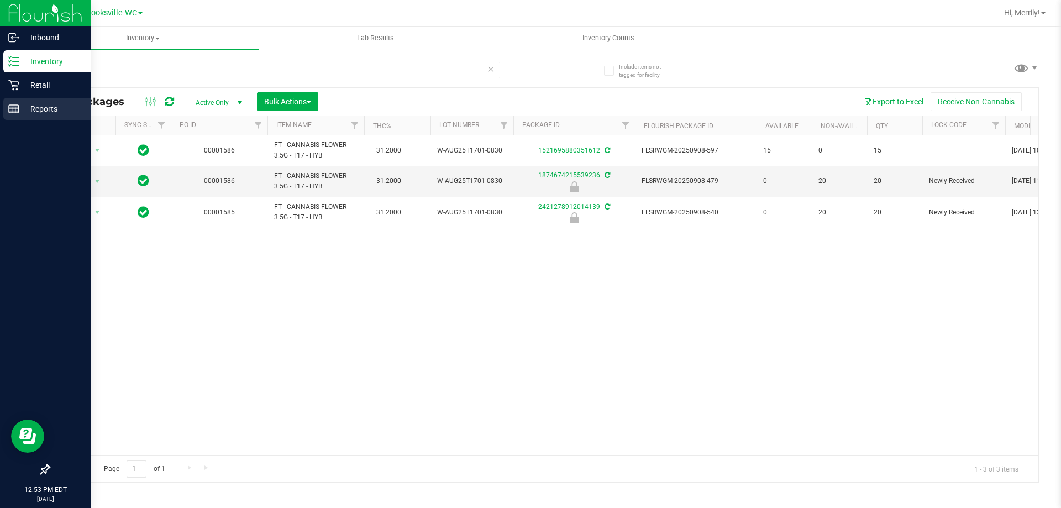
click at [14, 104] on icon at bounding box center [13, 108] width 11 height 11
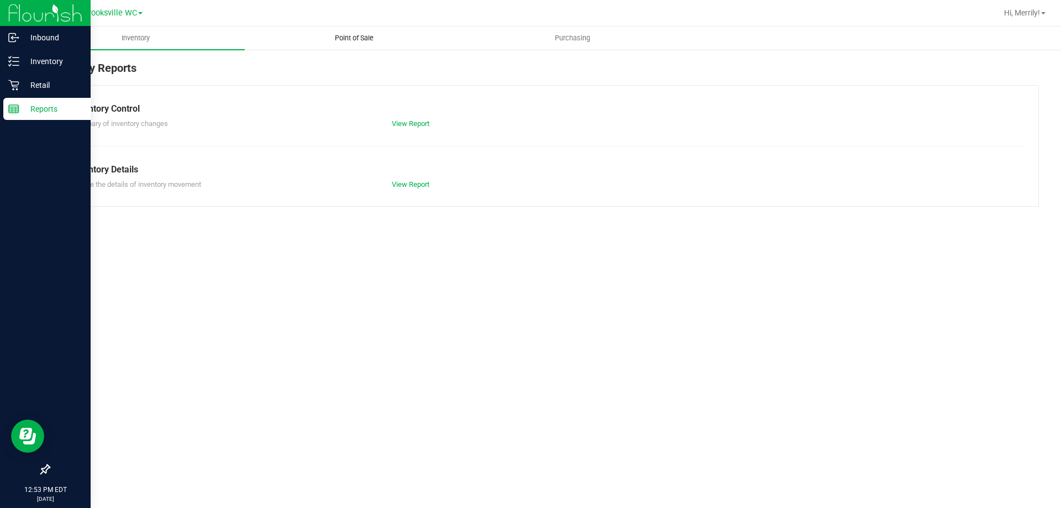
click at [347, 38] on span "Point of Sale" at bounding box center [354, 38] width 69 height 10
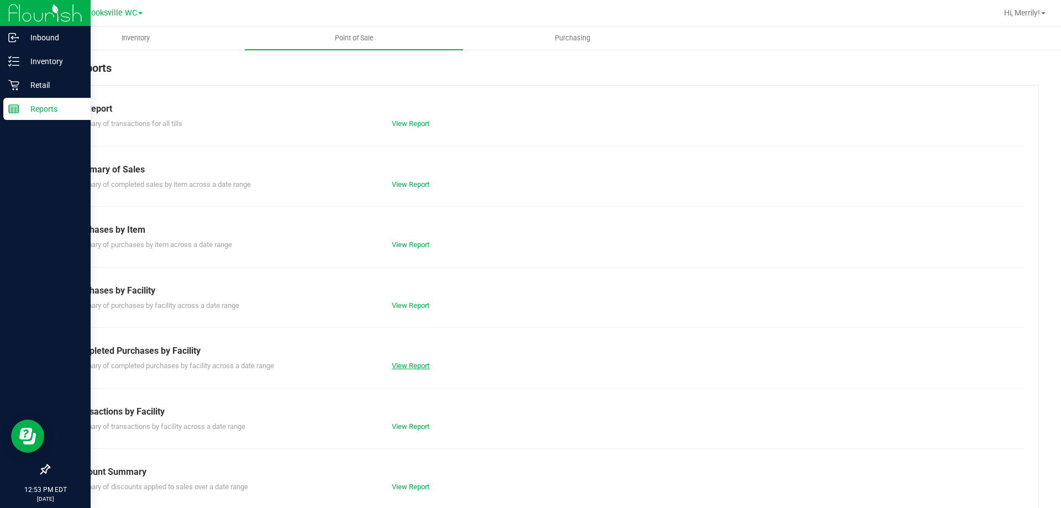
click at [413, 366] on link "View Report" at bounding box center [411, 365] width 38 height 8
click at [418, 122] on link "View Report" at bounding box center [411, 123] width 38 height 8
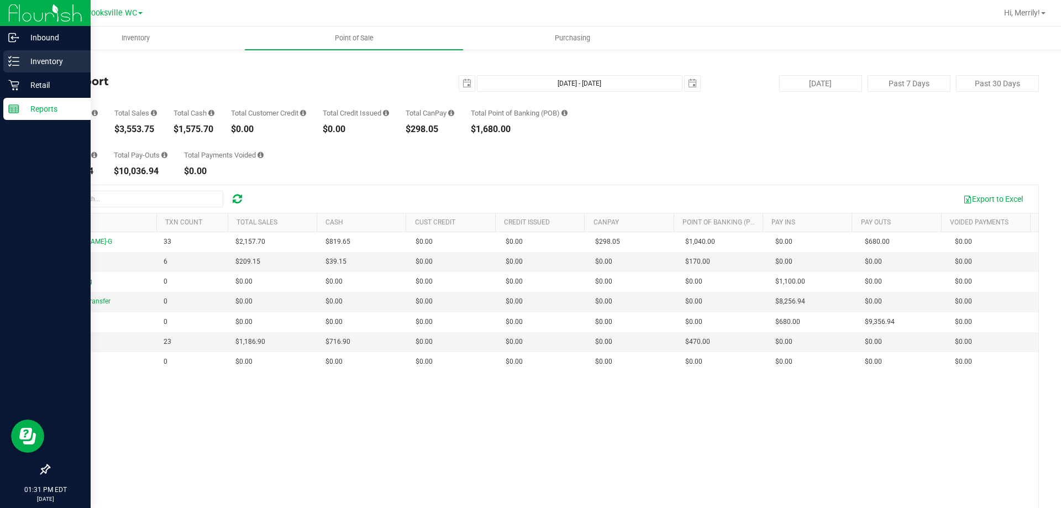
click at [8, 56] on icon at bounding box center [13, 61] width 11 height 11
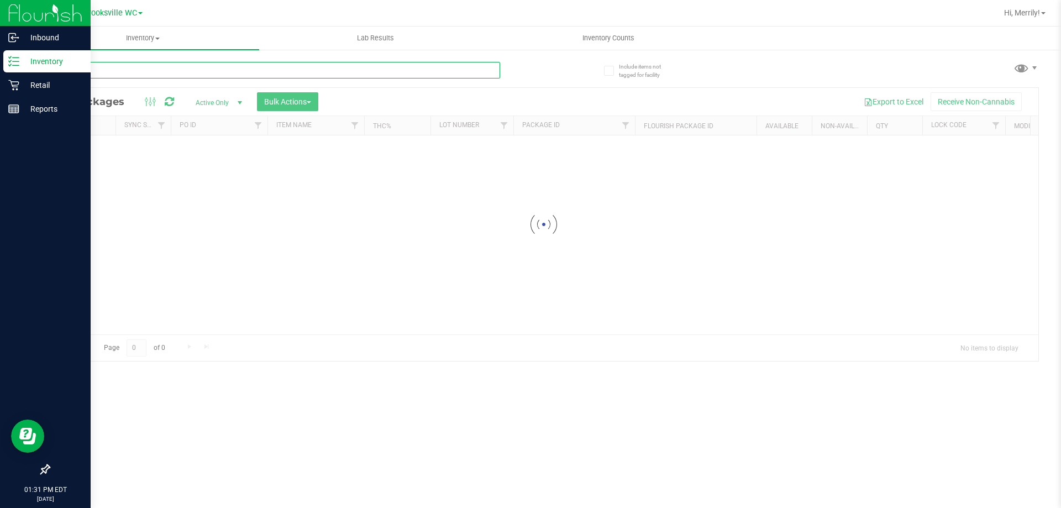
click at [151, 70] on input "text" at bounding box center [274, 70] width 451 height 17
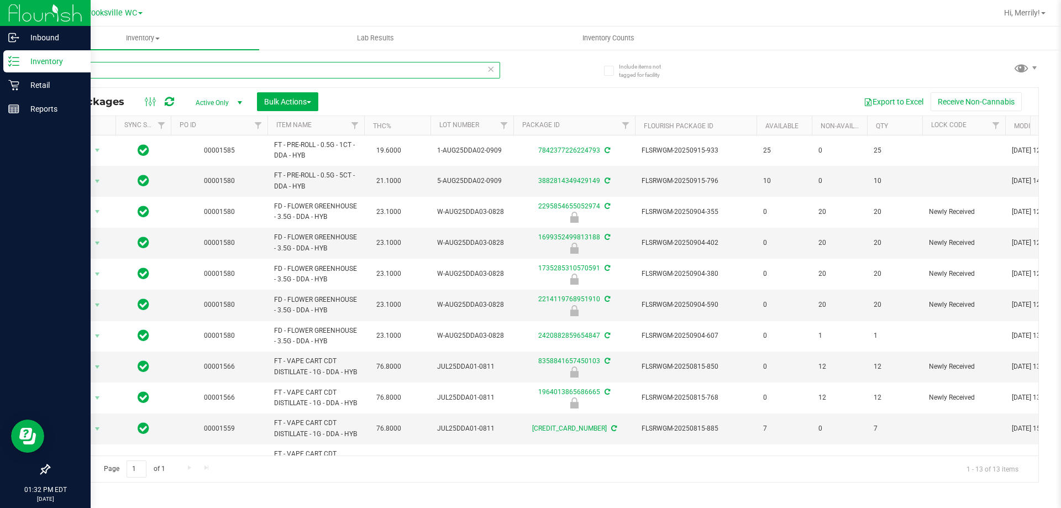
type input "dda"
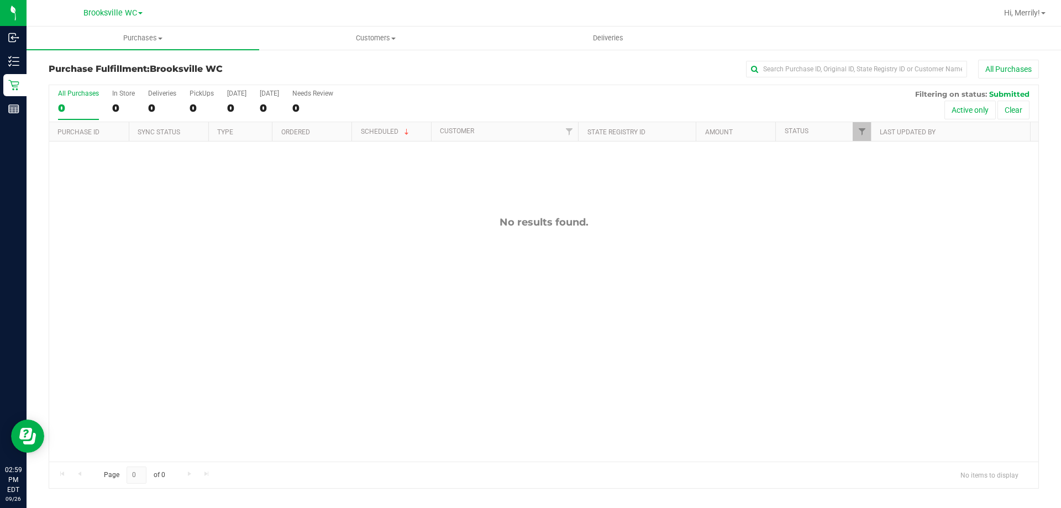
drag, startPoint x: 1040, startPoint y: 2, endPoint x: 698, endPoint y: 265, distance: 431.5
click at [697, 265] on div "No results found." at bounding box center [543, 338] width 989 height 395
click at [1038, 9] on span "Hi, Merrily!" at bounding box center [1022, 12] width 36 height 9
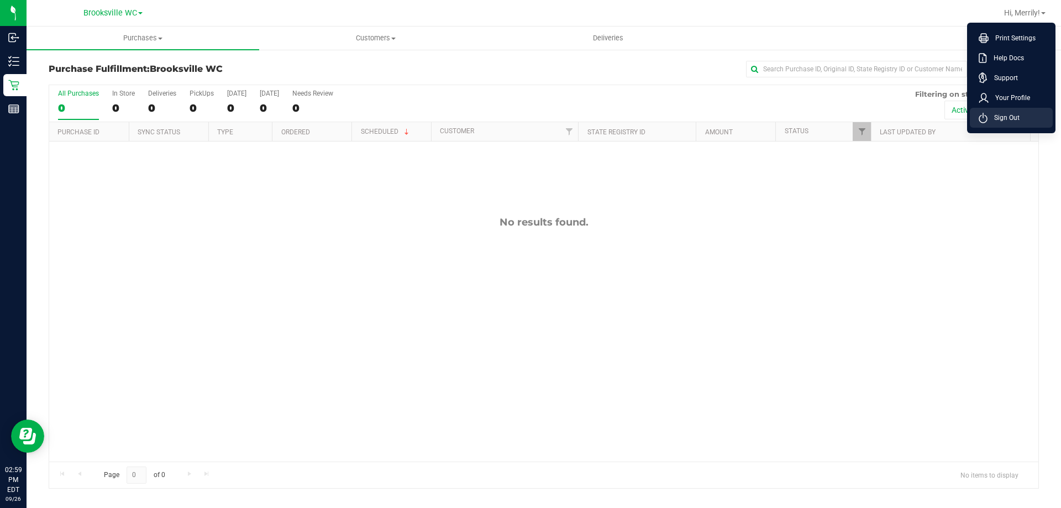
click at [999, 117] on span "Sign Out" at bounding box center [1003, 117] width 32 height 11
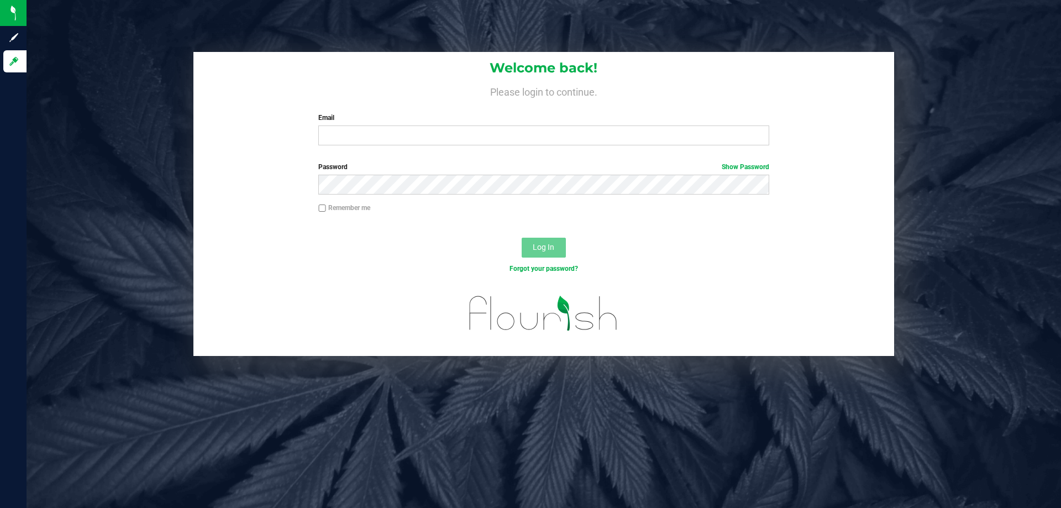
click at [689, 360] on div "Welcome back! Please login to continue. Email Required Please format your email…" at bounding box center [544, 254] width 1034 height 508
click at [540, 129] on input "Email" at bounding box center [543, 135] width 450 height 20
type input "[EMAIL_ADDRESS][DOMAIN_NAME]"
click at [522, 238] on button "Log In" at bounding box center [544, 248] width 44 height 20
